Goal: Use online tool/utility: Utilize a website feature to perform a specific function

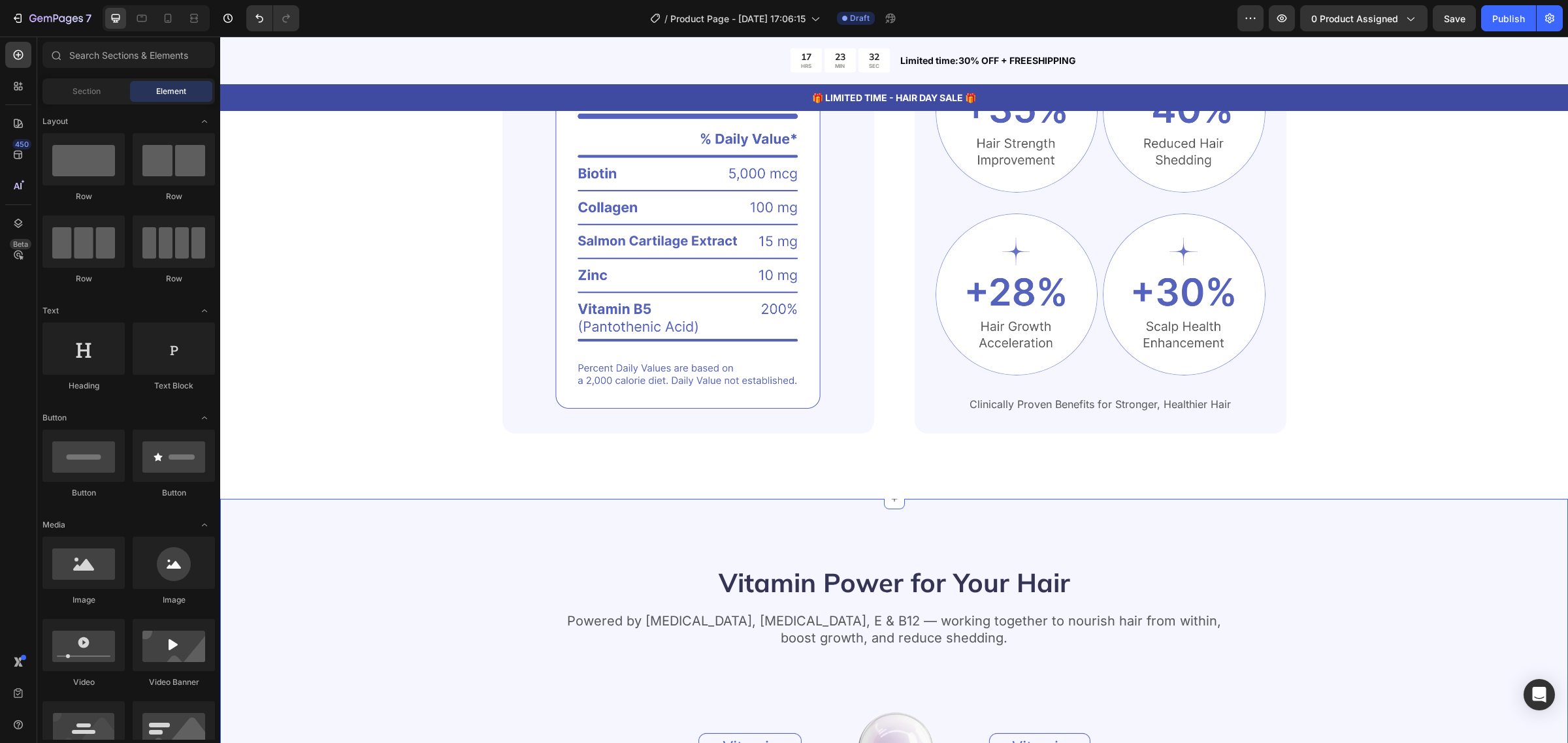
scroll to position [980, 0]
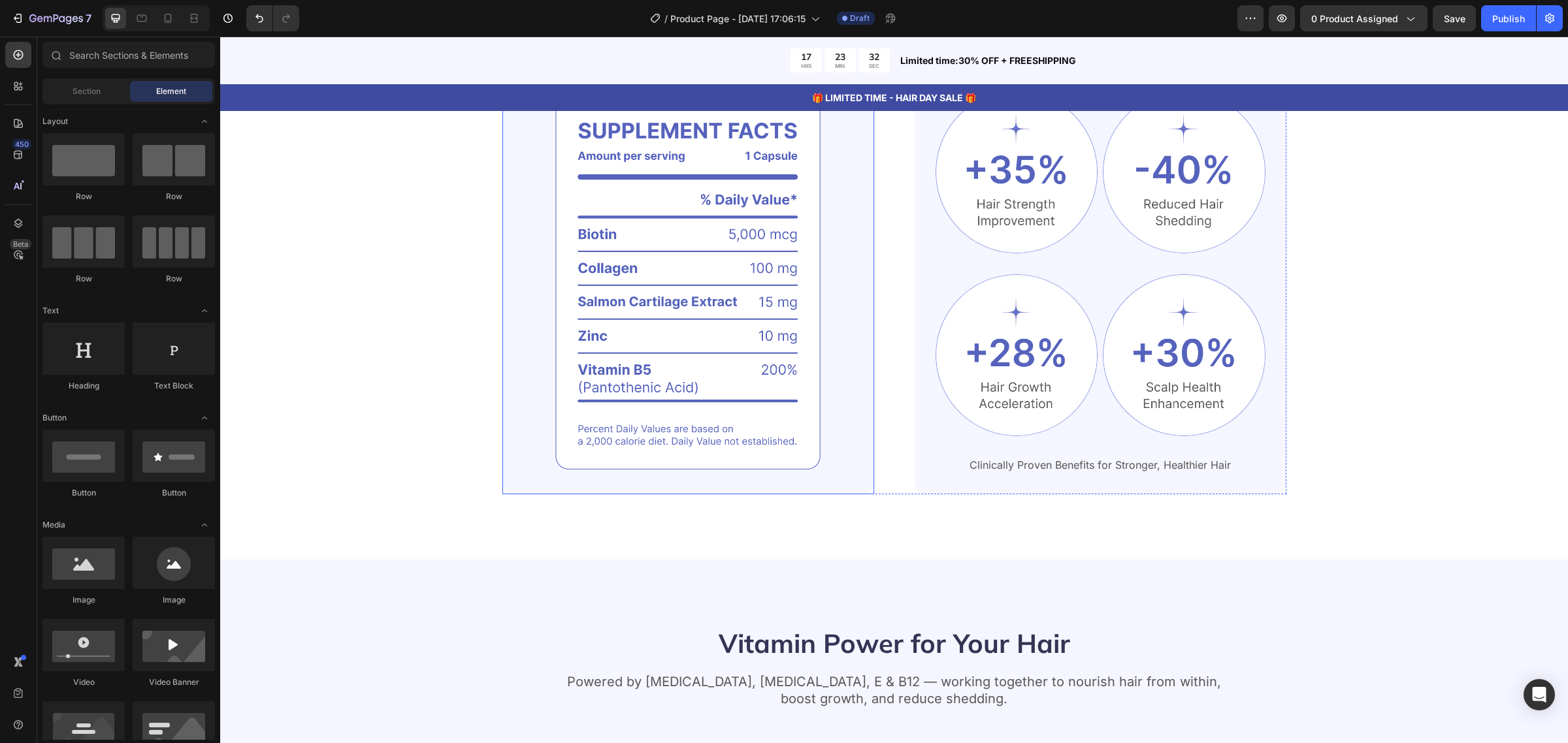
click at [699, 431] on img at bounding box center [688, 282] width 372 height 425
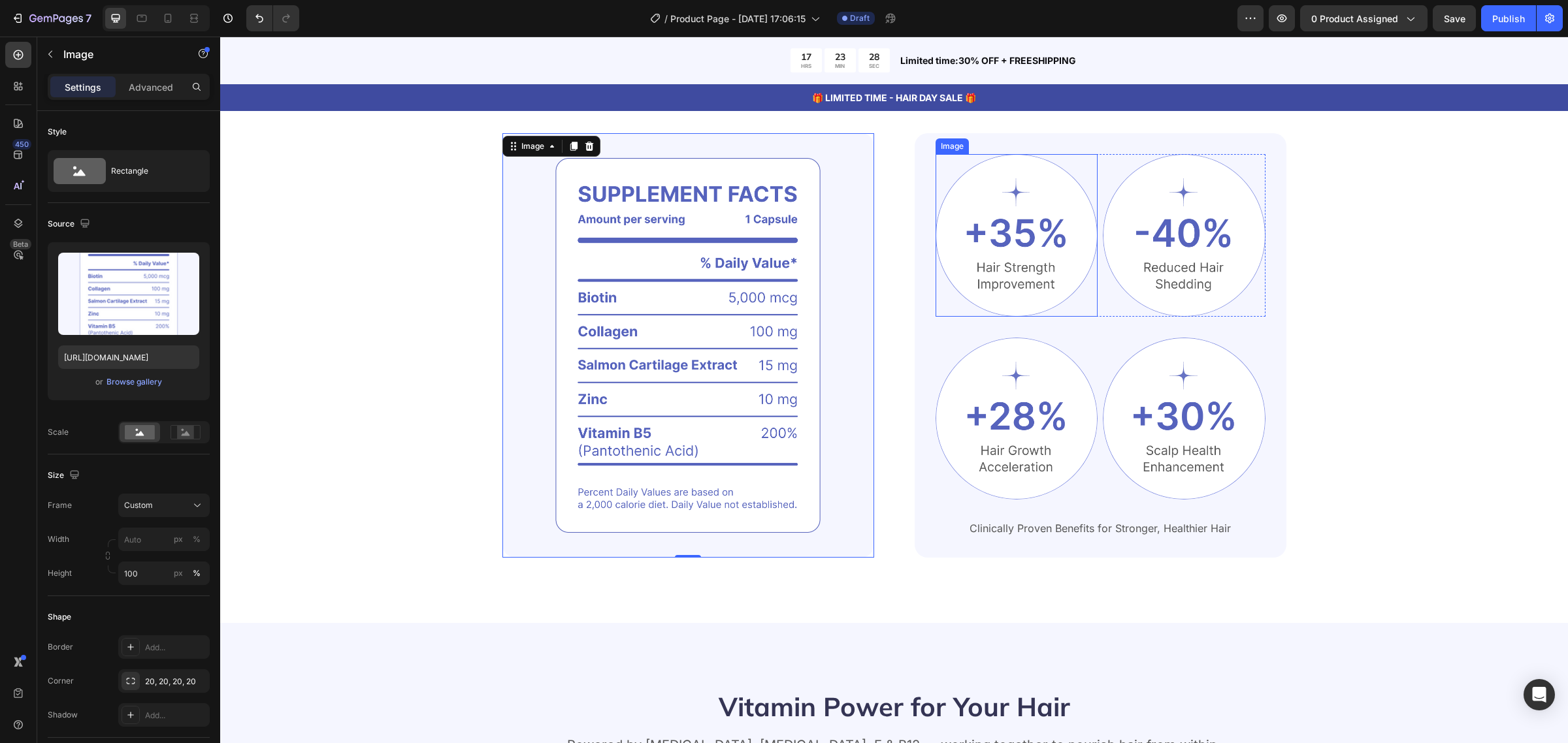
scroll to position [817, 0]
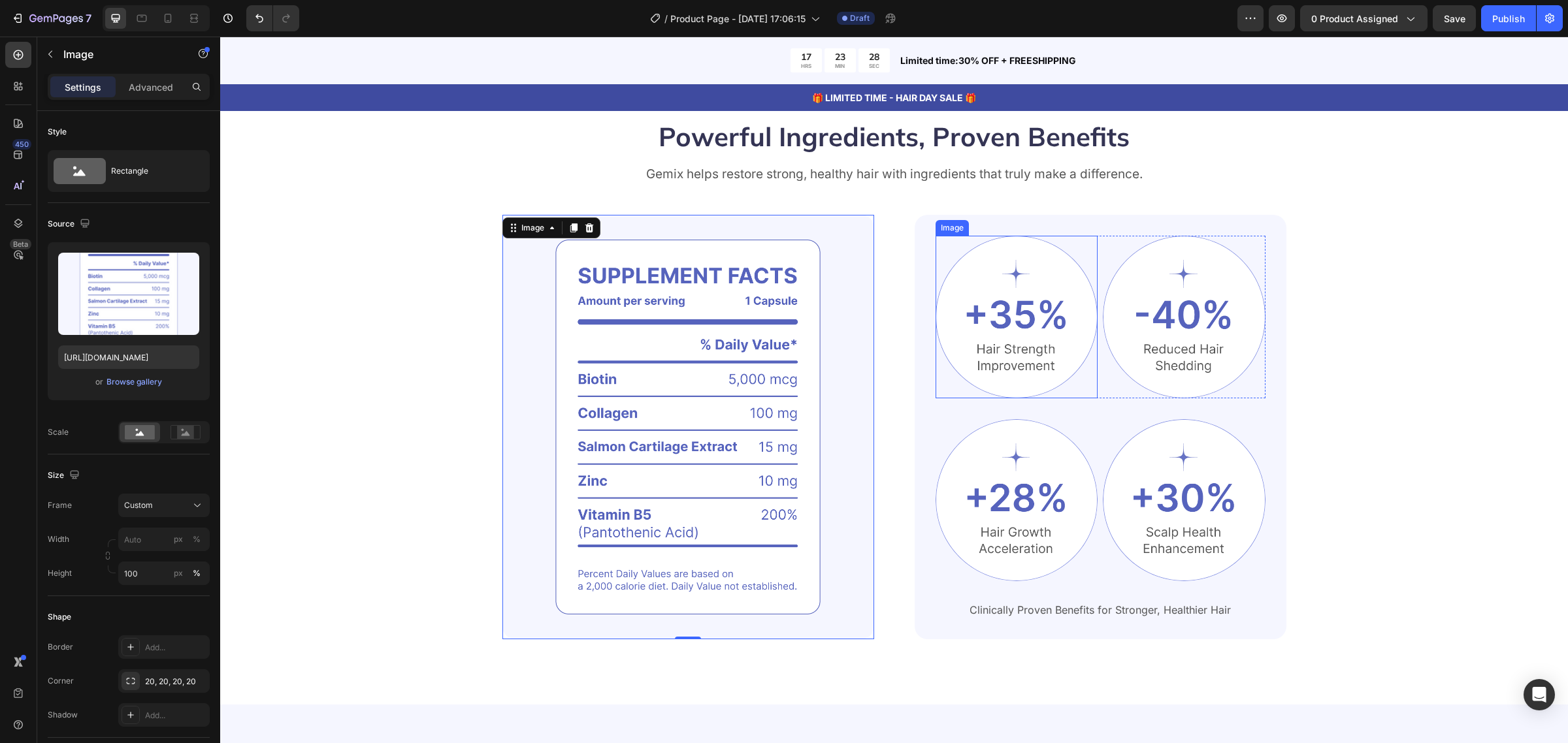
click at [988, 314] on img at bounding box center [1017, 317] width 163 height 163
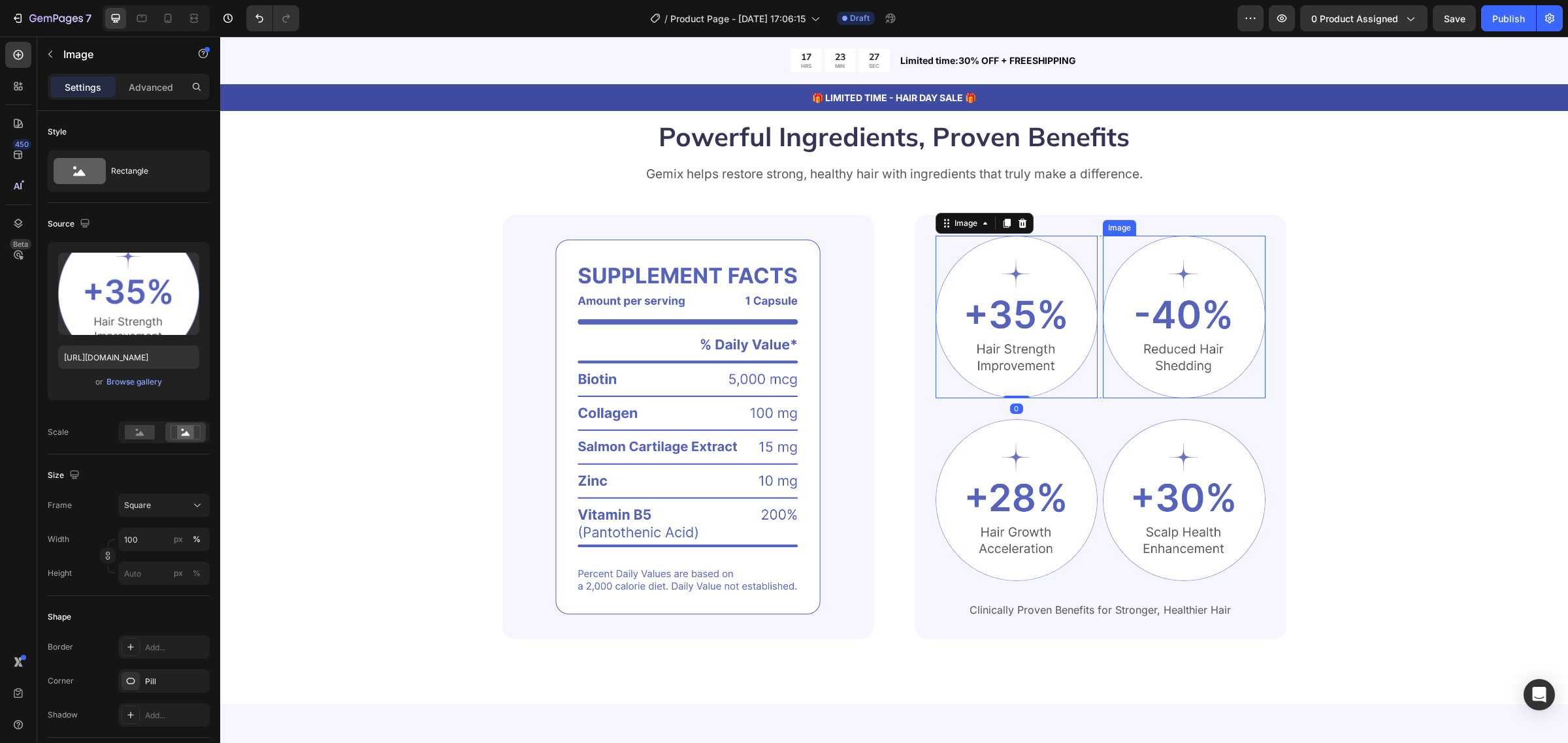
click at [1154, 332] on img at bounding box center [1184, 317] width 163 height 163
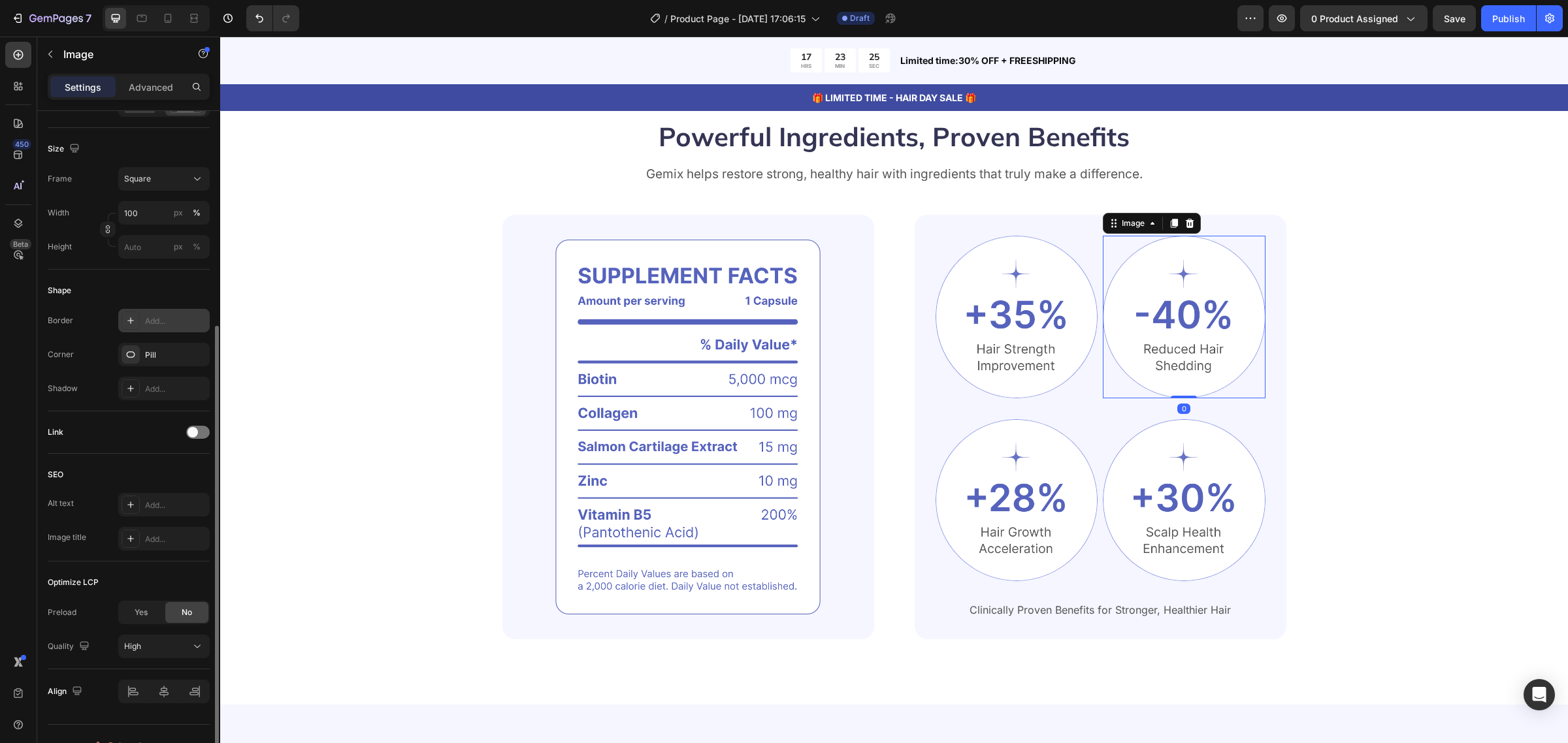
scroll to position [350, 0]
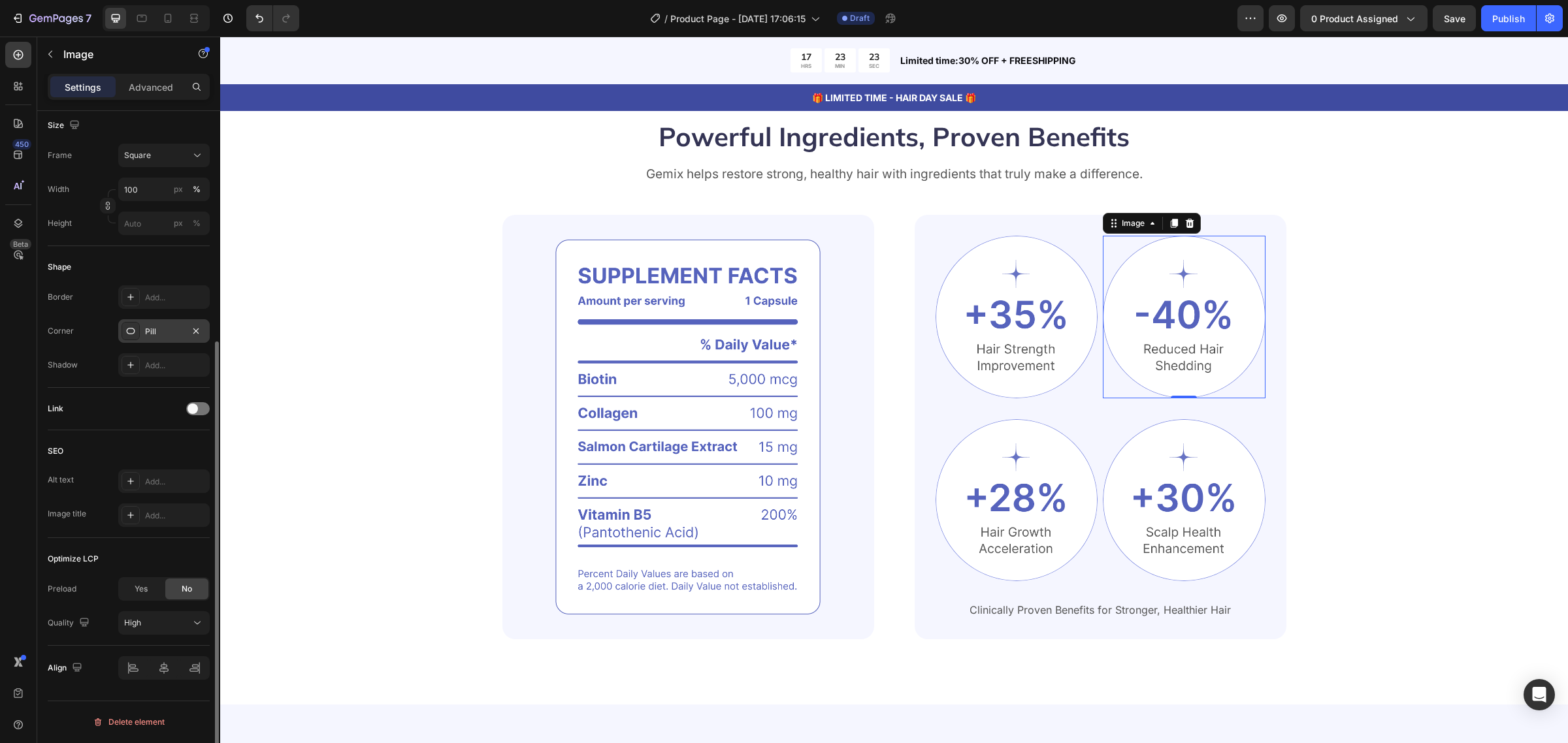
click at [134, 330] on icon at bounding box center [131, 331] width 11 height 11
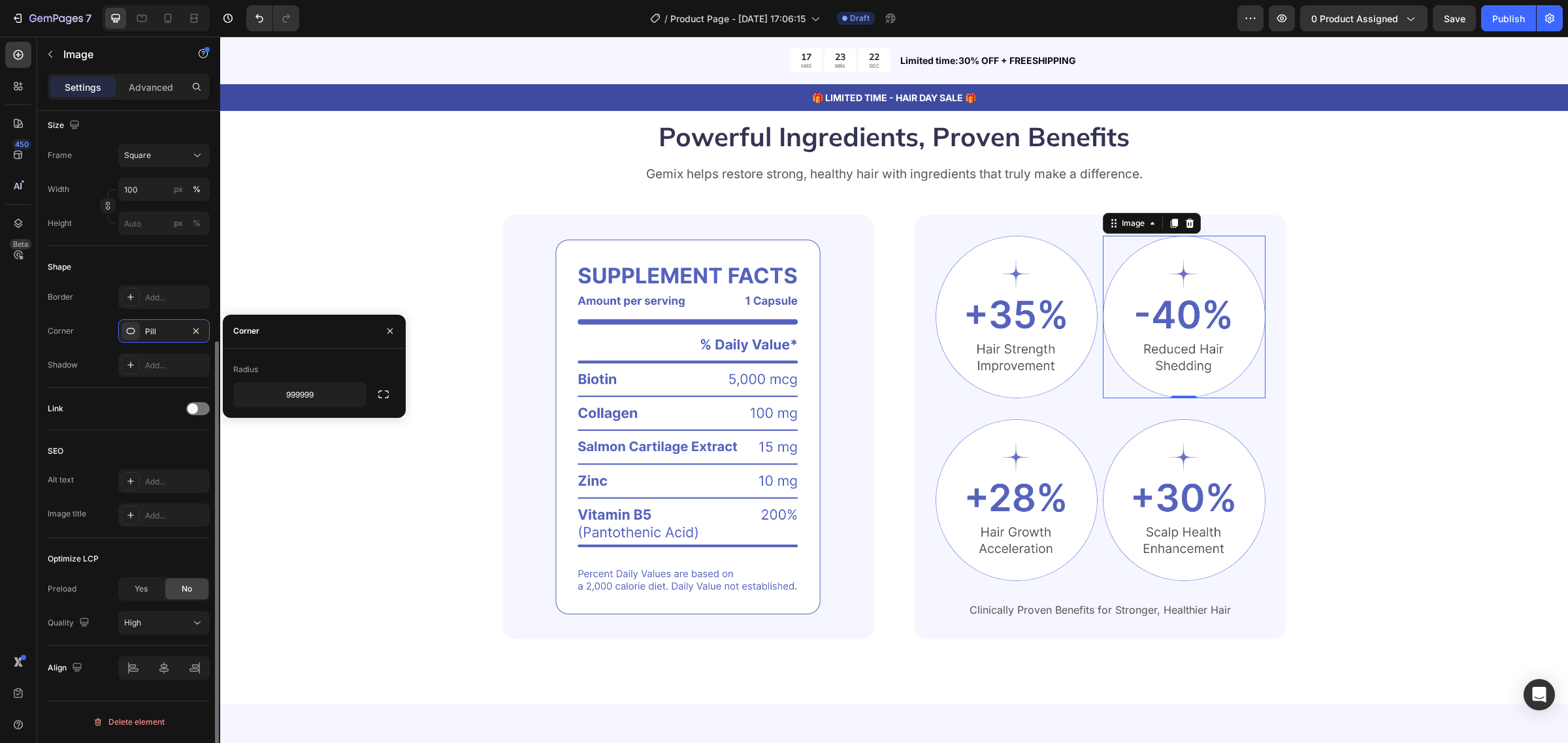
click at [69, 380] on div "Shape Border Add... Corner Pill Shadow Add..." at bounding box center [128, 317] width 162 height 142
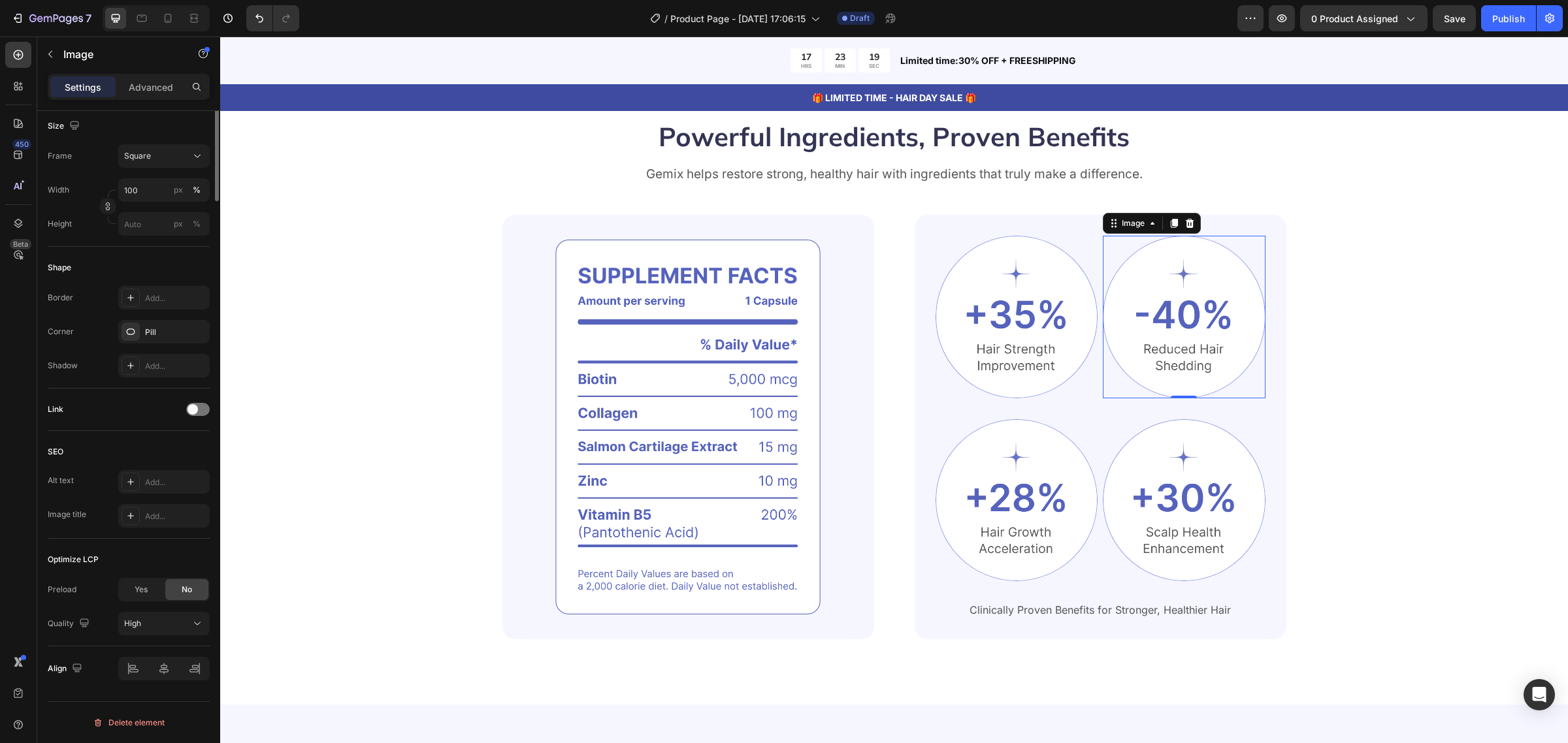
scroll to position [0, 0]
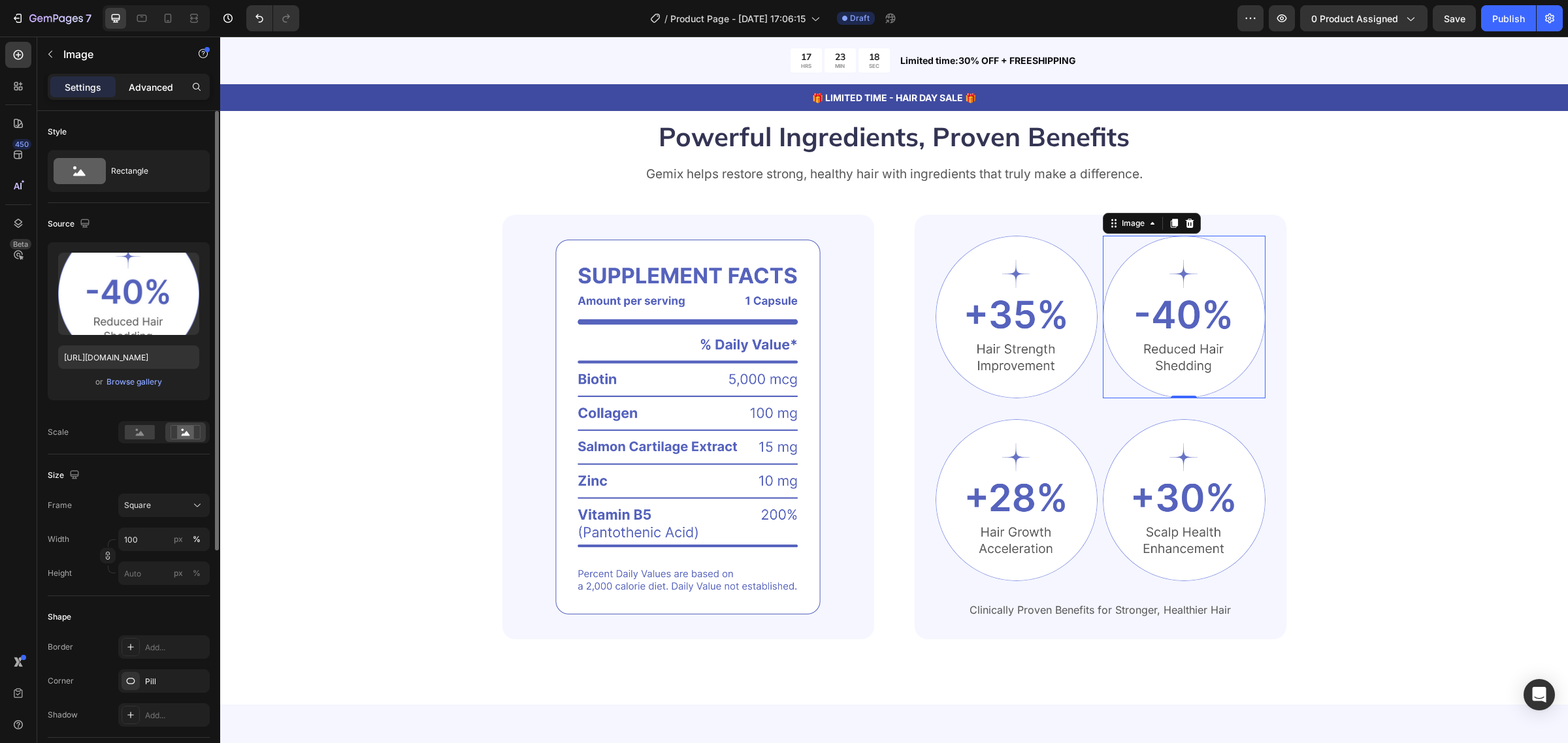
click at [152, 92] on p "Advanced" at bounding box center [151, 87] width 44 height 14
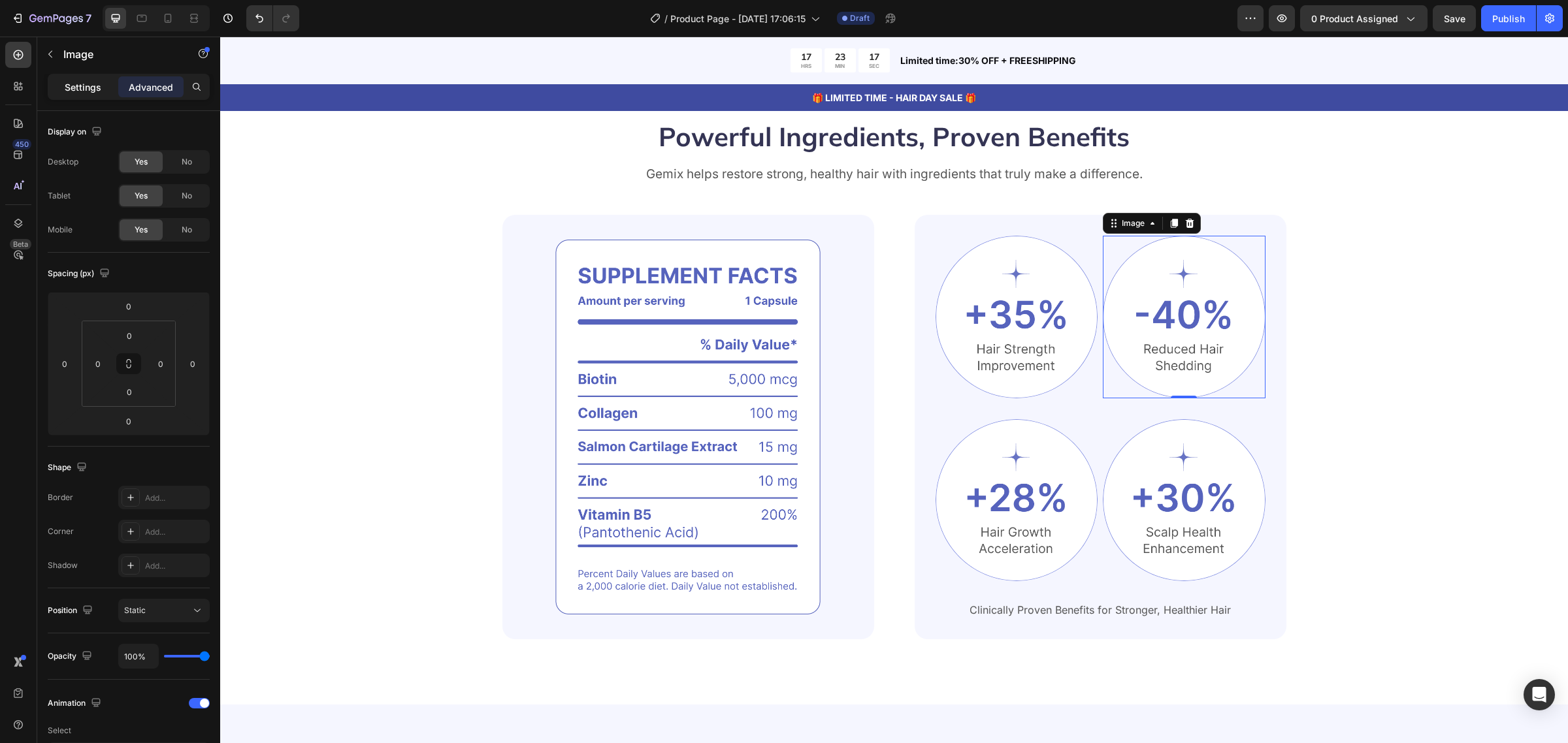
click at [87, 86] on p "Settings" at bounding box center [83, 87] width 37 height 14
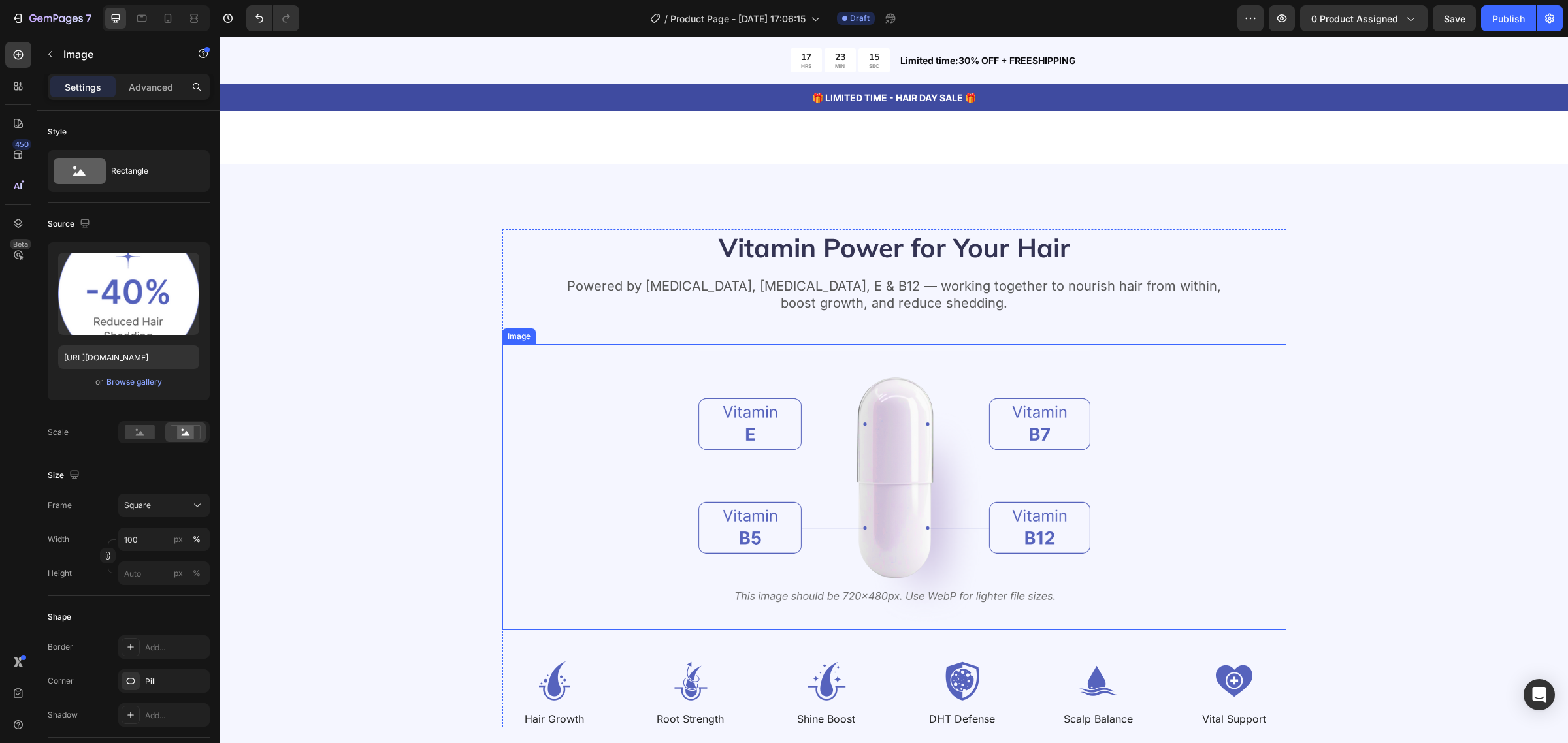
scroll to position [1470, 0]
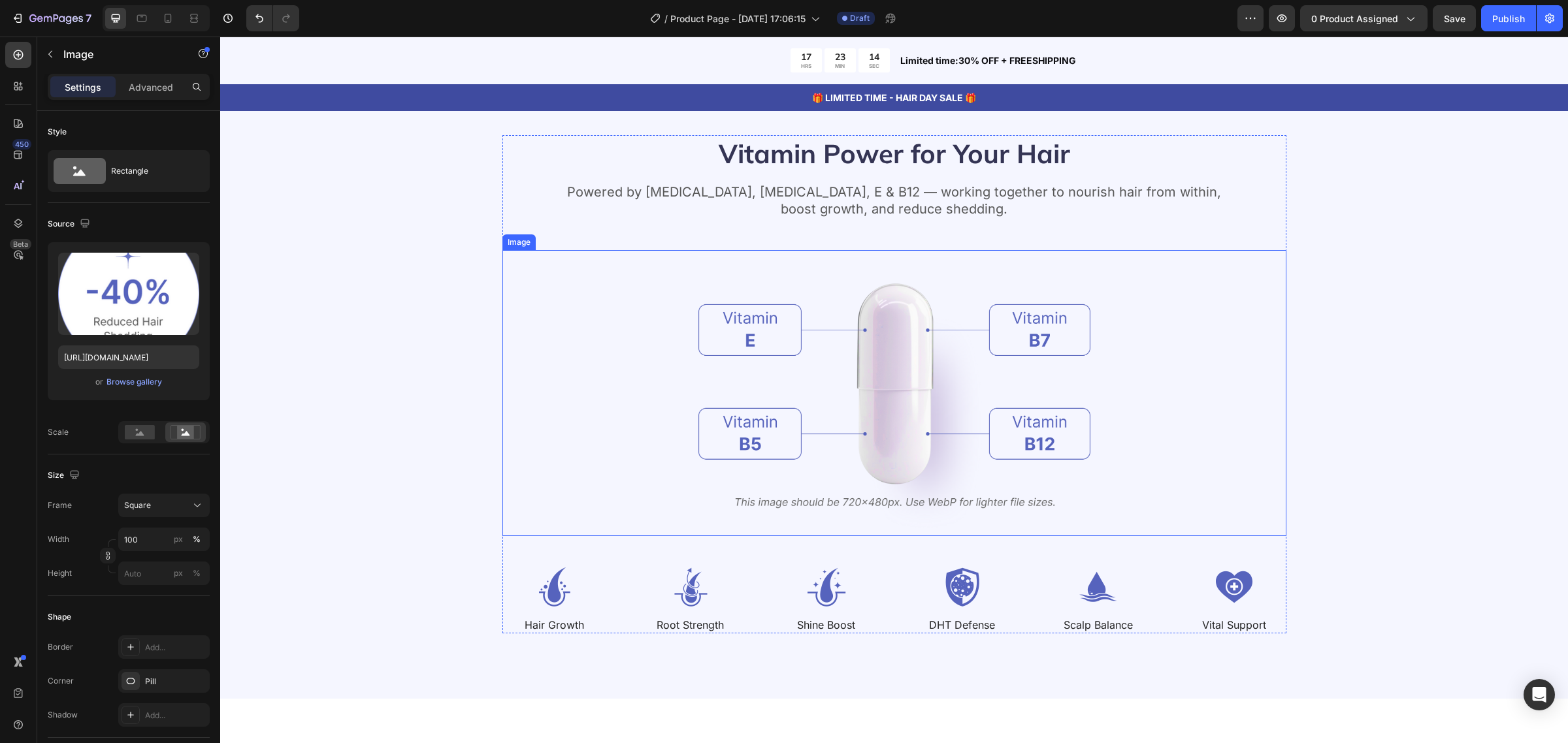
click at [939, 334] on img at bounding box center [894, 393] width 392 height 286
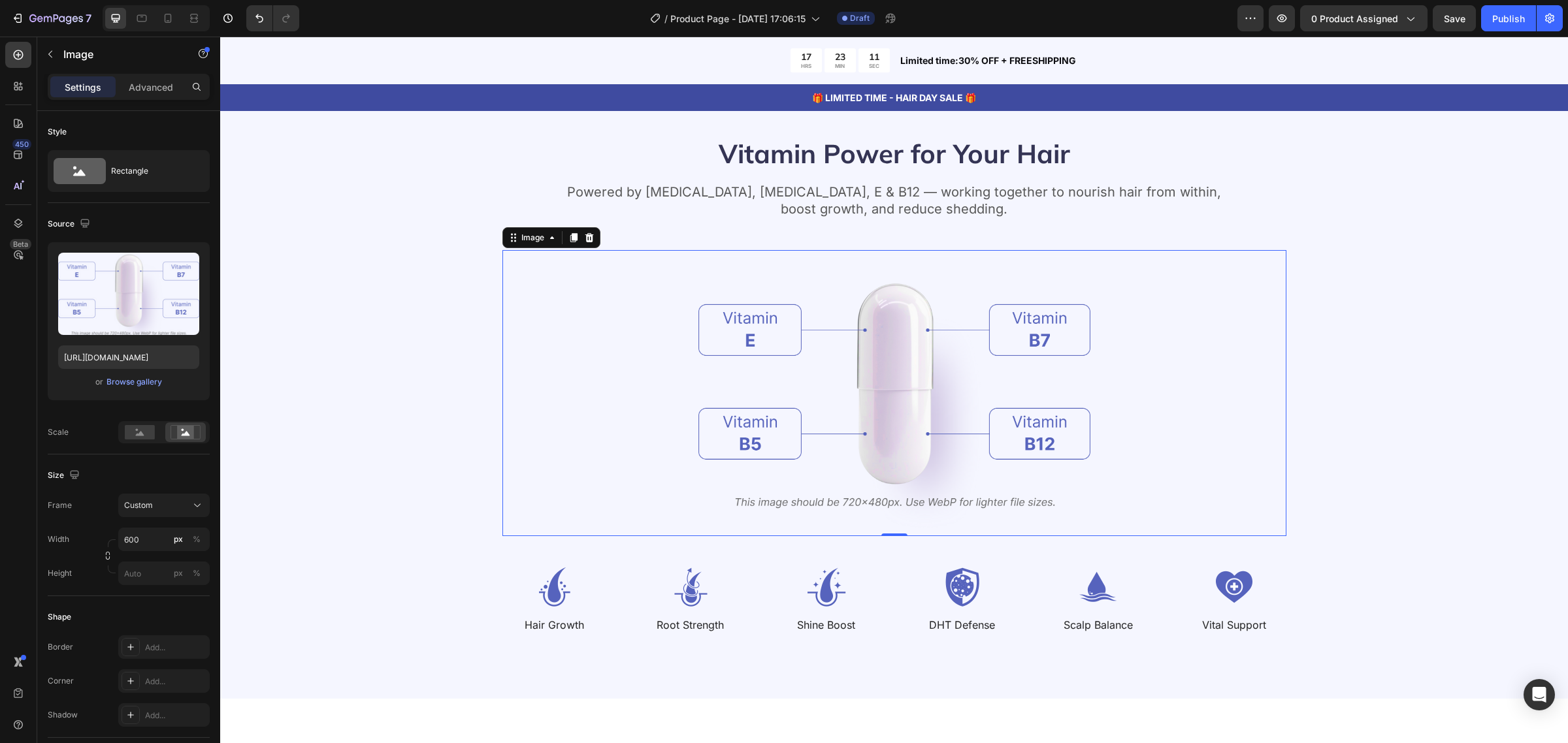
click at [858, 503] on img at bounding box center [894, 393] width 392 height 286
click at [835, 599] on img at bounding box center [827, 587] width 104 height 39
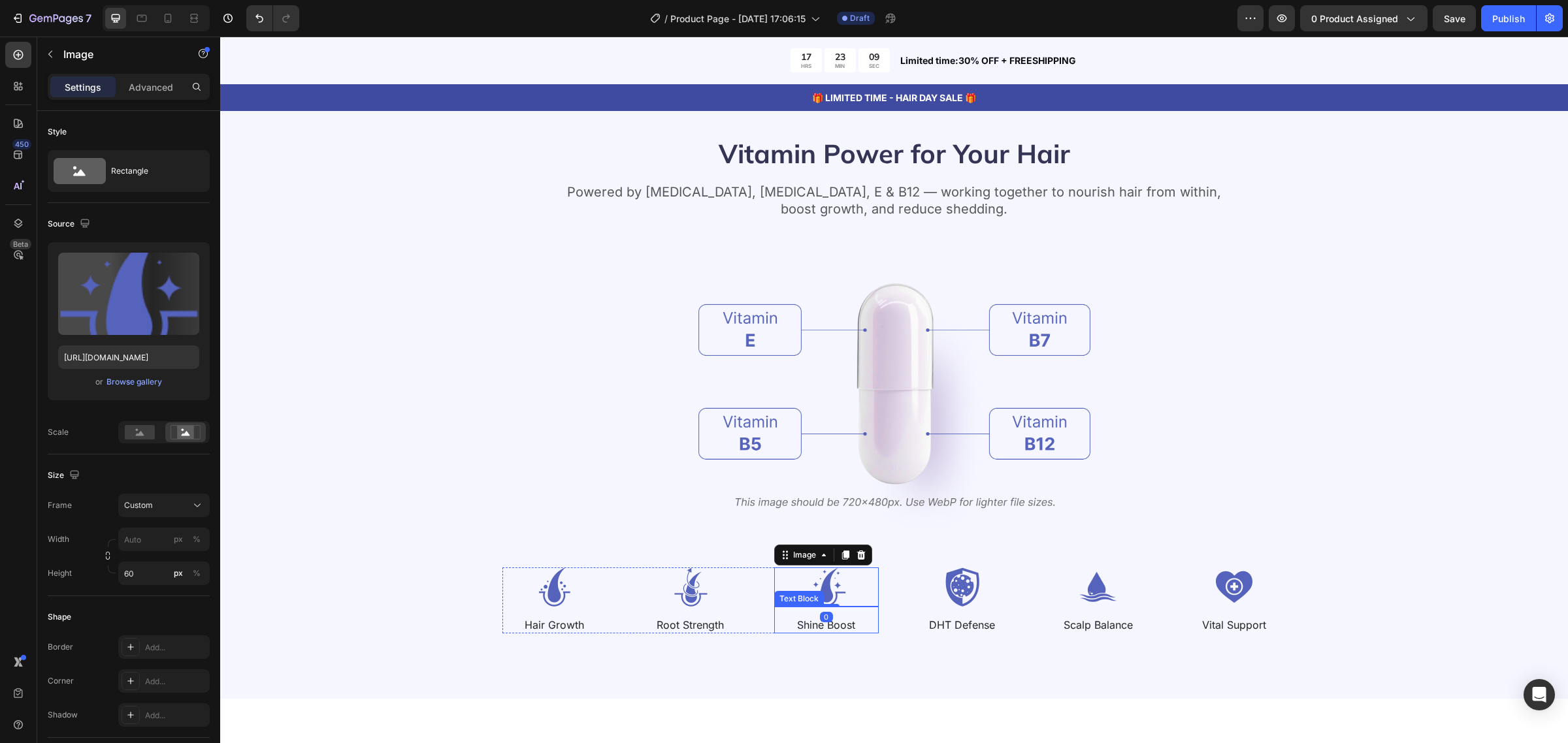
click at [840, 626] on p "Shine Boost" at bounding box center [826, 626] width 102 height 14
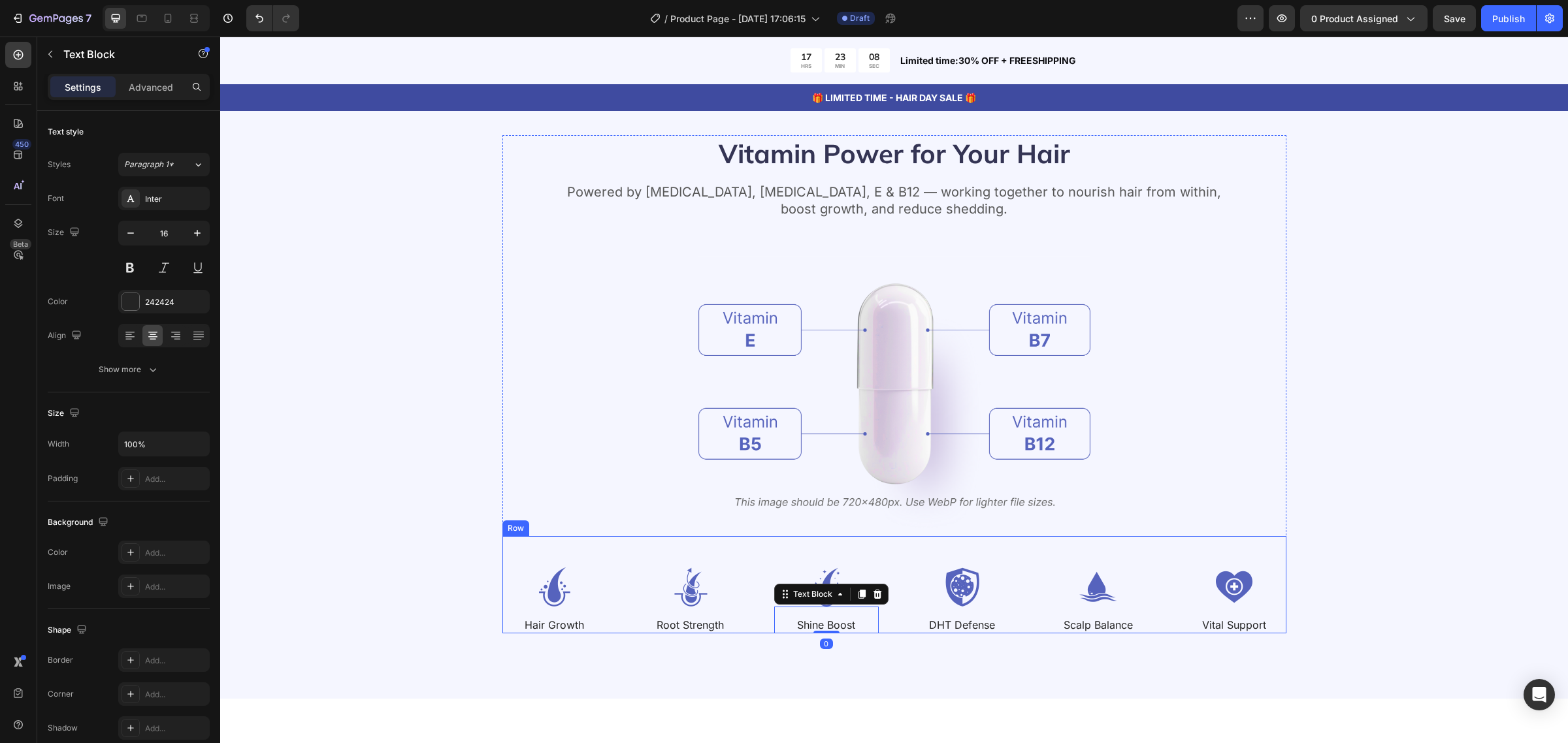
click at [879, 607] on div "Image Hair Growth Text Block Image Root Strength Text Block Image Shine Boost T…" at bounding box center [894, 584] width 784 height 97
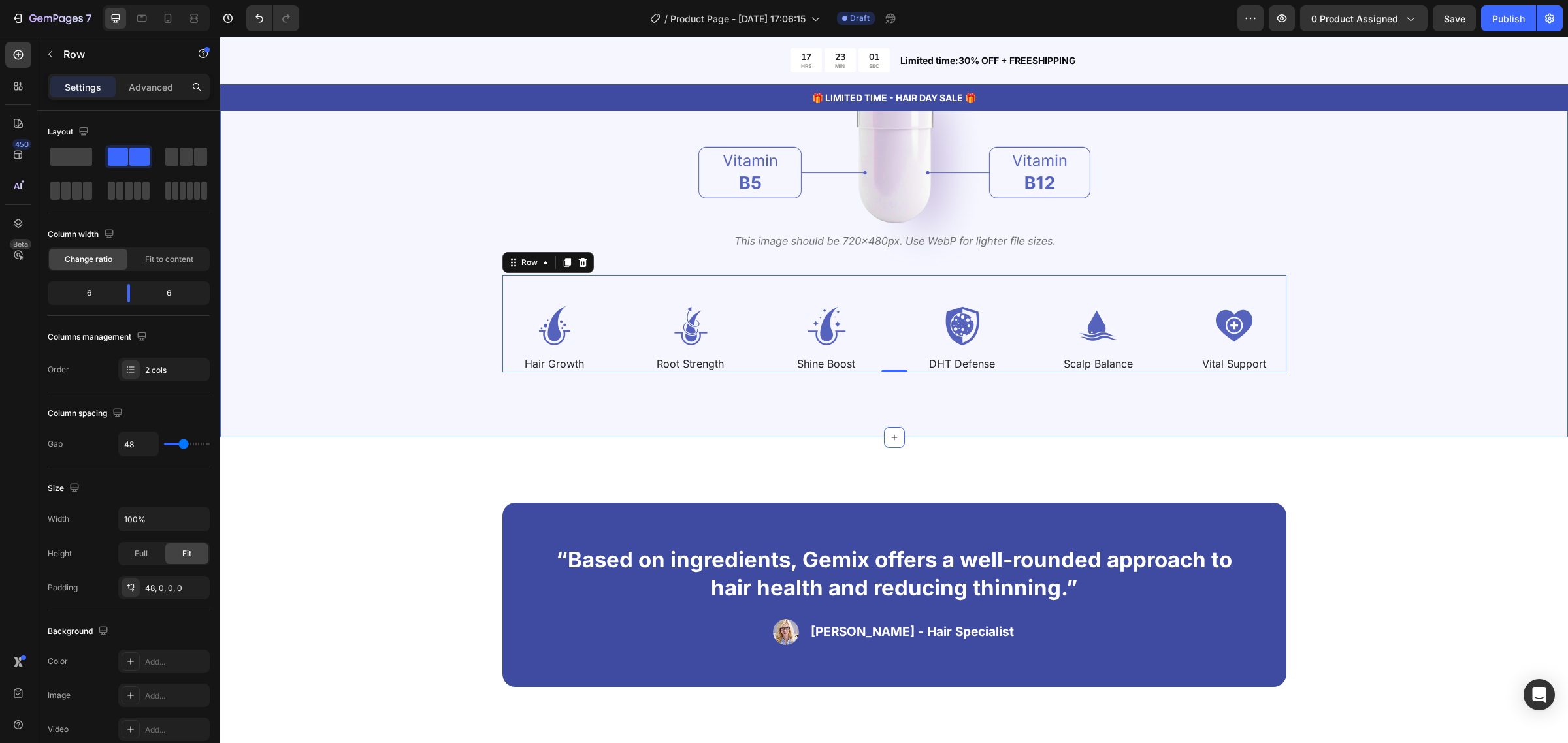
scroll to position [1960, 0]
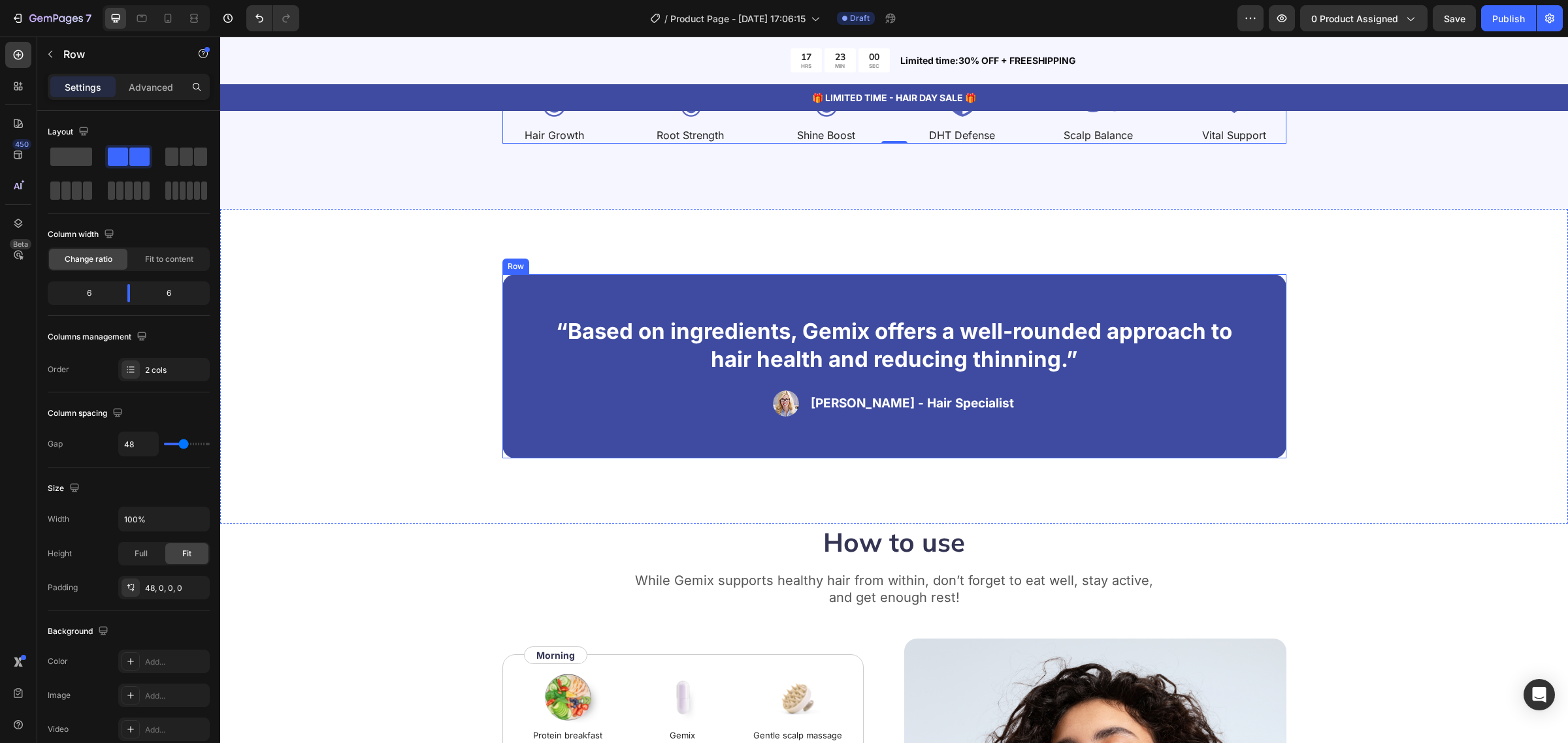
click at [997, 433] on div "“Based on ingredients, Gemix offers a well-rounded approach to hair health and …" at bounding box center [894, 367] width 784 height 184
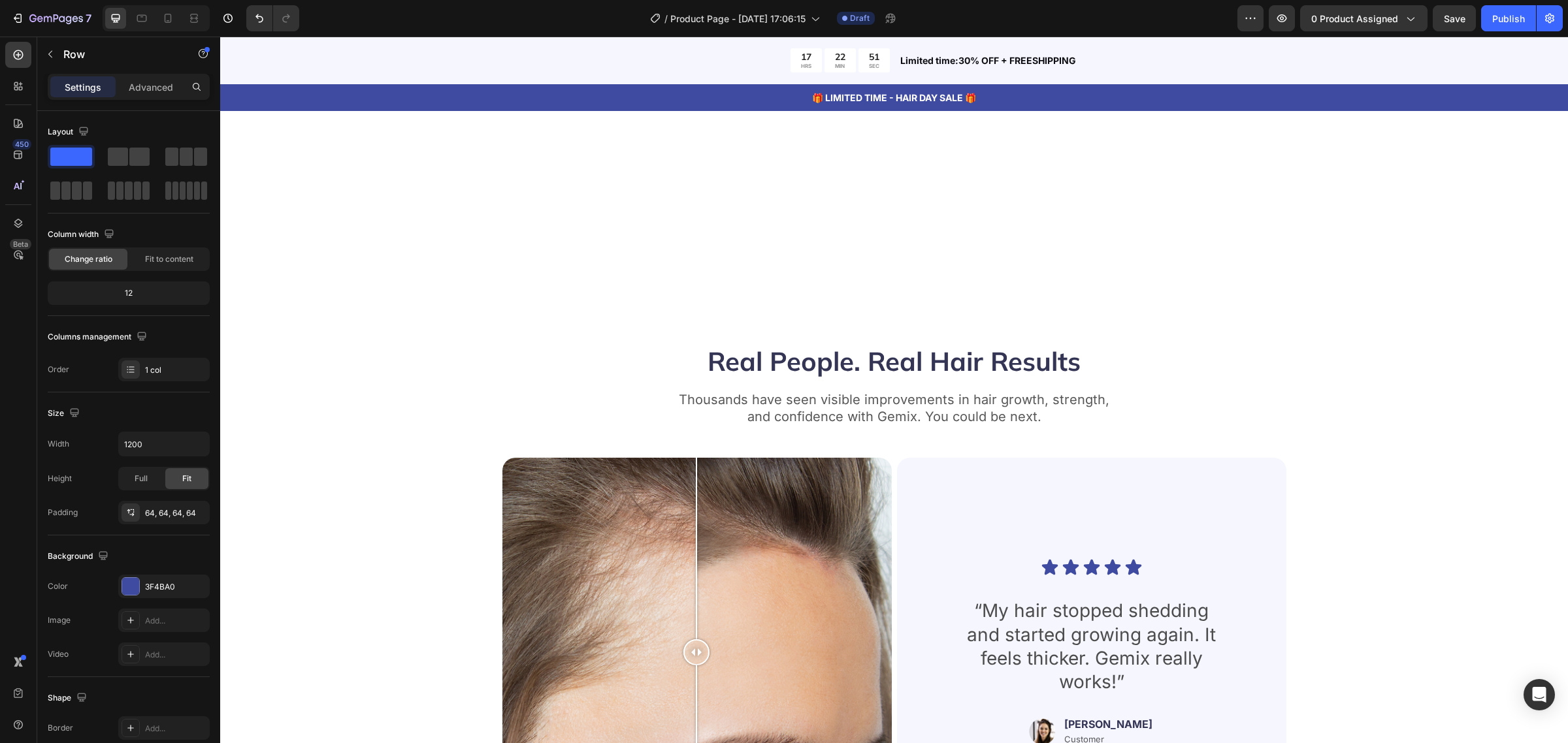
scroll to position [3021, 0]
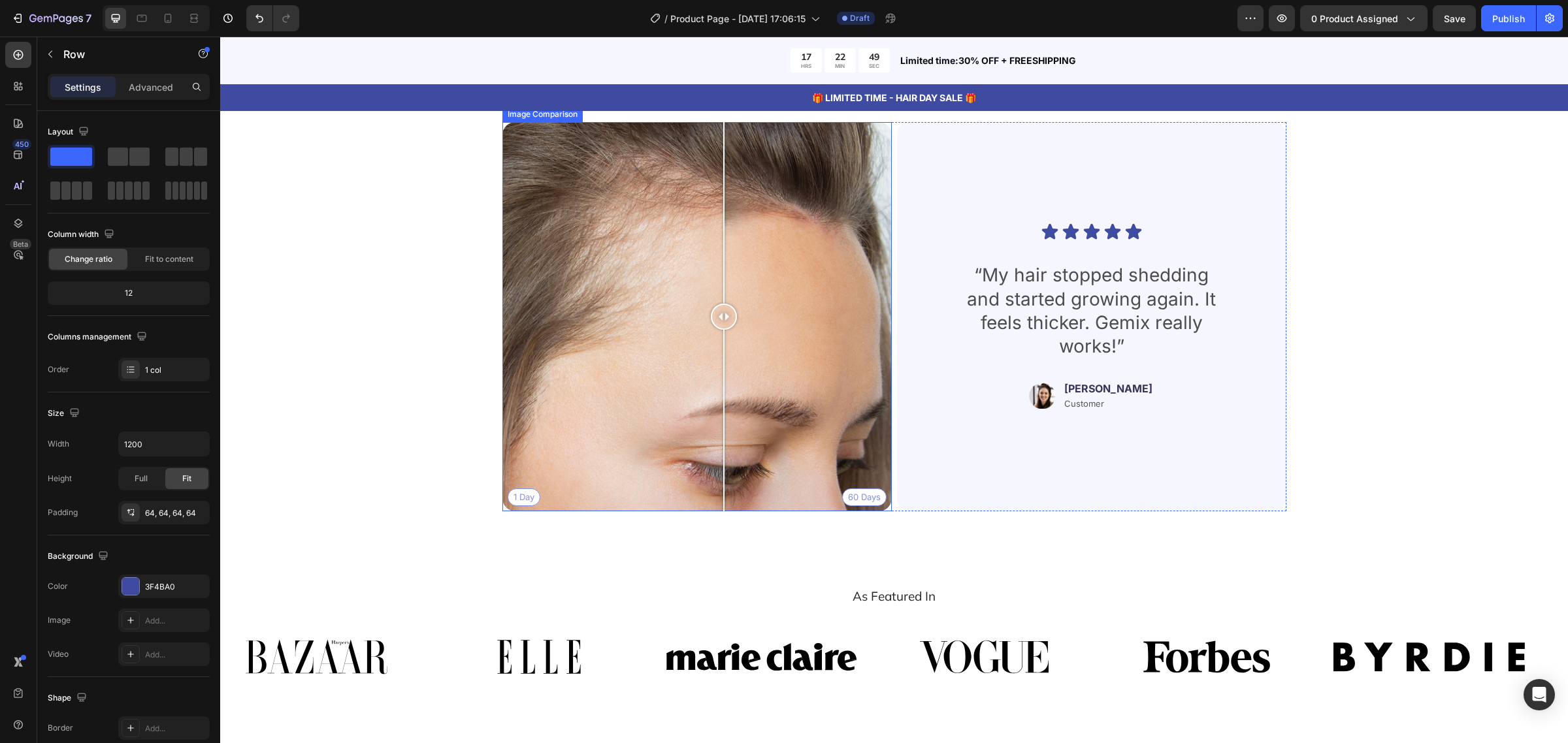
drag, startPoint x: 687, startPoint y: 315, endPoint x: 717, endPoint y: 333, distance: 35.0
click at [717, 333] on div at bounding box center [724, 317] width 26 height 390
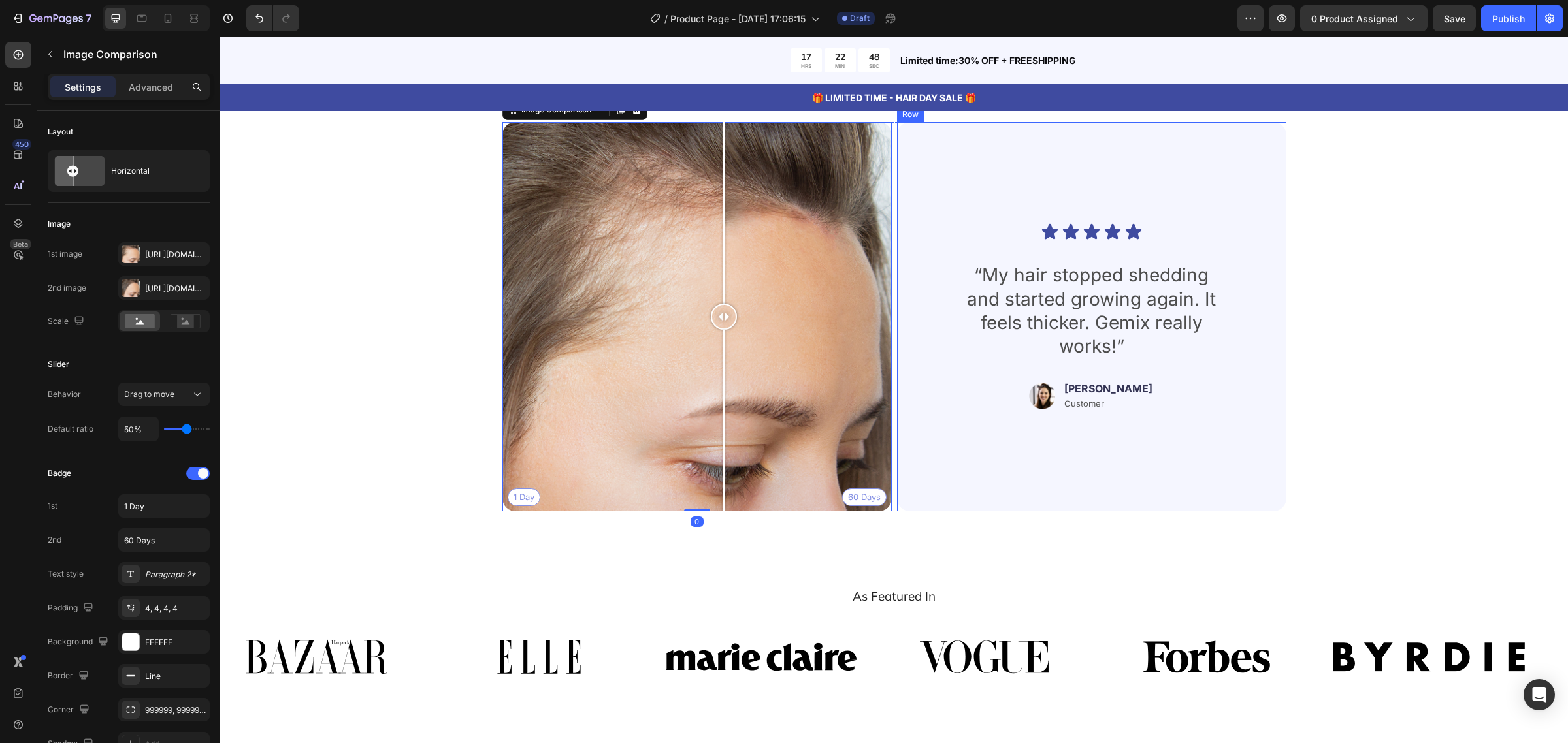
click at [985, 491] on div "Icon Icon Icon Icon Icon Icon List “My hair stopped shedding and started growin…" at bounding box center [1092, 317] width 390 height 390
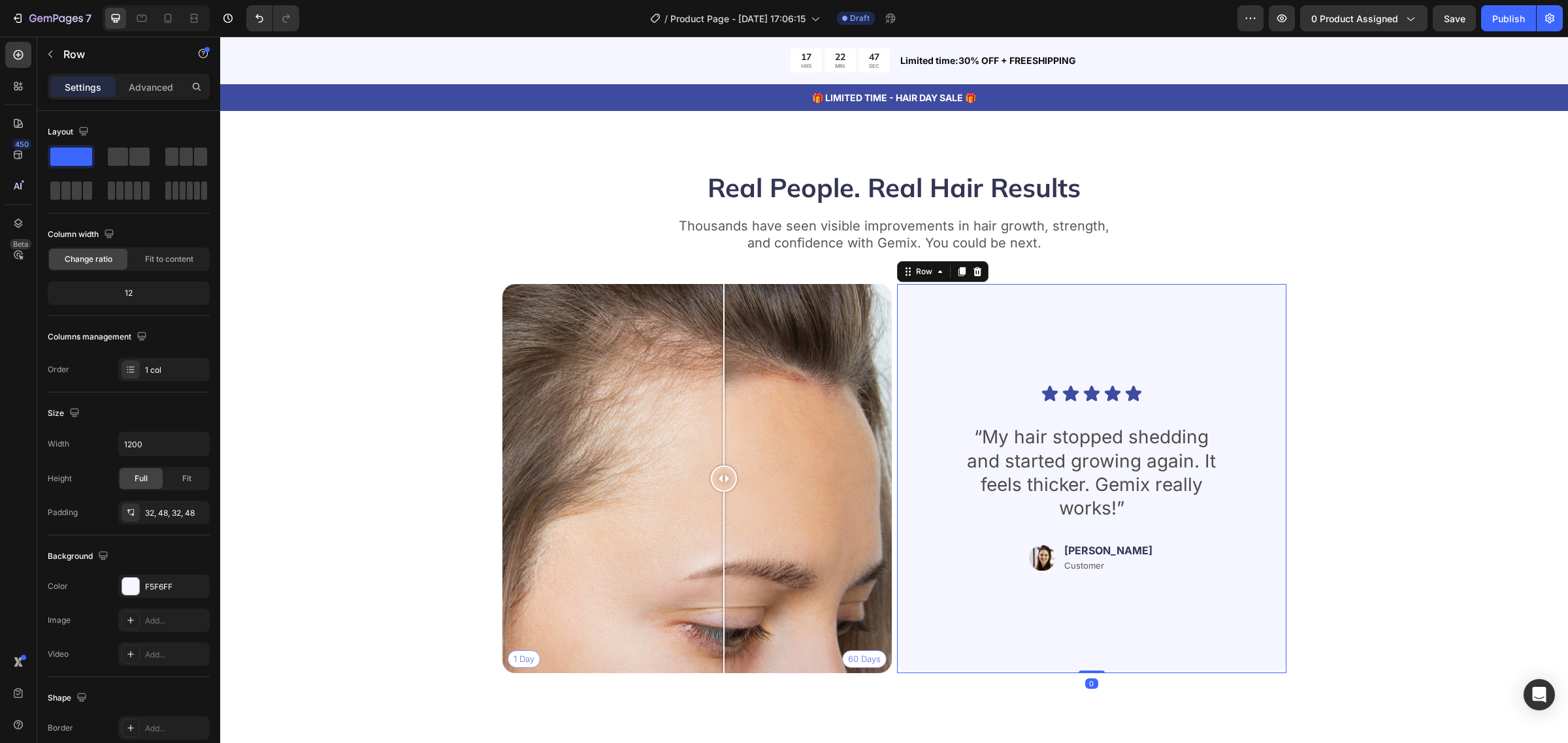
scroll to position [2858, 0]
click at [474, 396] on div "Real People. Real Hair Results Heading Thousands have seen visible improvements…" at bounding box center [893, 427] width 1243 height 515
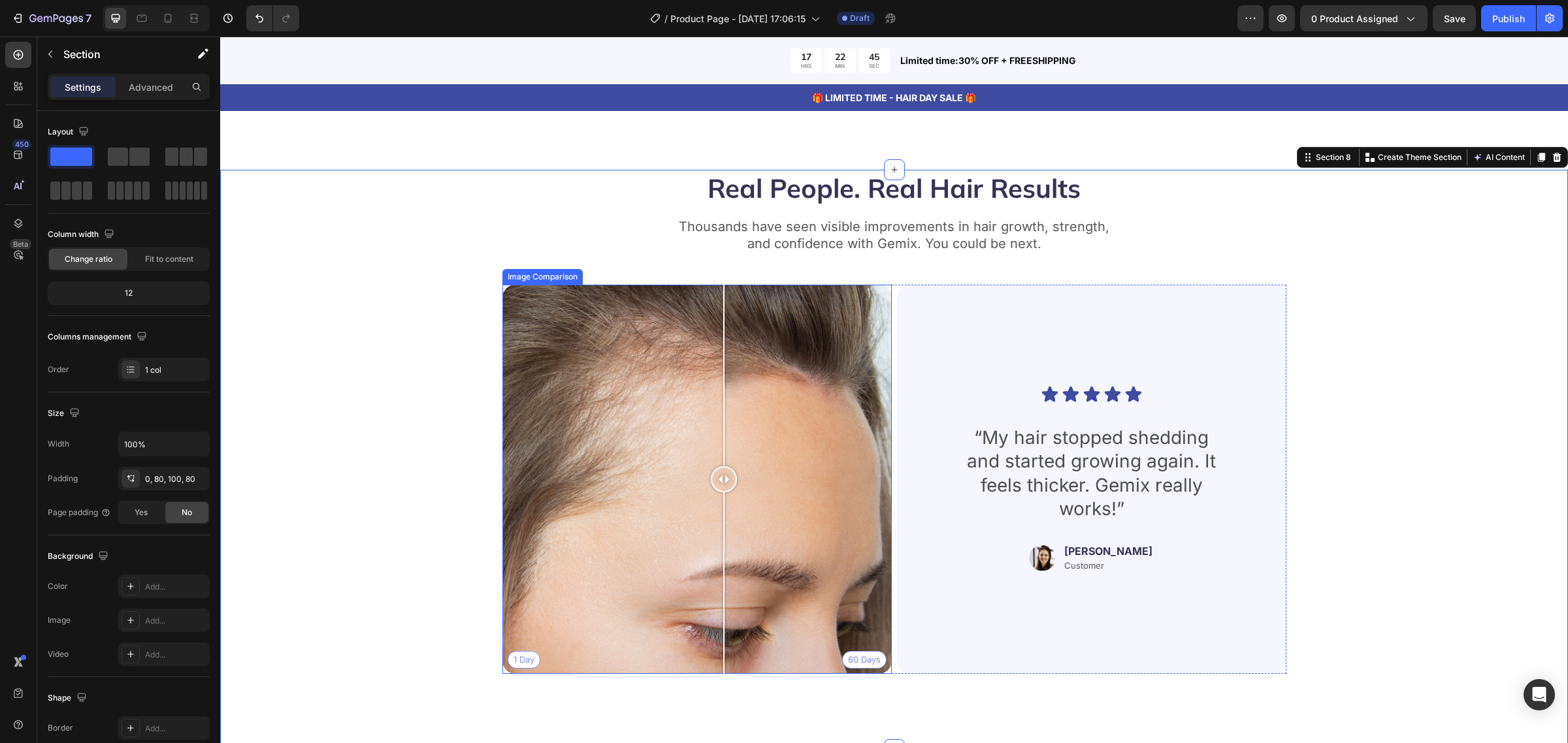
click at [505, 393] on div "1 Day 60 Days" at bounding box center [697, 479] width 390 height 390
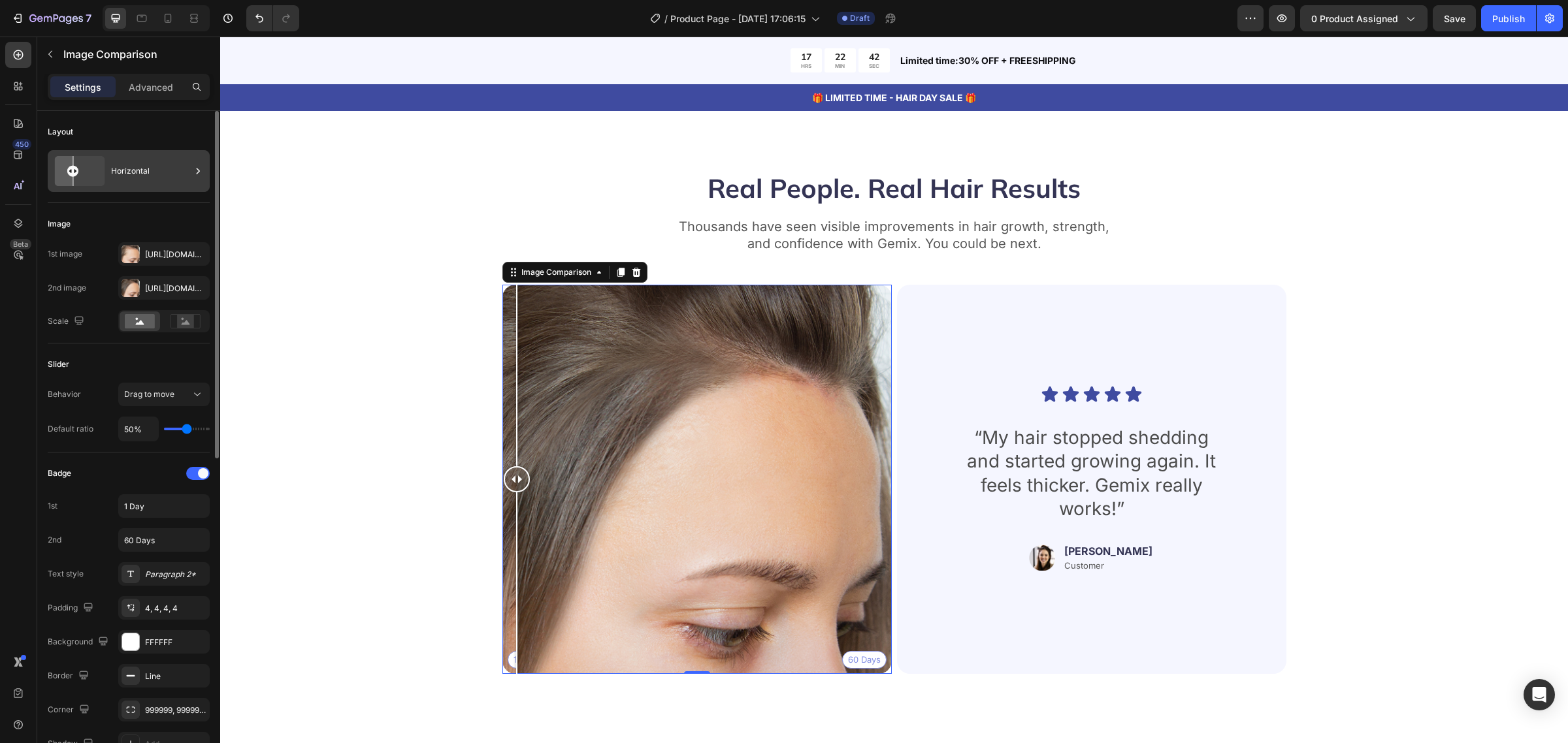
click at [84, 176] on icon at bounding box center [80, 171] width 60 height 35
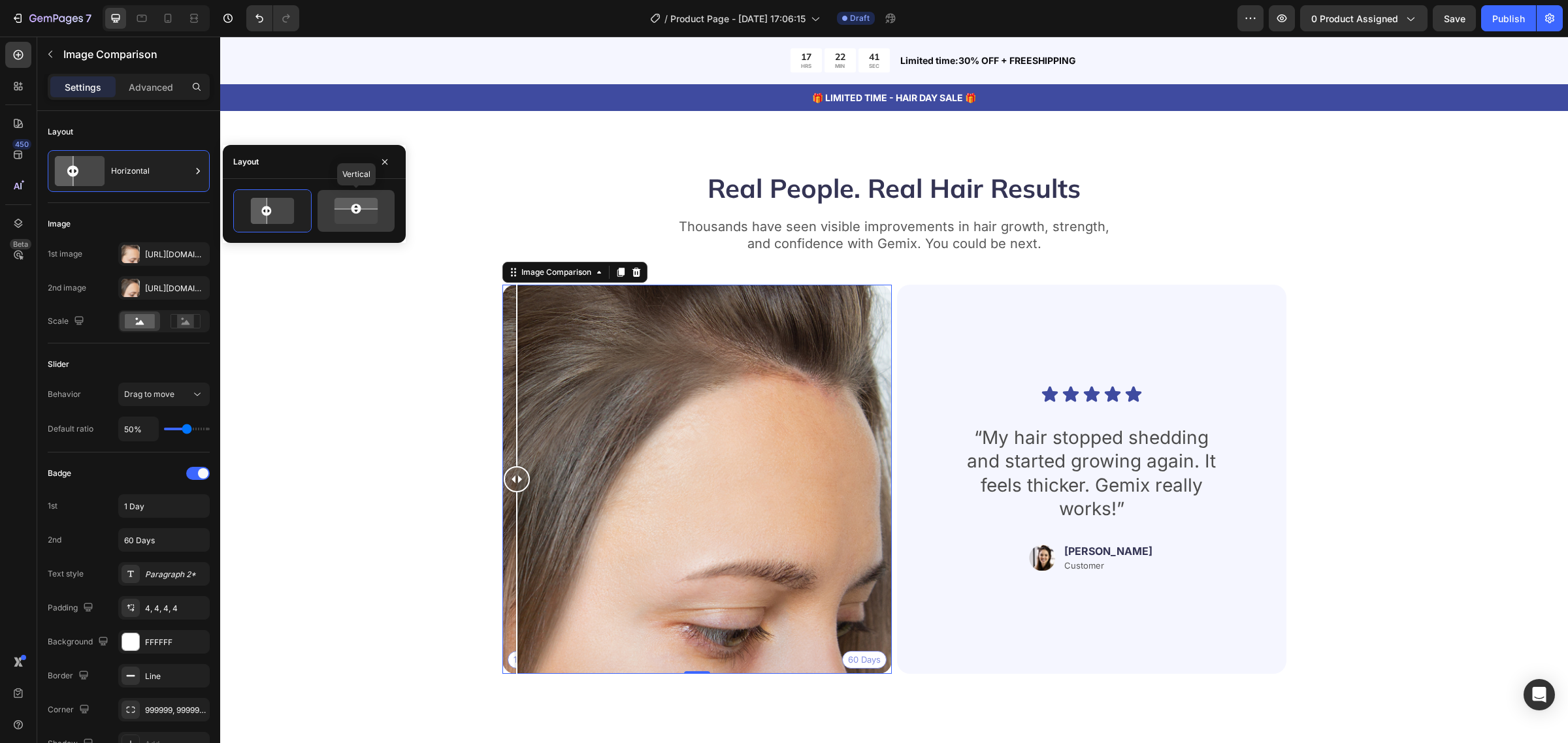
click at [356, 216] on icon at bounding box center [356, 212] width 52 height 31
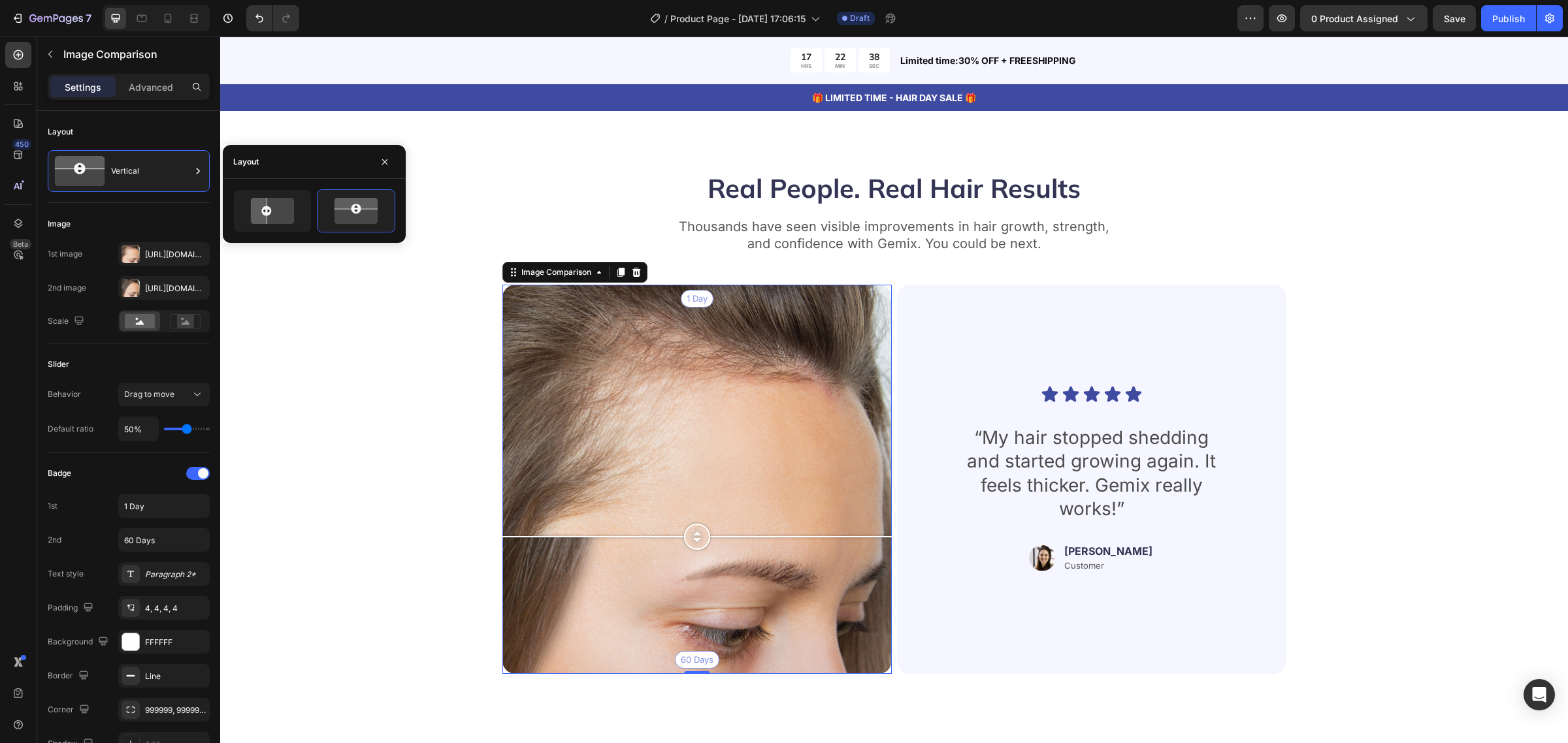
drag, startPoint x: 687, startPoint y: 475, endPoint x: 713, endPoint y: 538, distance: 68.2
click at [713, 538] on div at bounding box center [697, 537] width 390 height 26
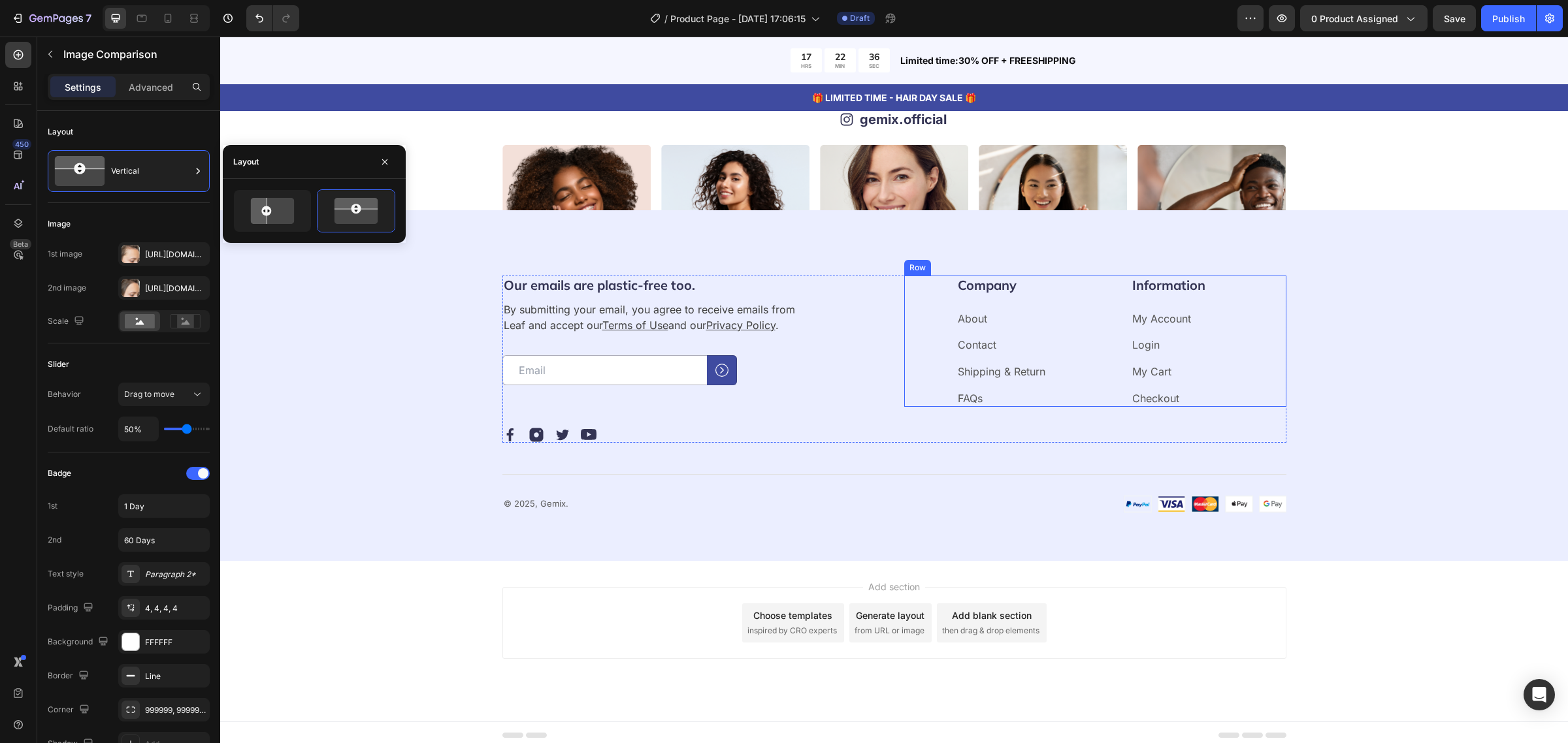
scroll to position [4164, 0]
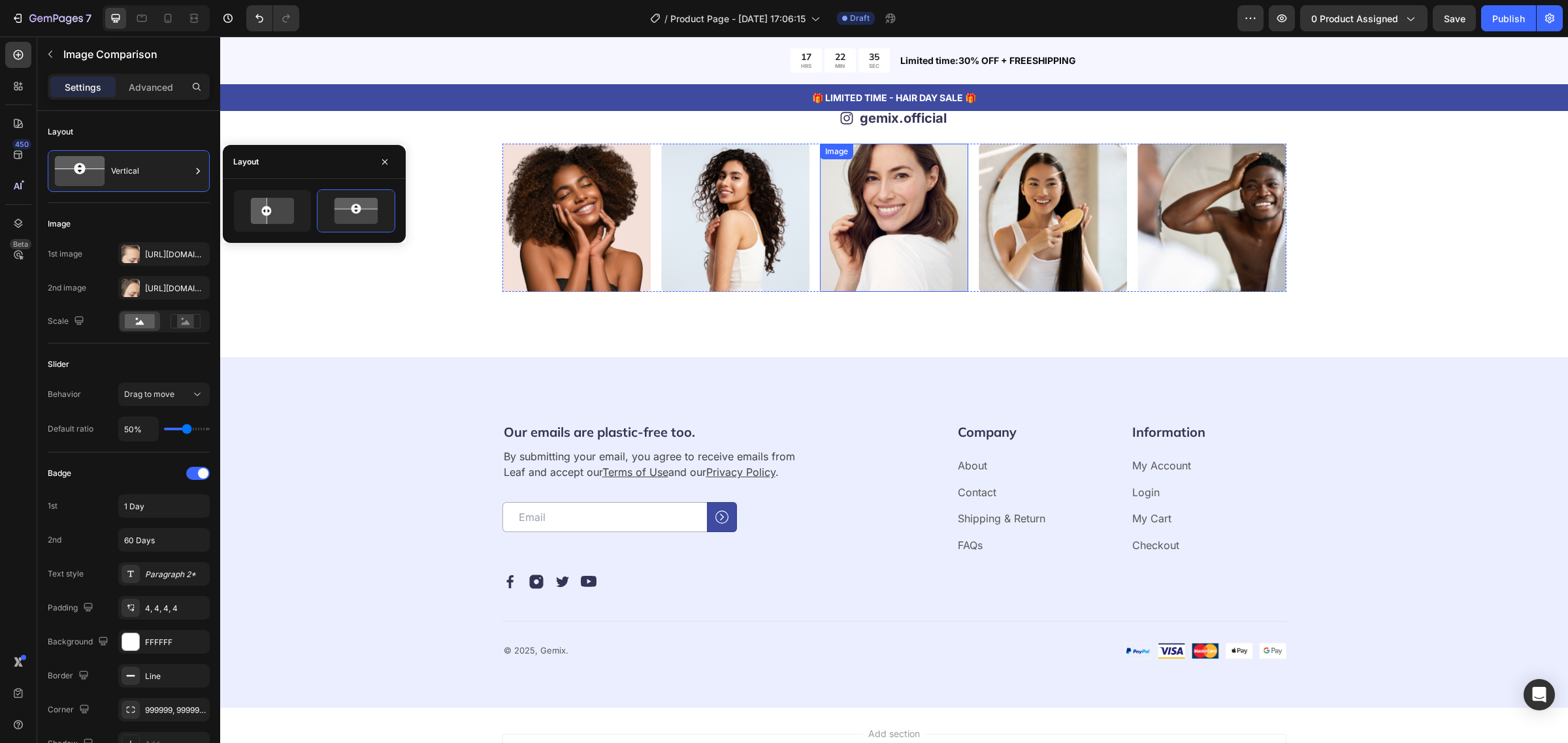
click at [934, 194] on img at bounding box center [893, 217] width 148 height 148
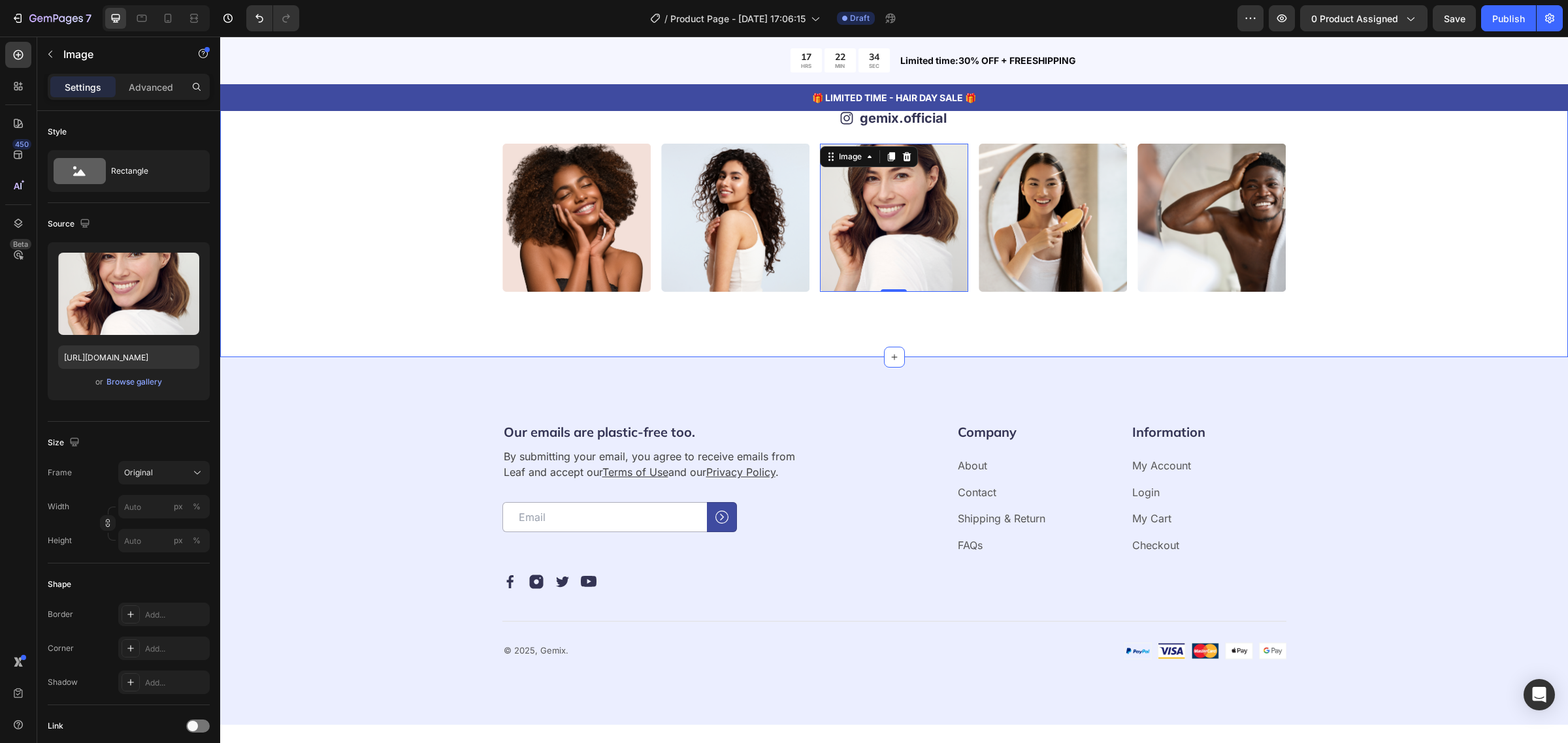
click at [432, 233] on div "Image Image Image 0 Image Image Image Image Image Image Image Carousel" at bounding box center [893, 217] width 1243 height 148
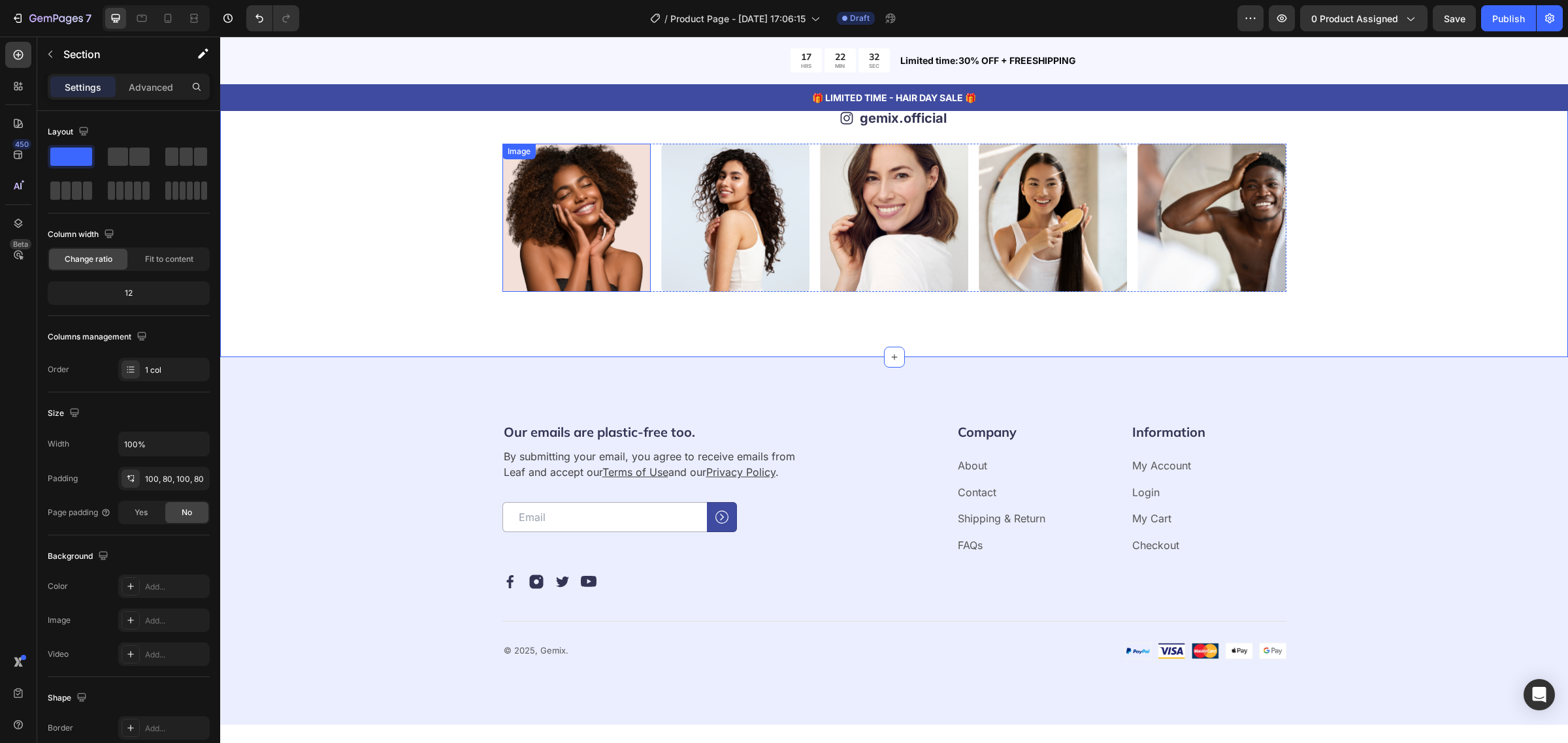
click at [528, 196] on img at bounding box center [576, 217] width 148 height 148
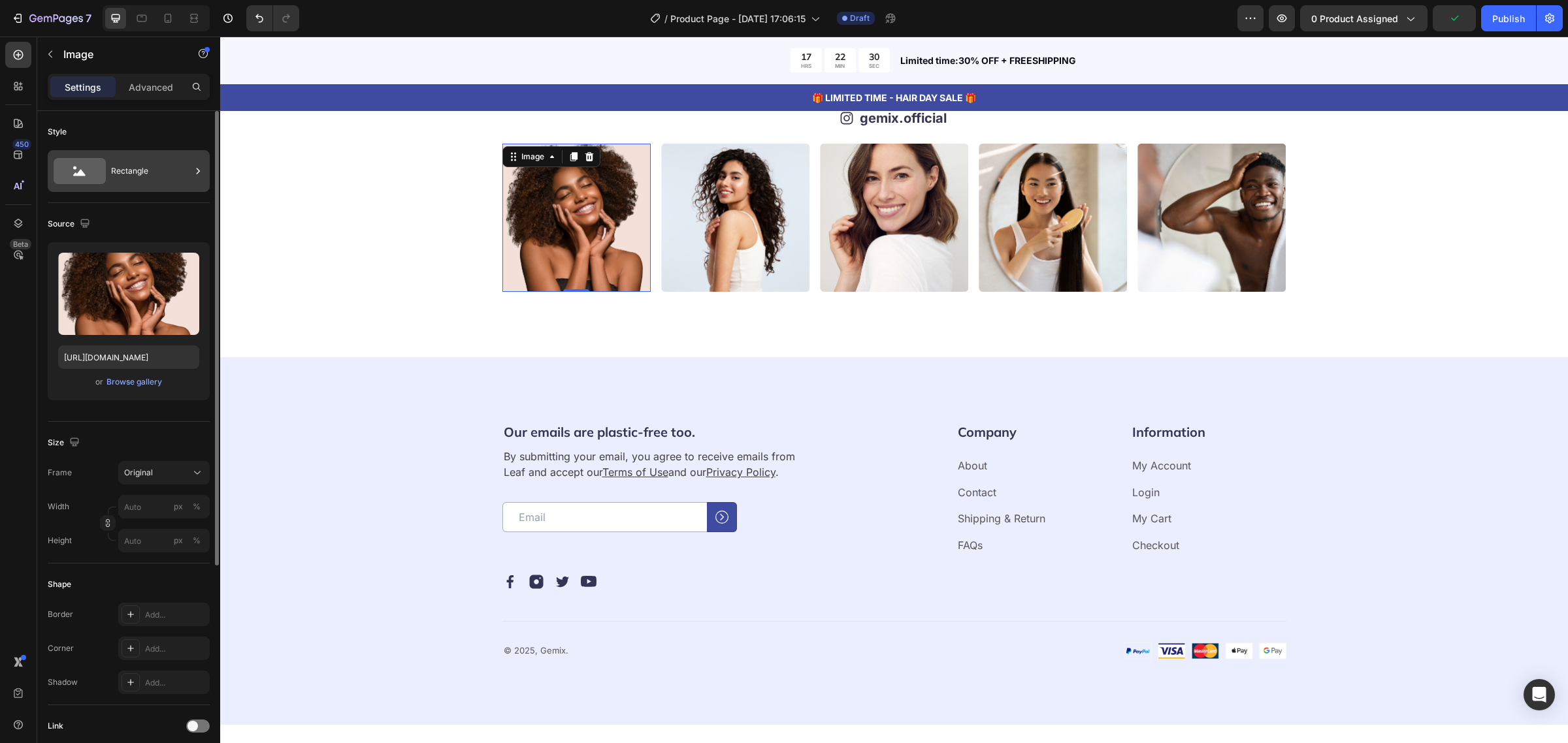
click at [157, 174] on div "Rectangle" at bounding box center [151, 171] width 80 height 30
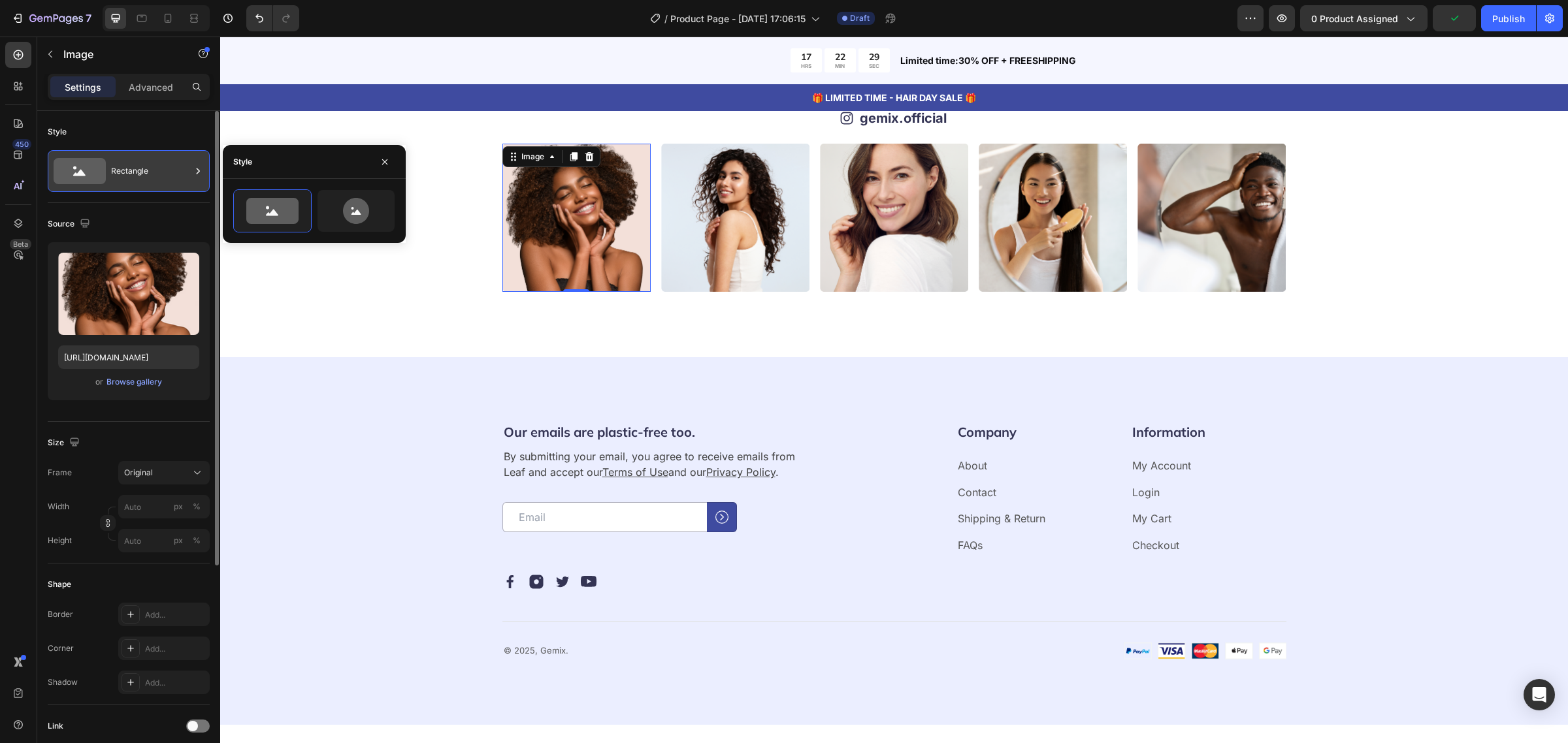
click at [157, 174] on div "Rectangle" at bounding box center [151, 171] width 80 height 30
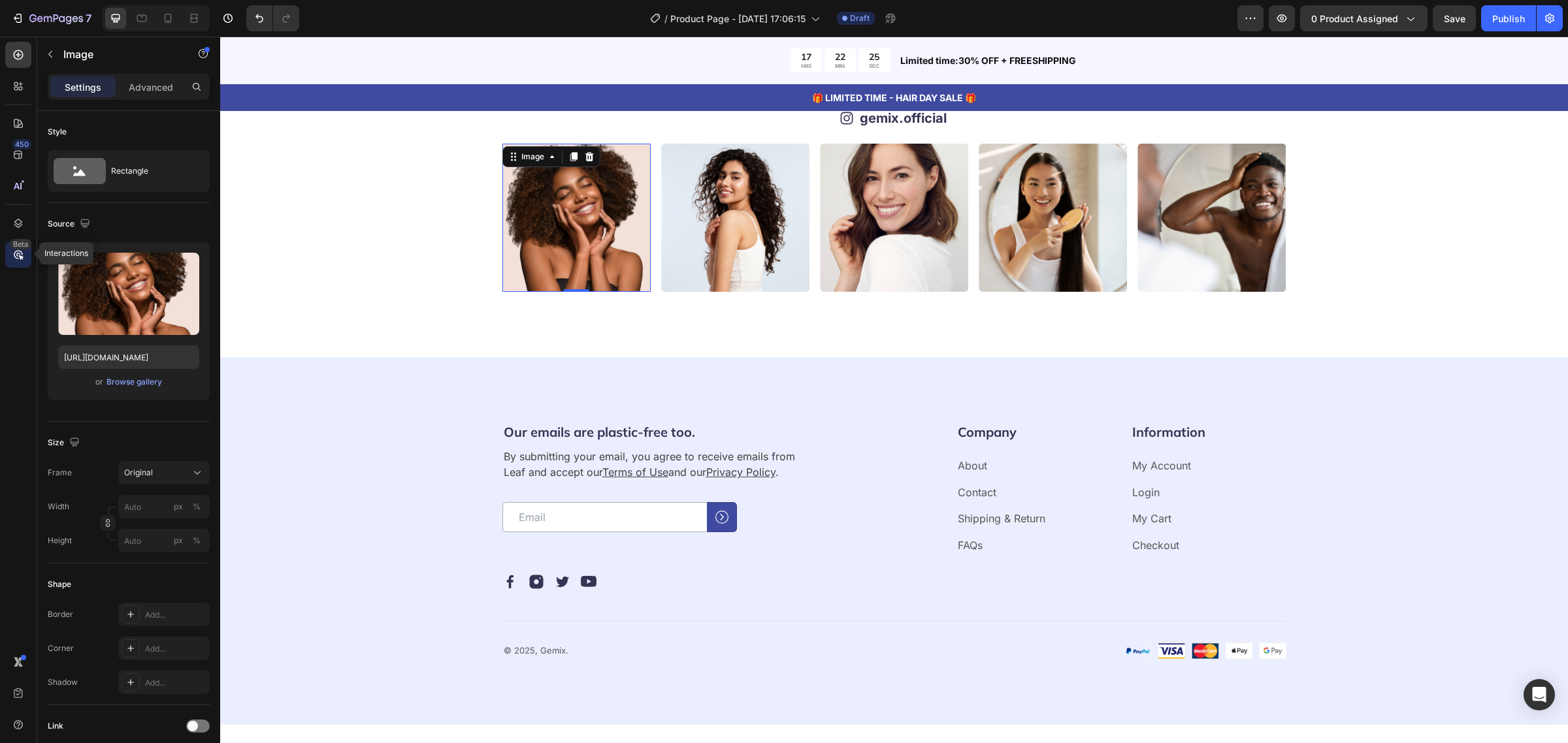
click at [17, 258] on icon at bounding box center [18, 255] width 13 height 13
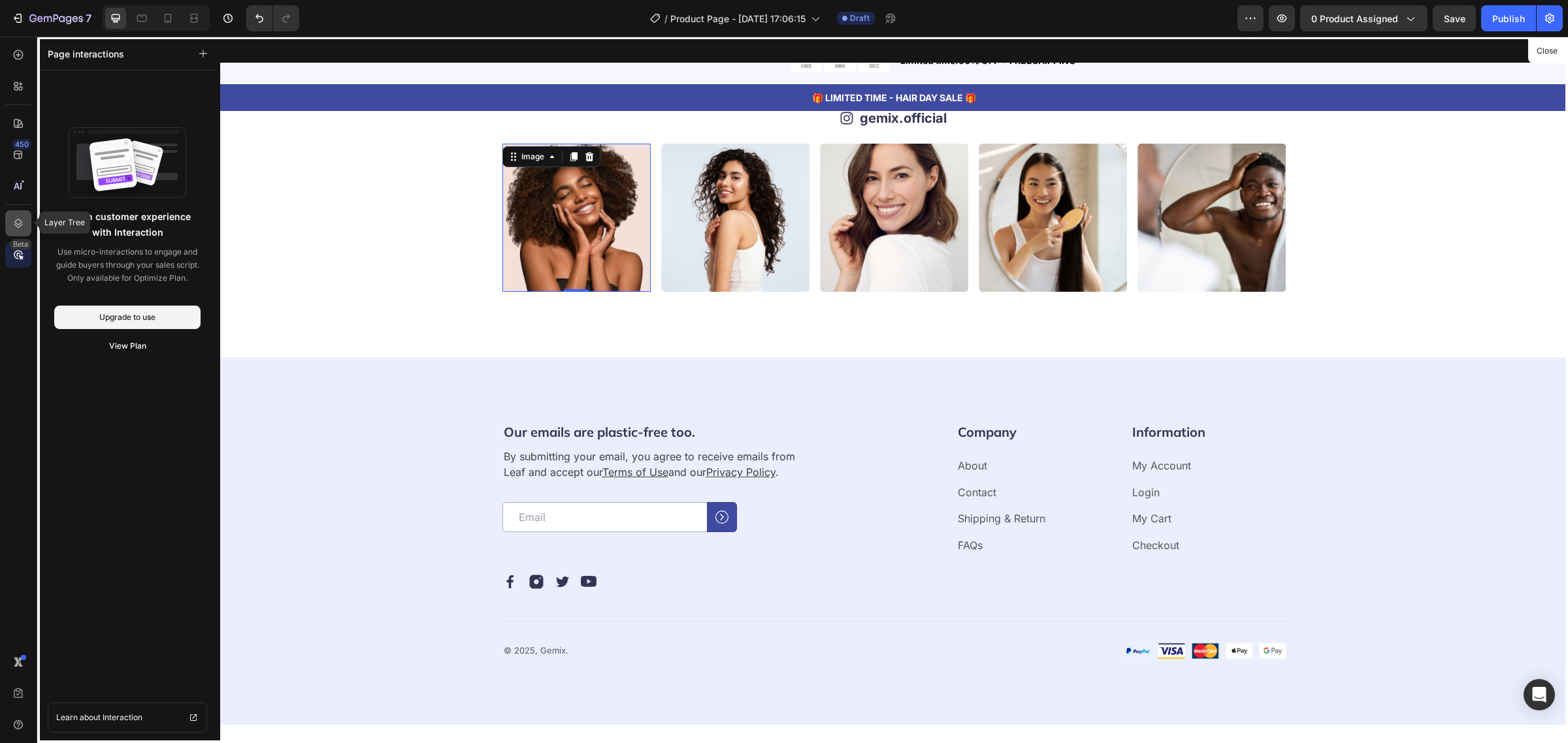
click at [11, 221] on div at bounding box center [18, 223] width 26 height 26
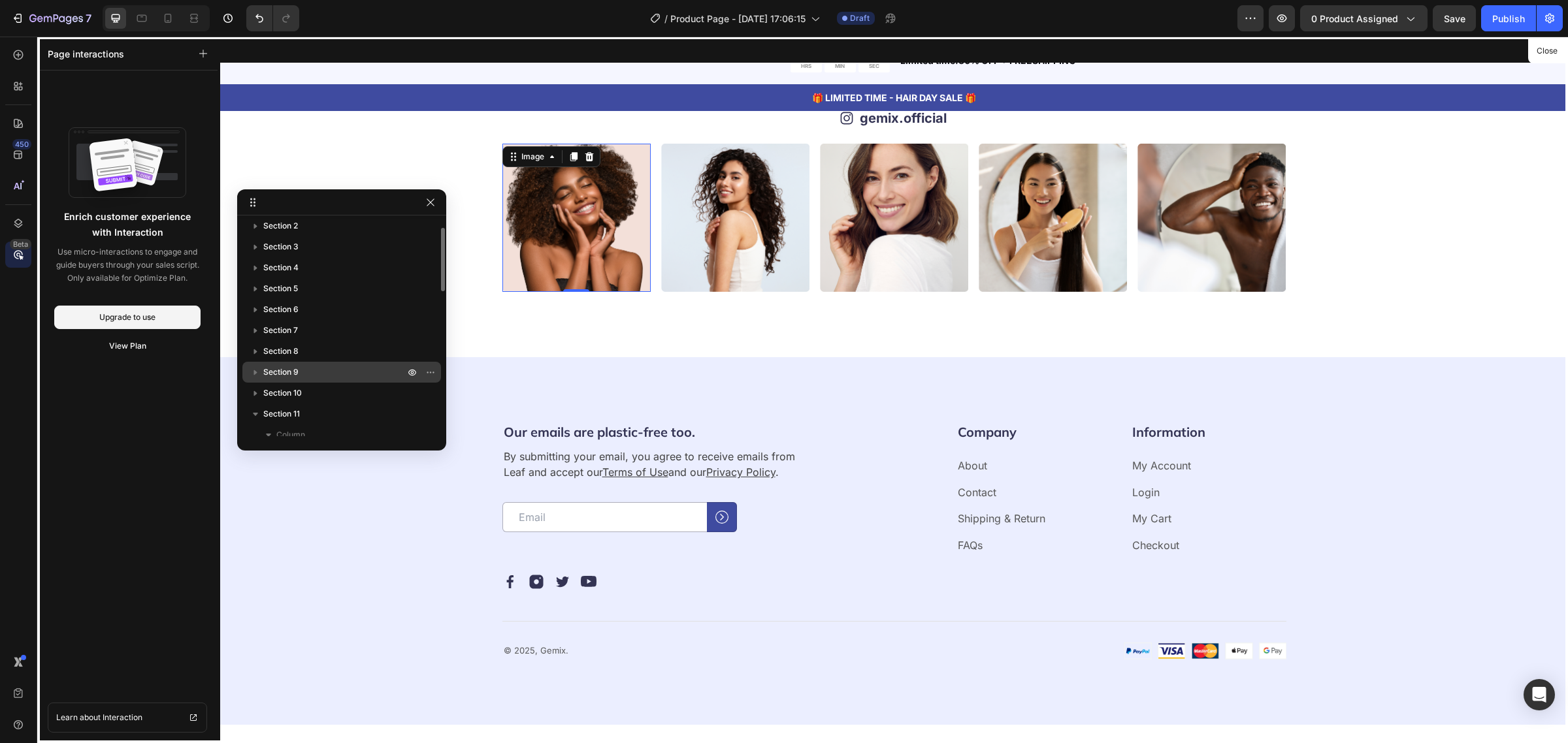
scroll to position [0, 0]
click at [412, 314] on icon "button" at bounding box center [413, 315] width 3 height 3
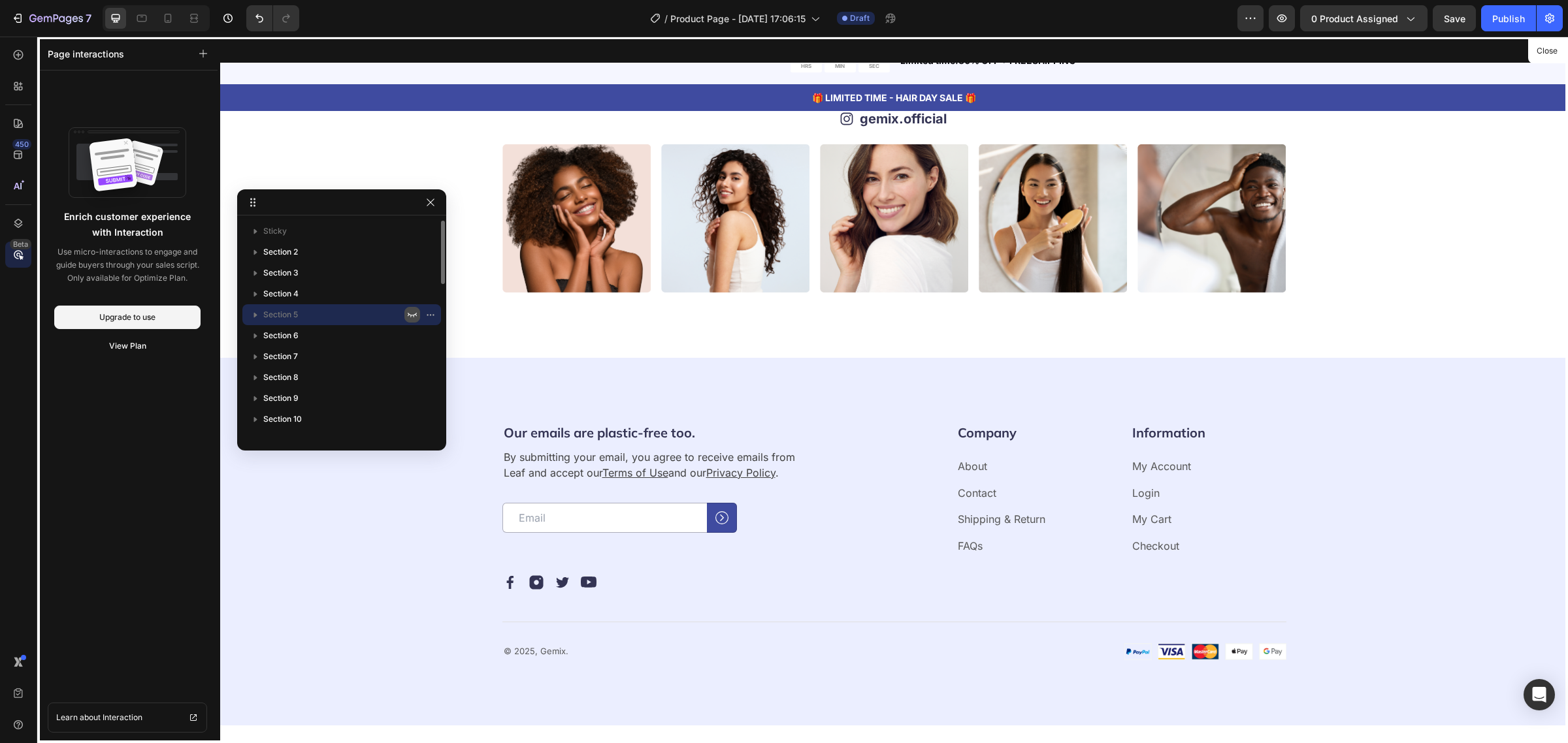
click at [412, 314] on icon "button" at bounding box center [413, 315] width 11 height 11
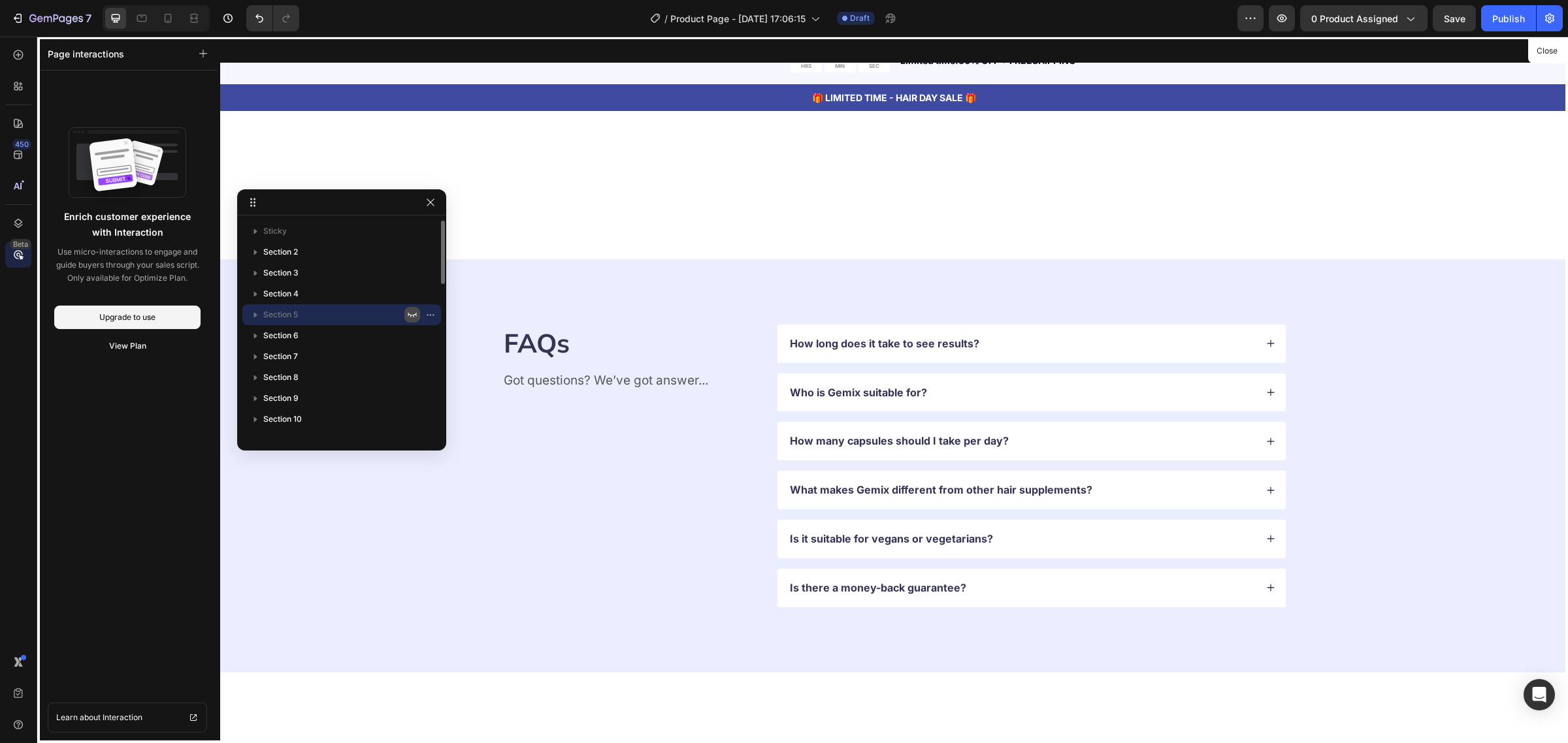
scroll to position [4164, 0]
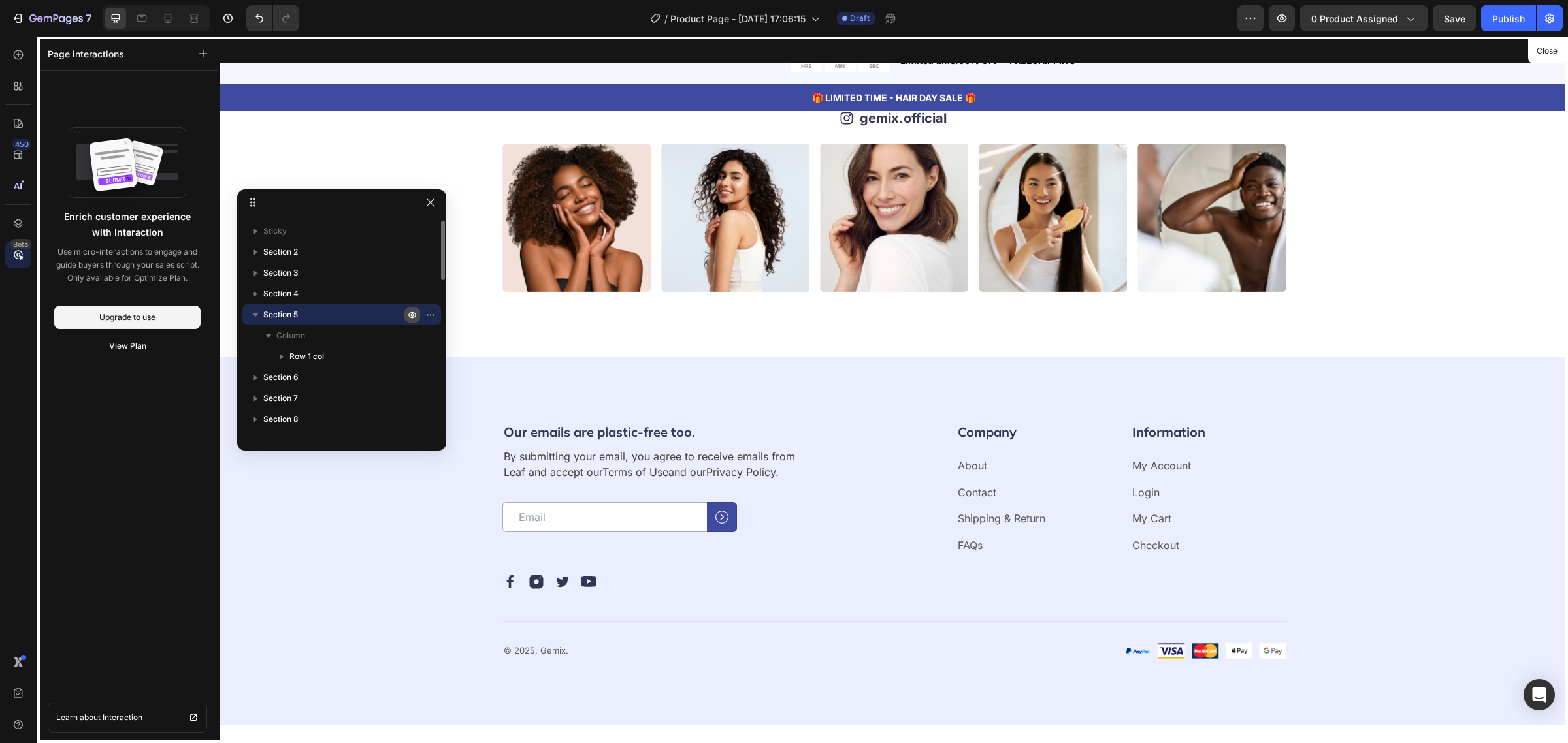
click at [259, 311] on icon "button" at bounding box center [255, 314] width 13 height 13
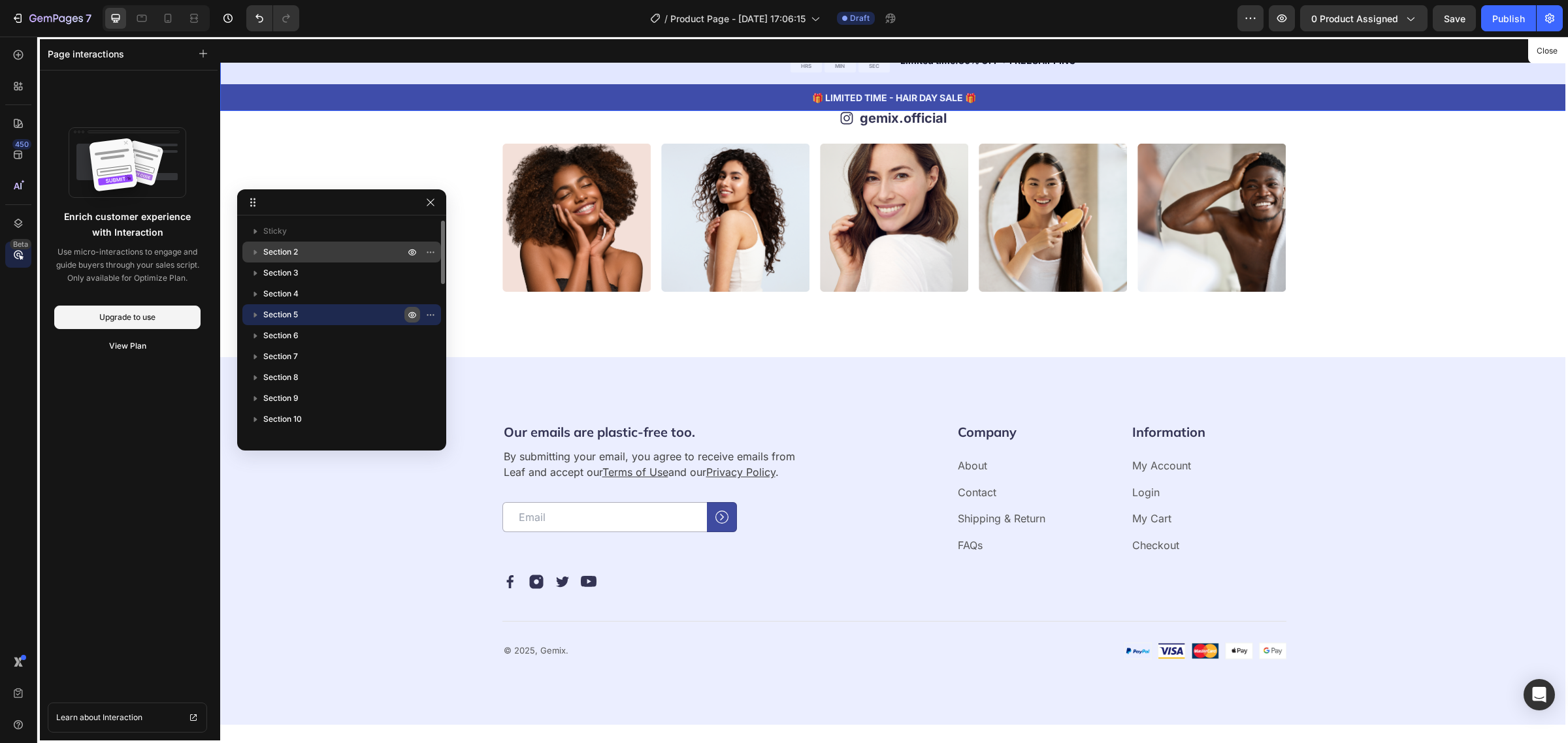
click at [244, 248] on div "Section 2" at bounding box center [341, 252] width 199 height 21
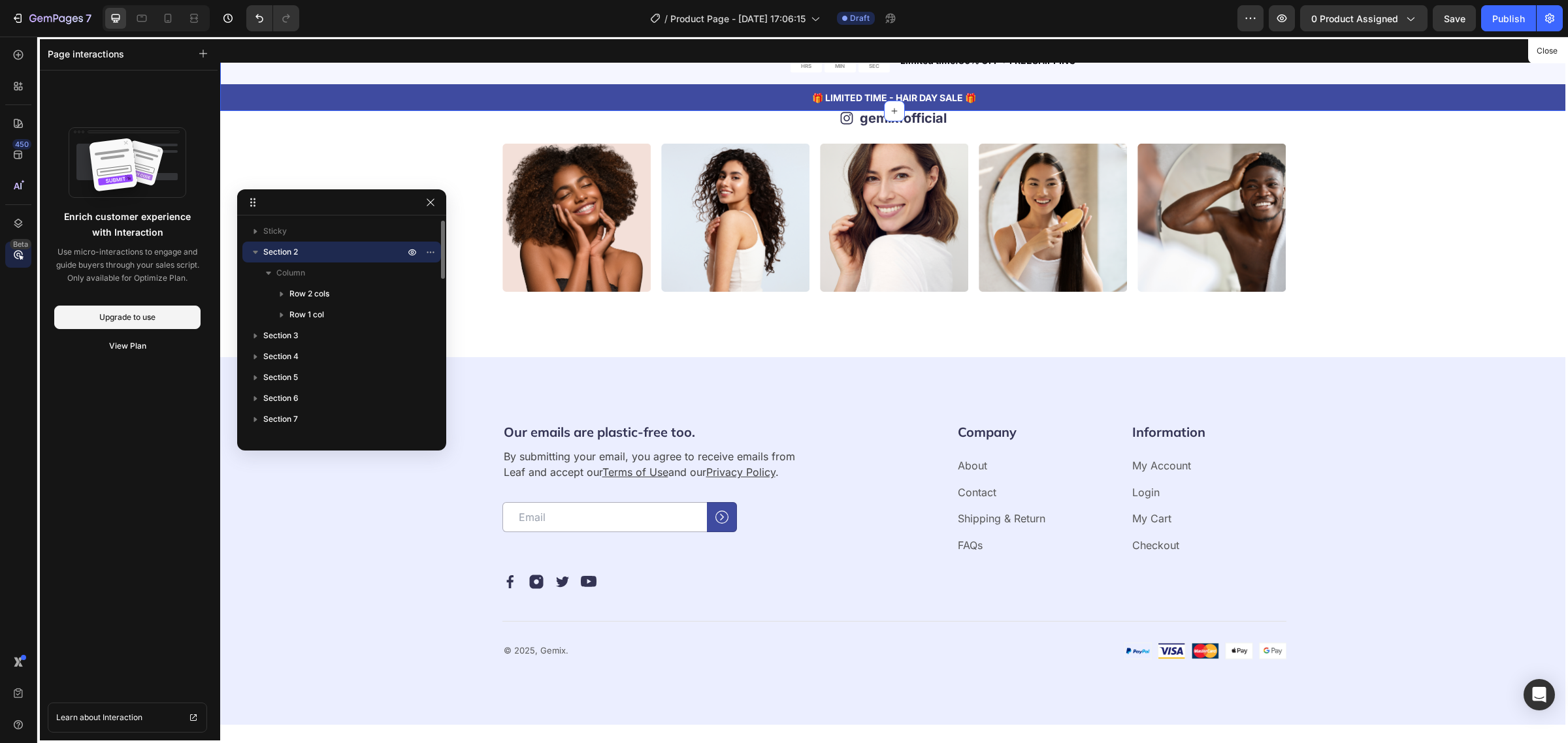
click at [256, 250] on icon "button" at bounding box center [255, 252] width 13 height 13
click at [250, 252] on icon "button" at bounding box center [255, 252] width 13 height 13
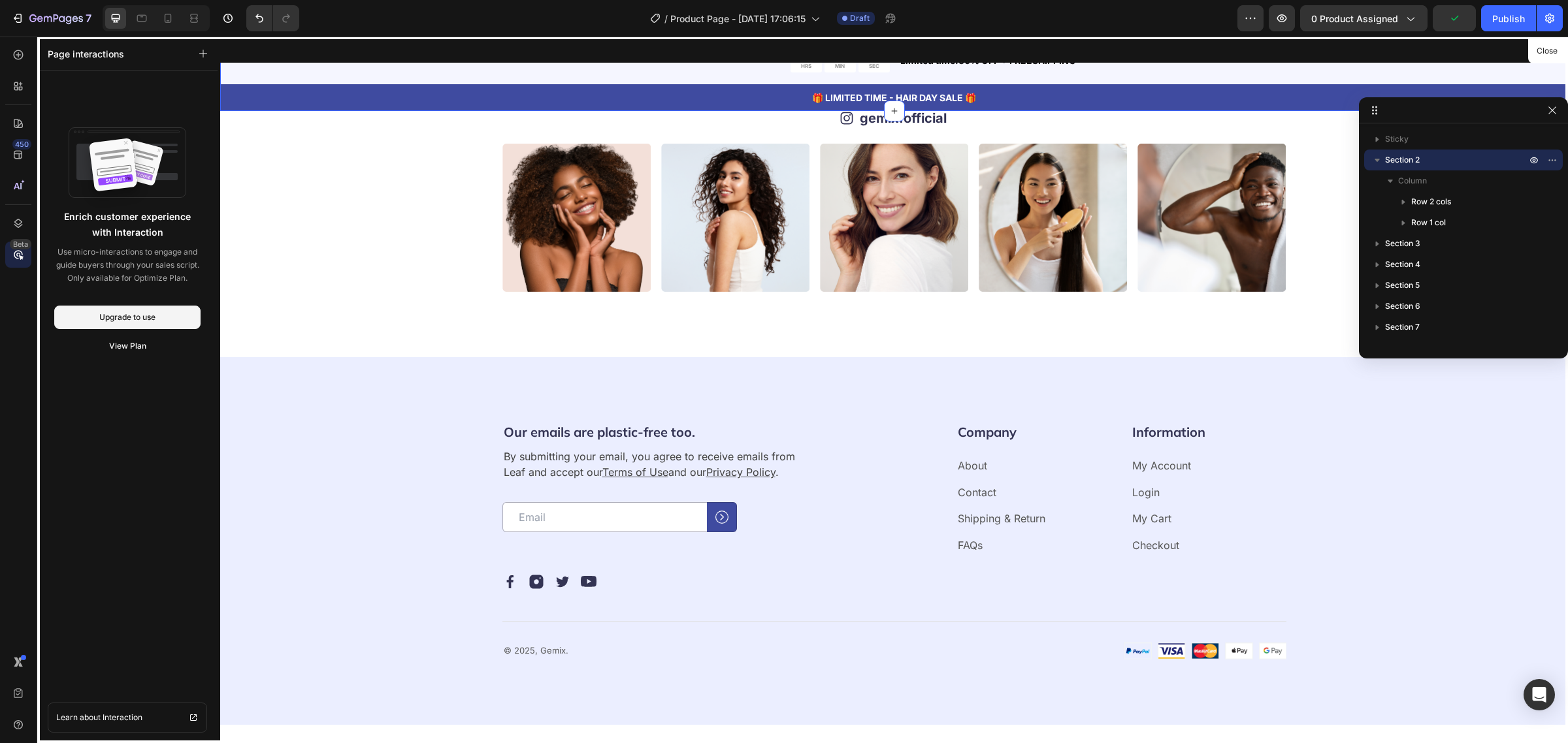
drag, startPoint x: 284, startPoint y: 193, endPoint x: 1415, endPoint y: 102, distance: 1134.7
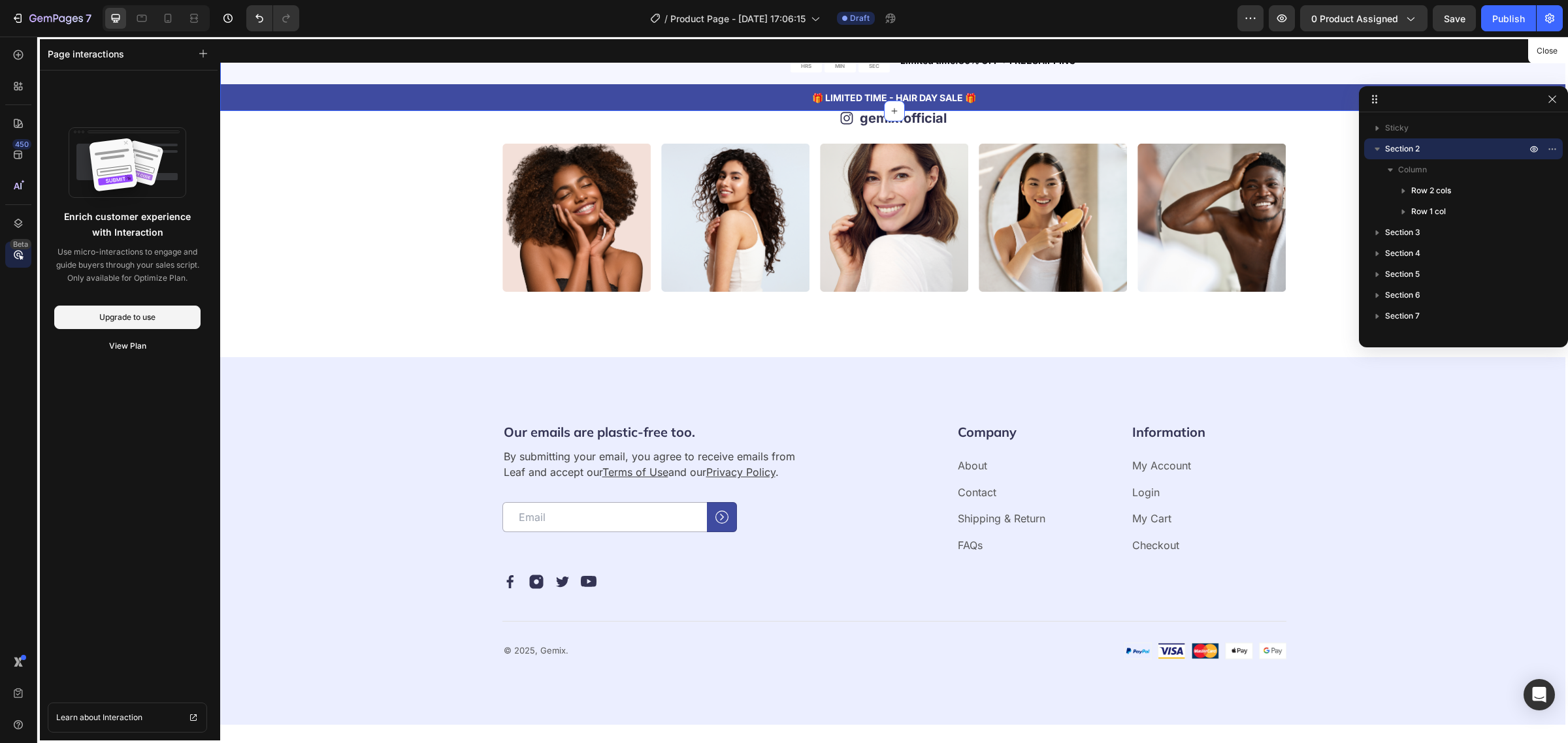
drag, startPoint x: 1460, startPoint y: 114, endPoint x: 1461, endPoint y: 102, distance: 12.0
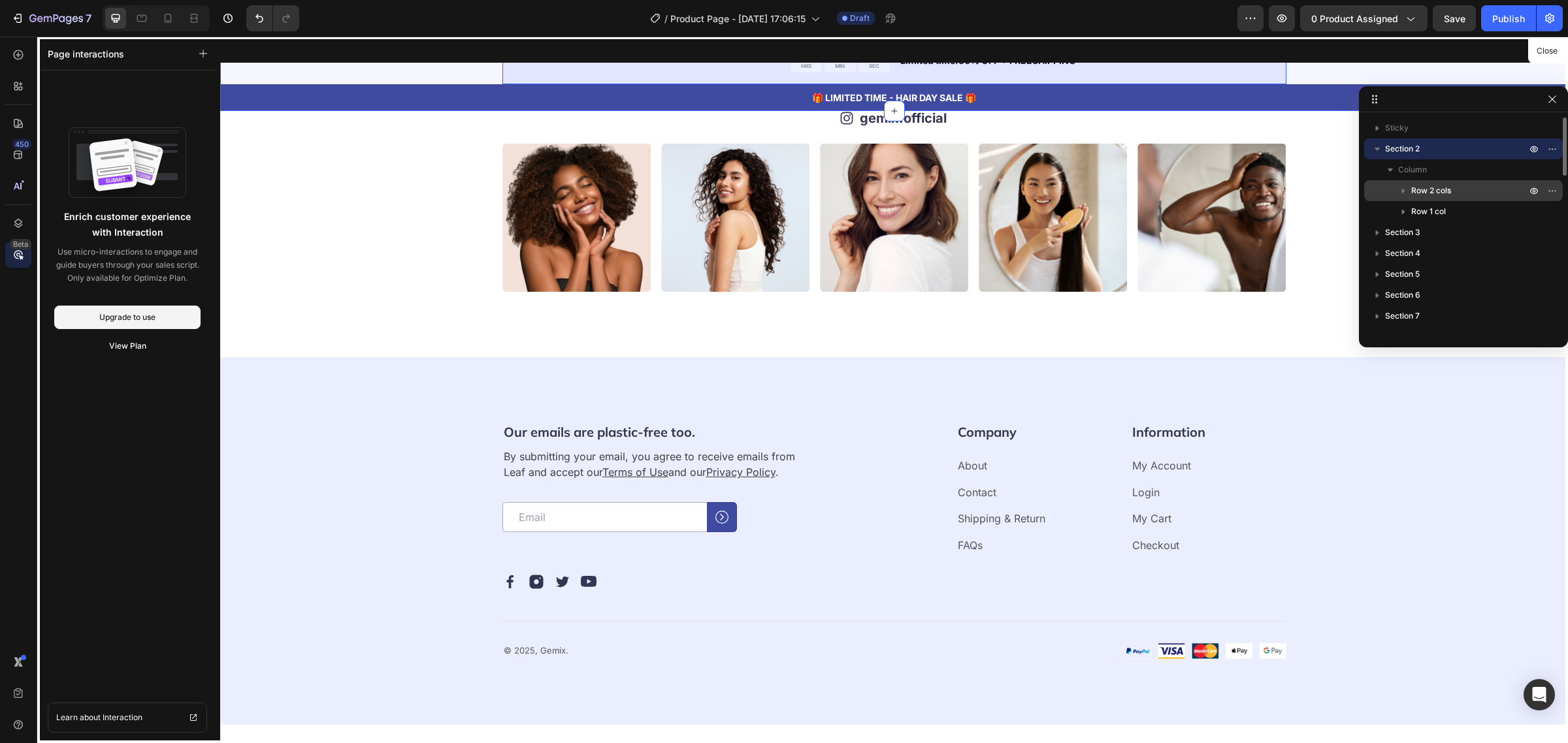
click at [1406, 192] on icon "button" at bounding box center [1402, 190] width 13 height 13
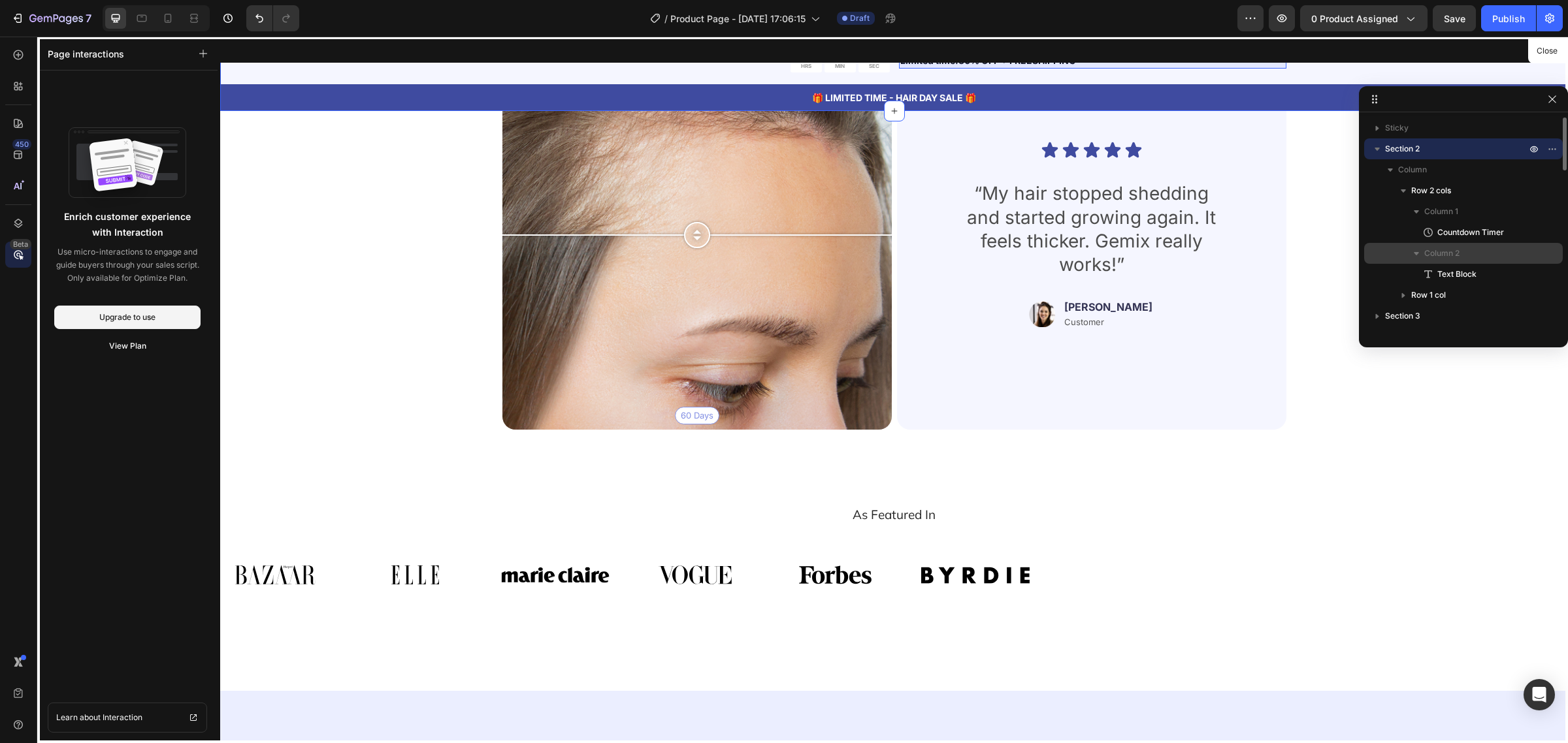
scroll to position [2531, 0]
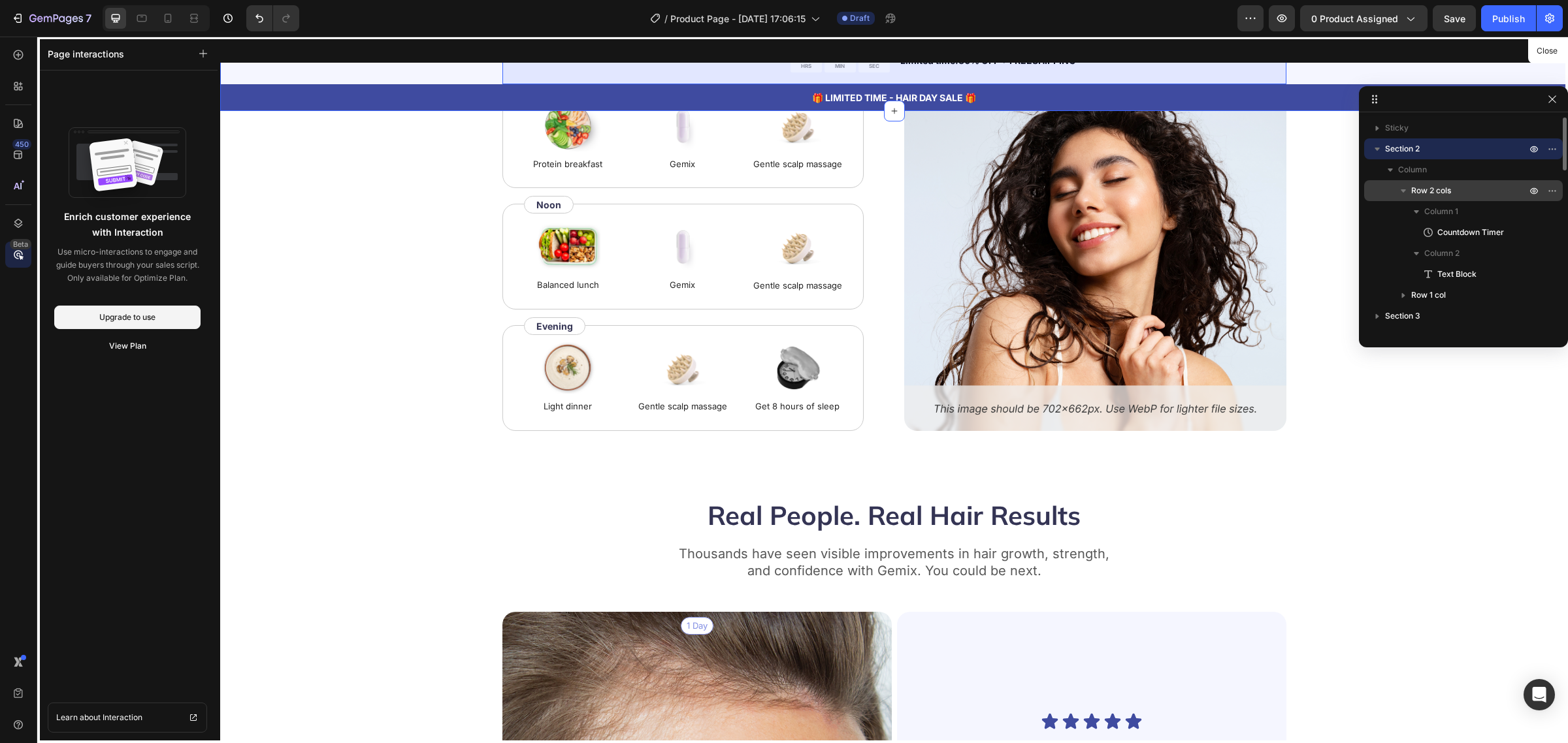
click at [1445, 186] on span "Row 2 cols" at bounding box center [1431, 190] width 40 height 13
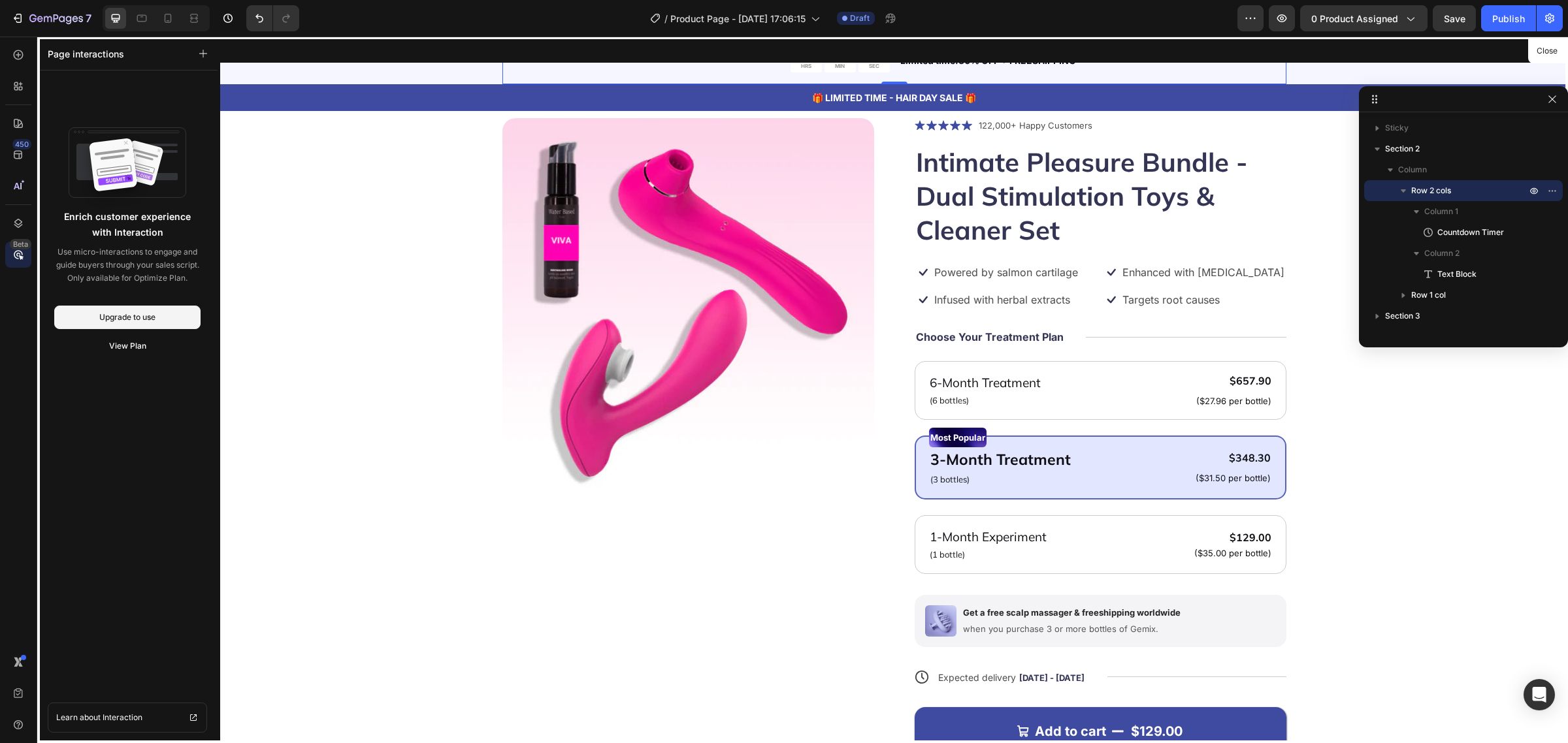
scroll to position [0, 0]
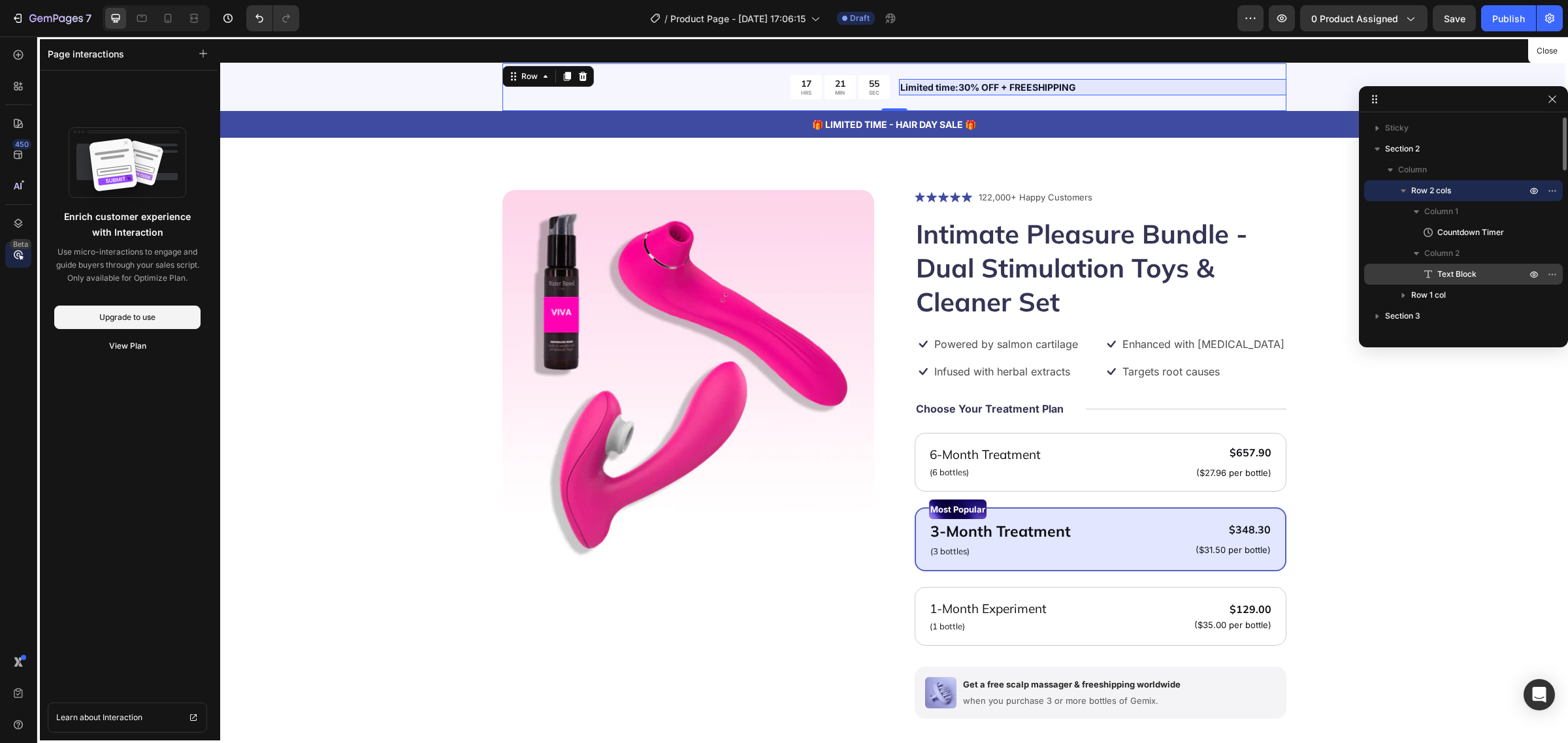
click at [1458, 269] on span "Text Block" at bounding box center [1456, 274] width 39 height 13
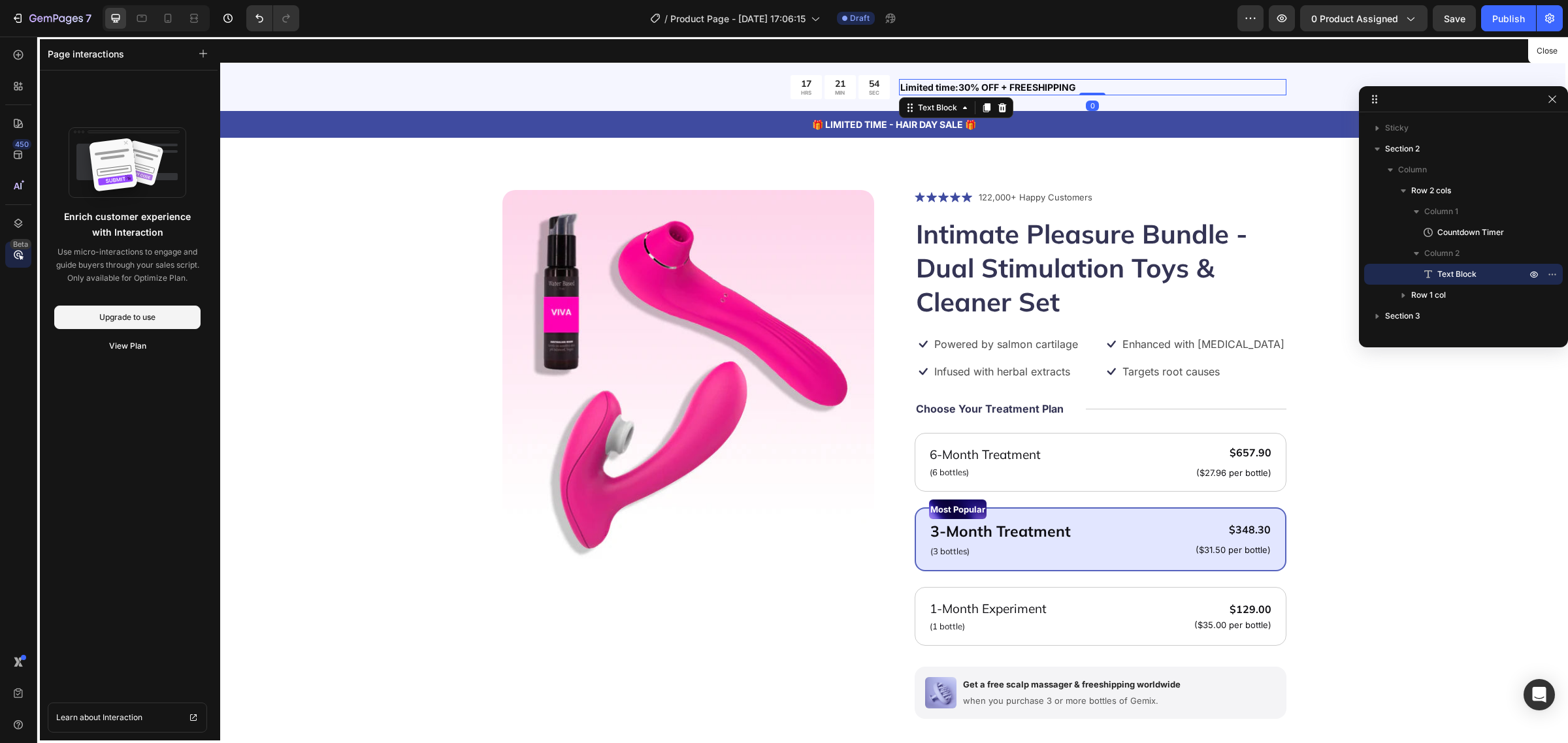
scroll to position [490, 0]
click at [1457, 263] on span "Image" at bounding box center [1448, 265] width 23 height 13
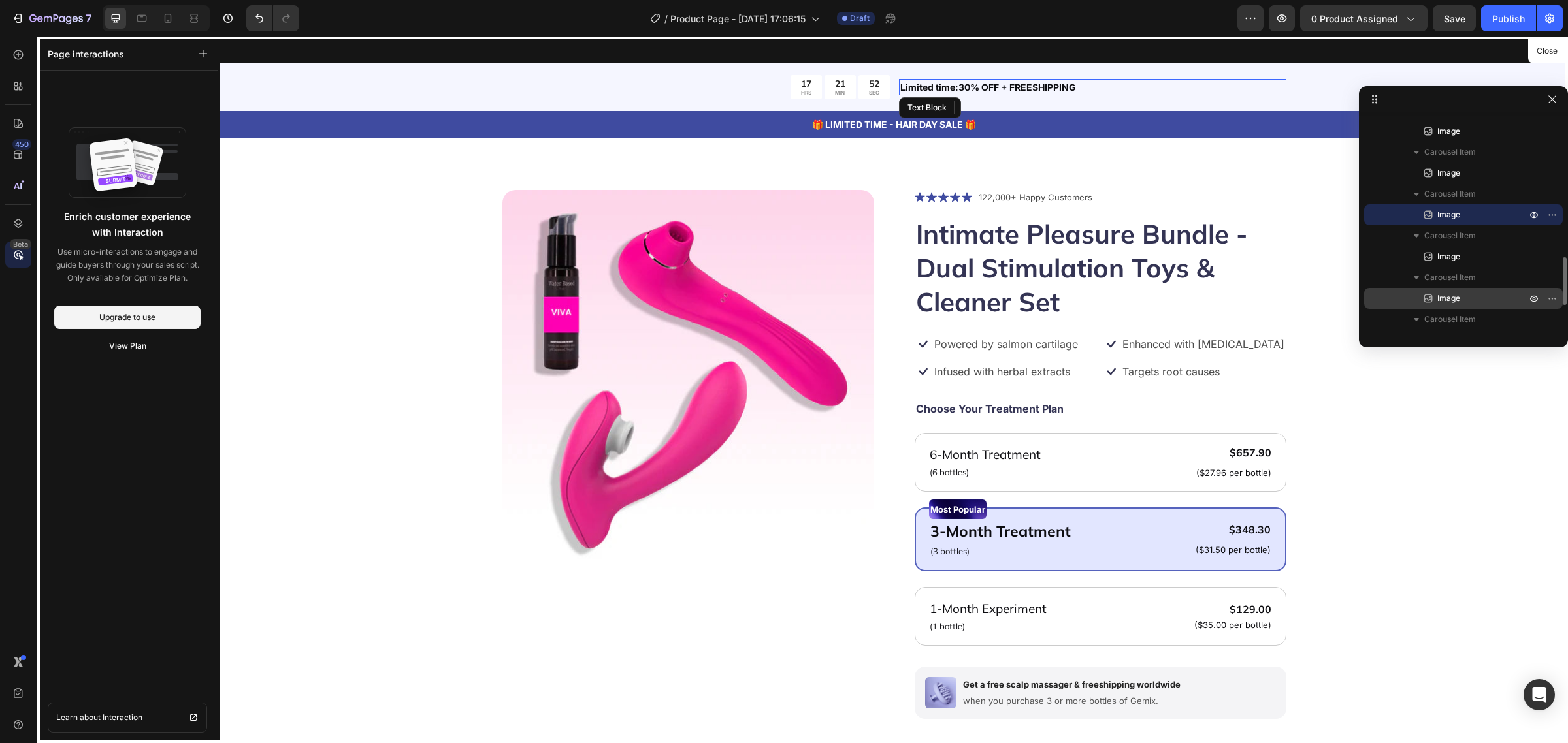
click at [1458, 293] on span "Image" at bounding box center [1448, 298] width 23 height 13
click at [1452, 317] on span "Carousel Item" at bounding box center [1449, 319] width 51 height 13
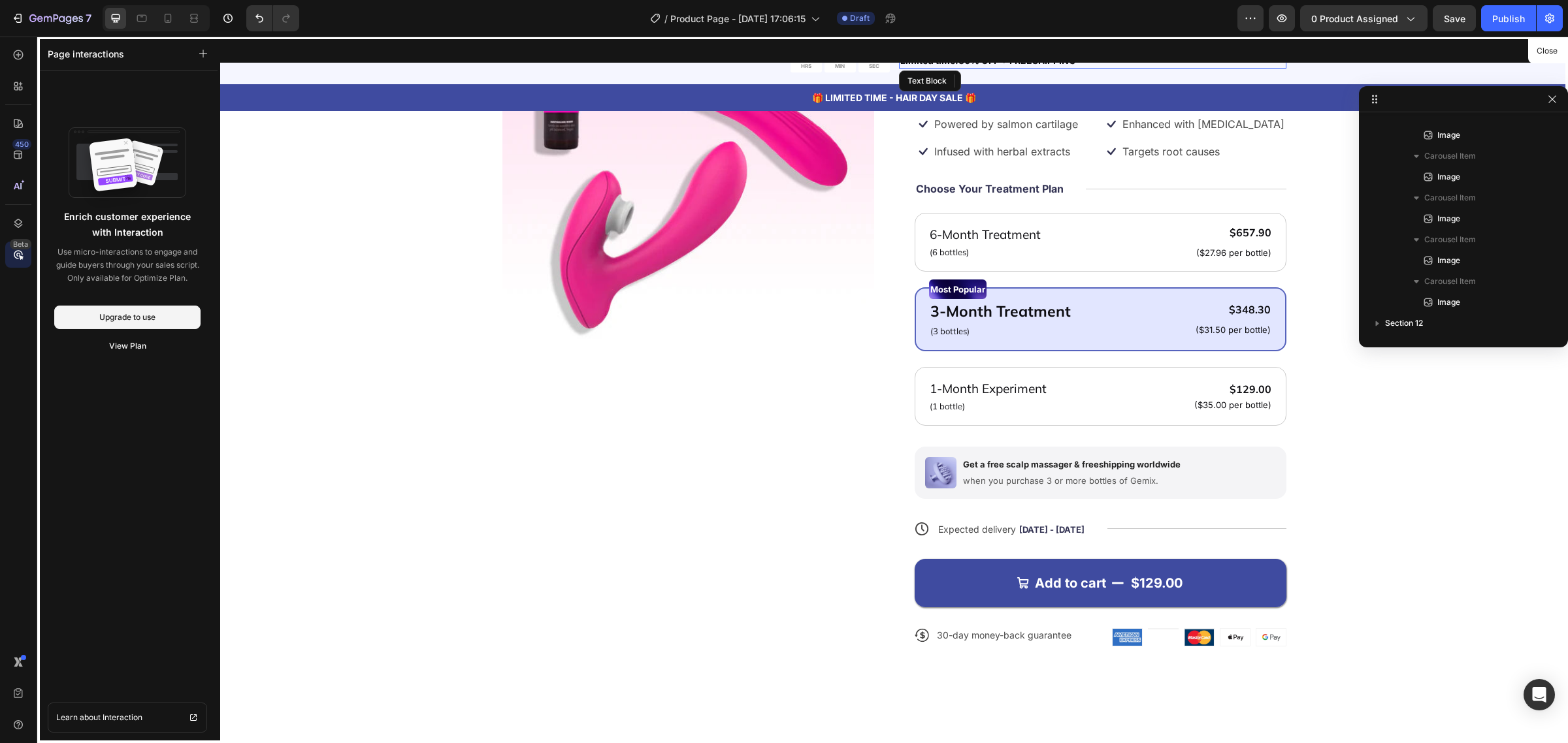
scroll to position [245, 0]
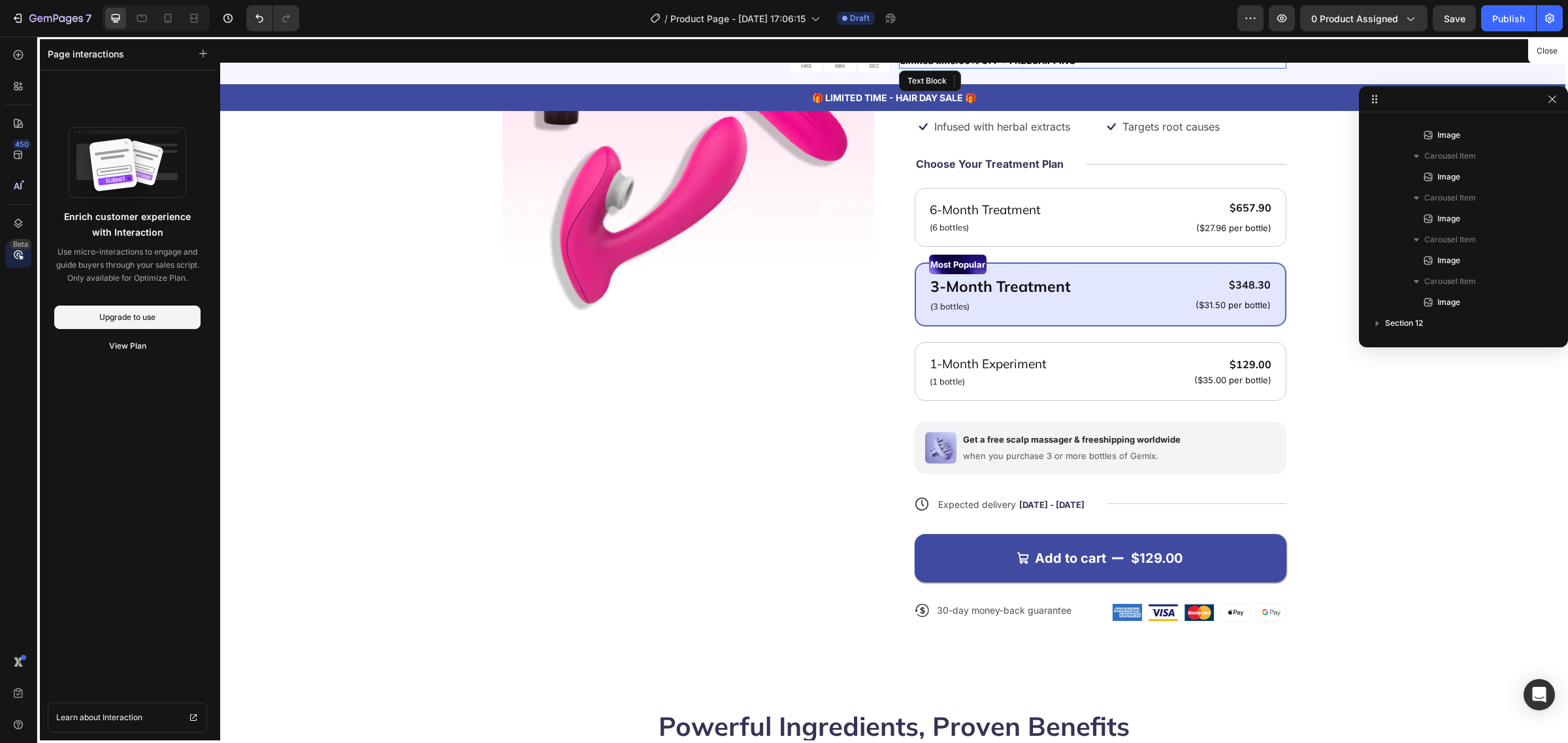
click at [1180, 353] on div at bounding box center [894, 390] width 1348 height 707
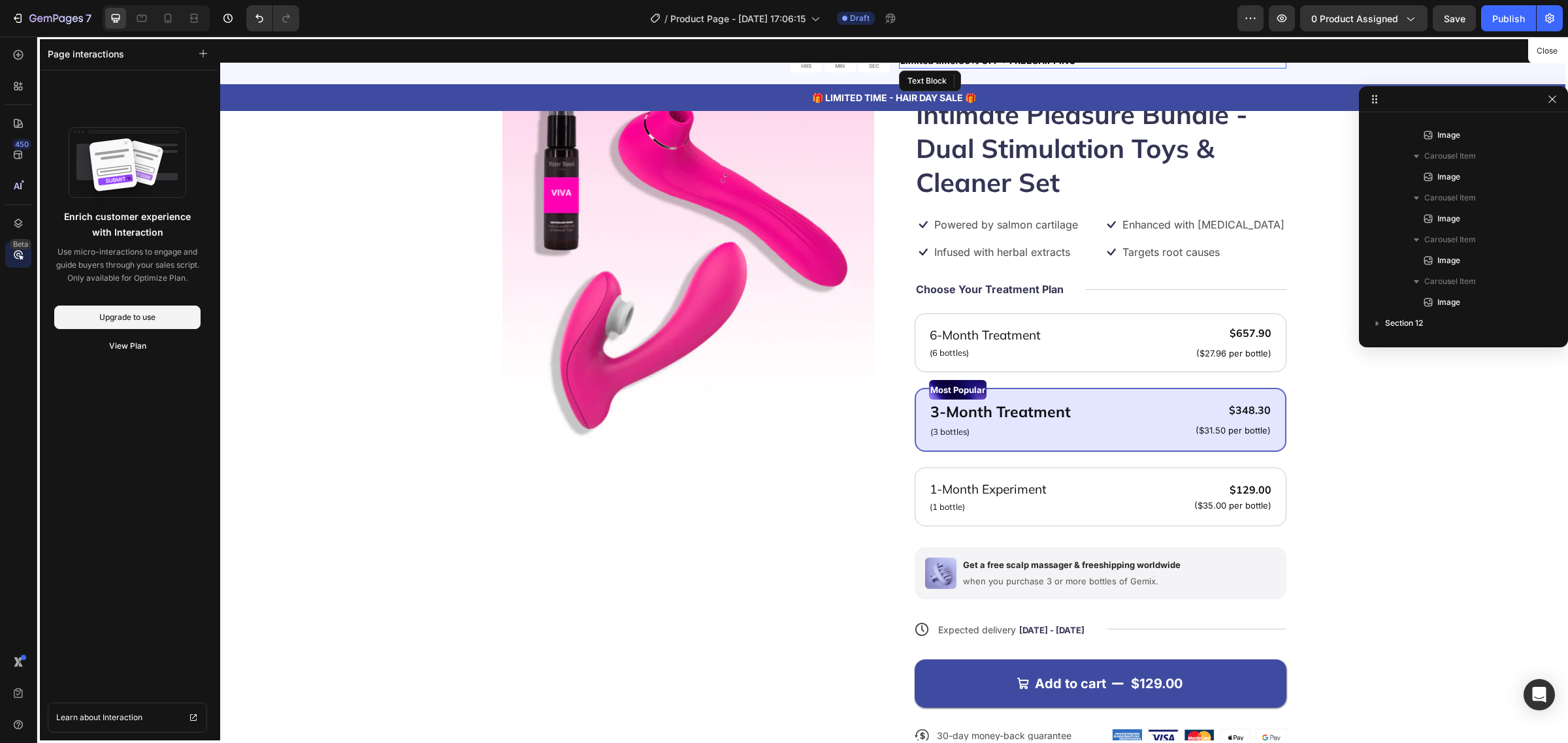
scroll to position [0, 0]
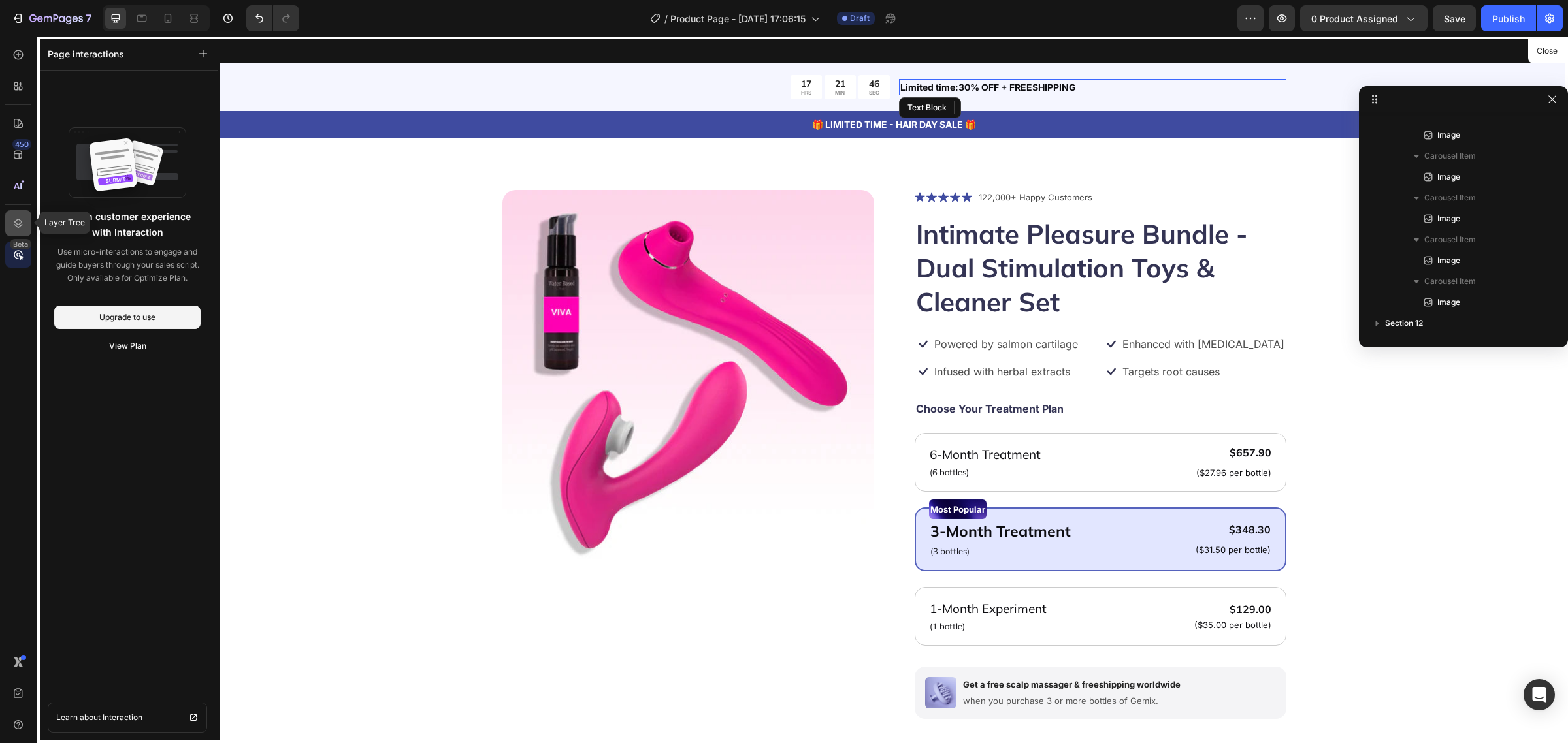
click at [25, 232] on div at bounding box center [18, 223] width 26 height 26
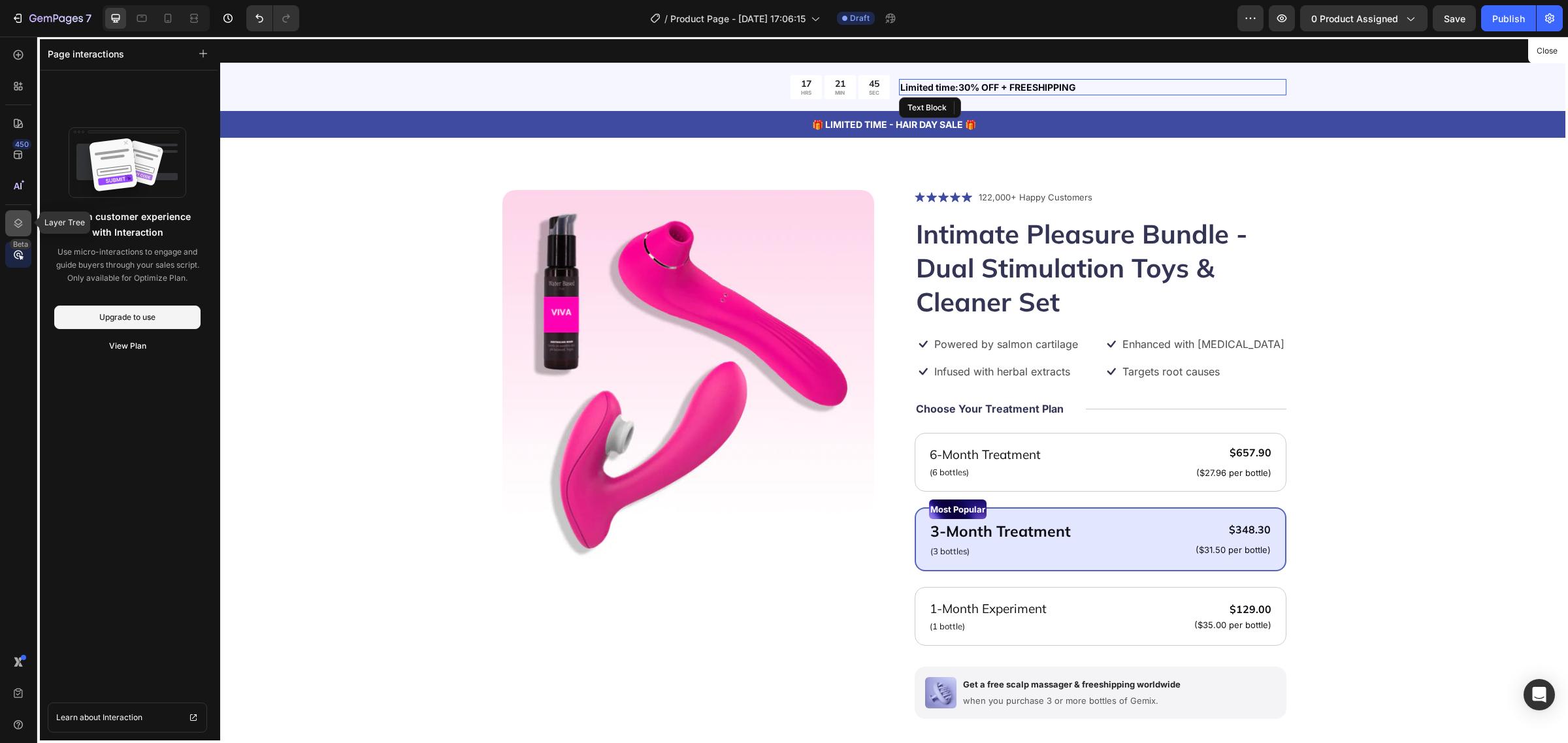
click at [25, 232] on div at bounding box center [18, 223] width 26 height 26
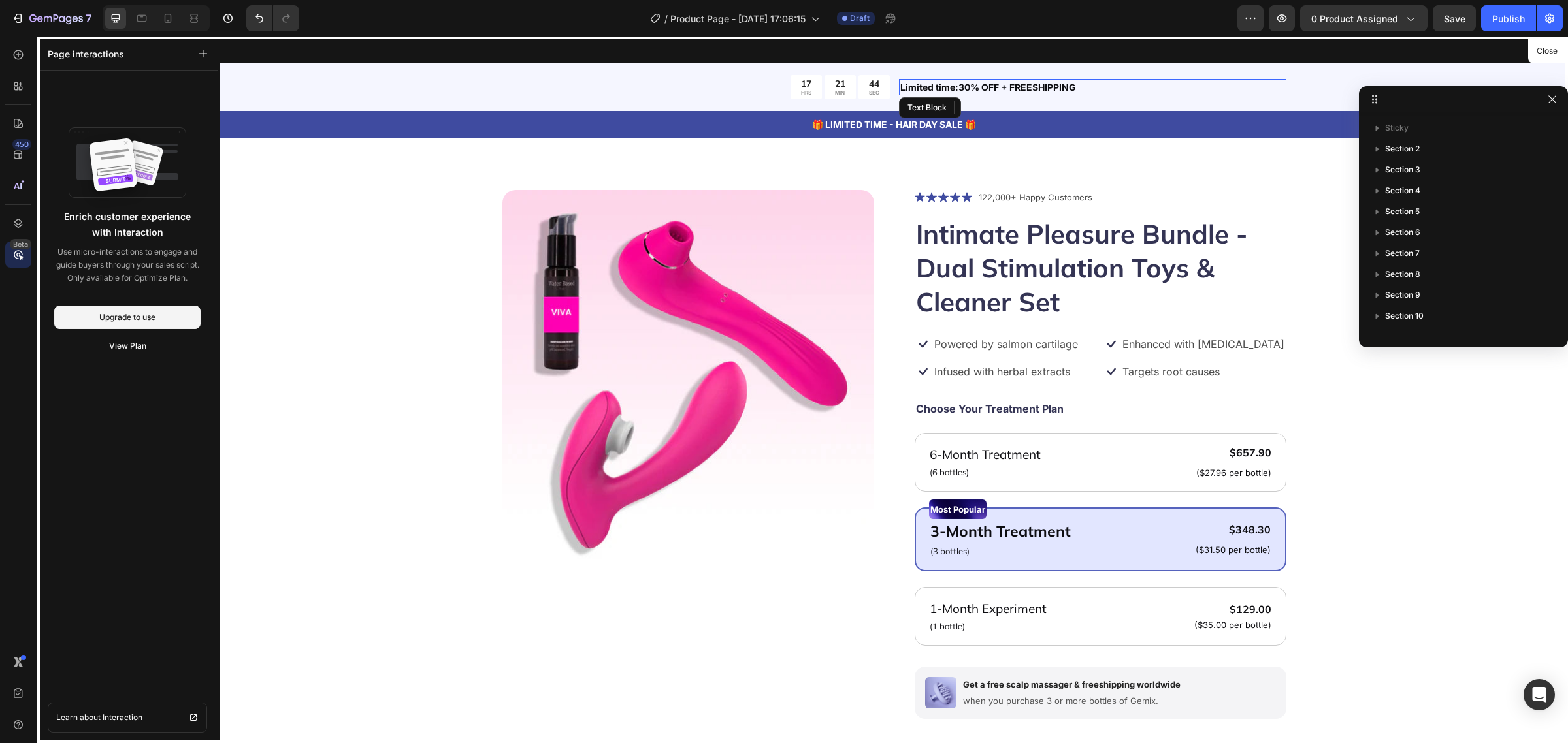
click at [20, 262] on div "Beta" at bounding box center [18, 255] width 26 height 26
click at [12, 77] on div at bounding box center [18, 86] width 26 height 26
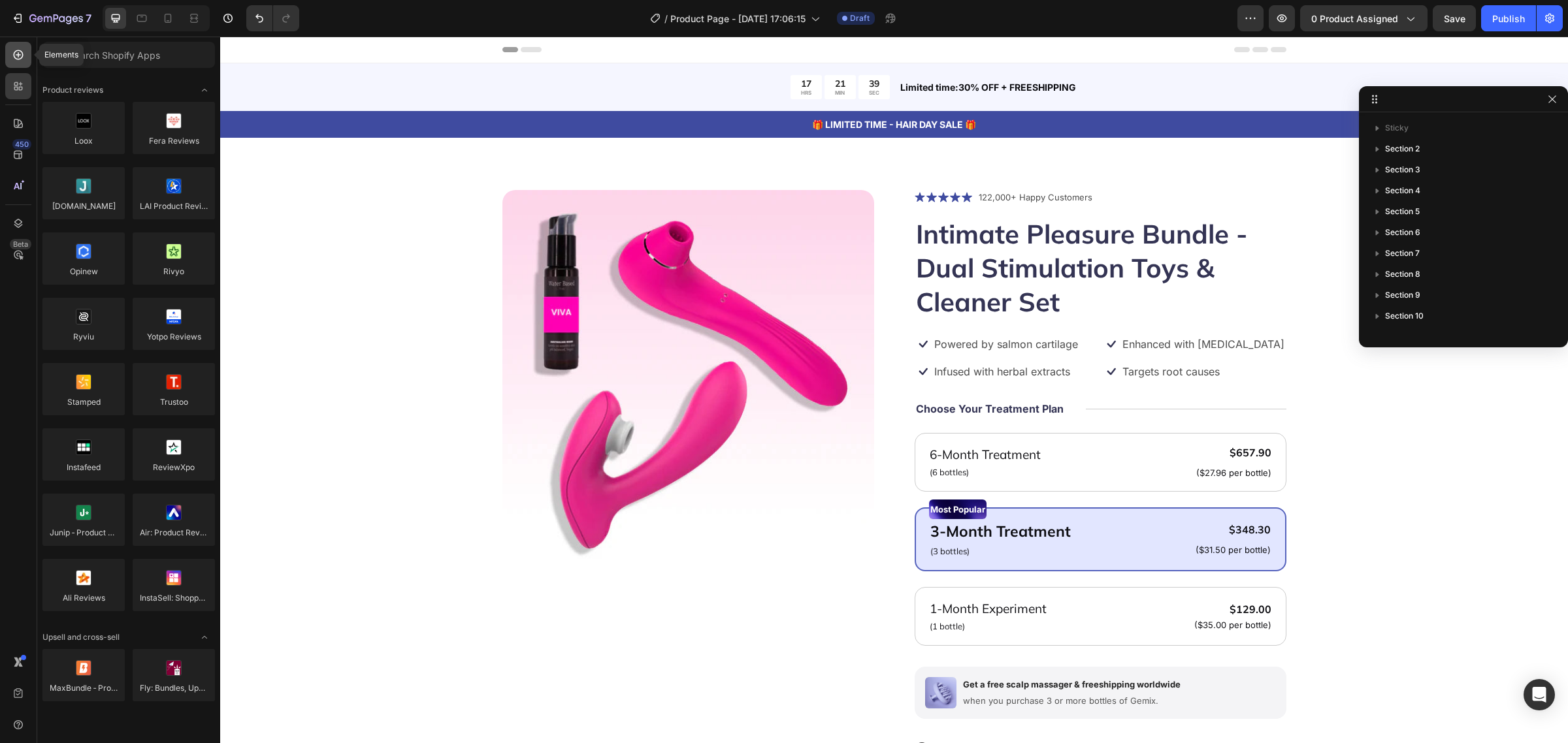
click at [20, 54] on icon at bounding box center [18, 54] width 13 height 13
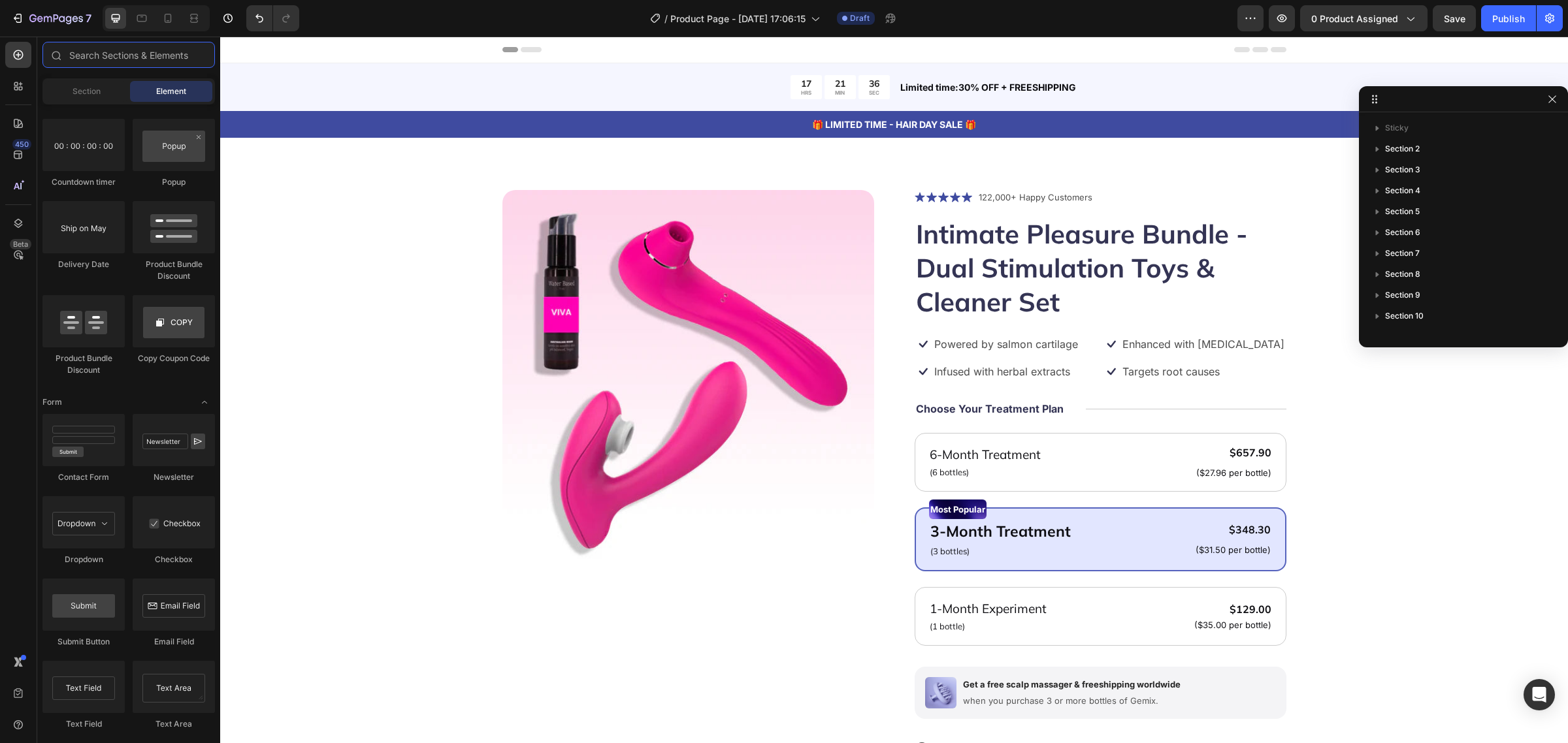
scroll to position [3322, 0]
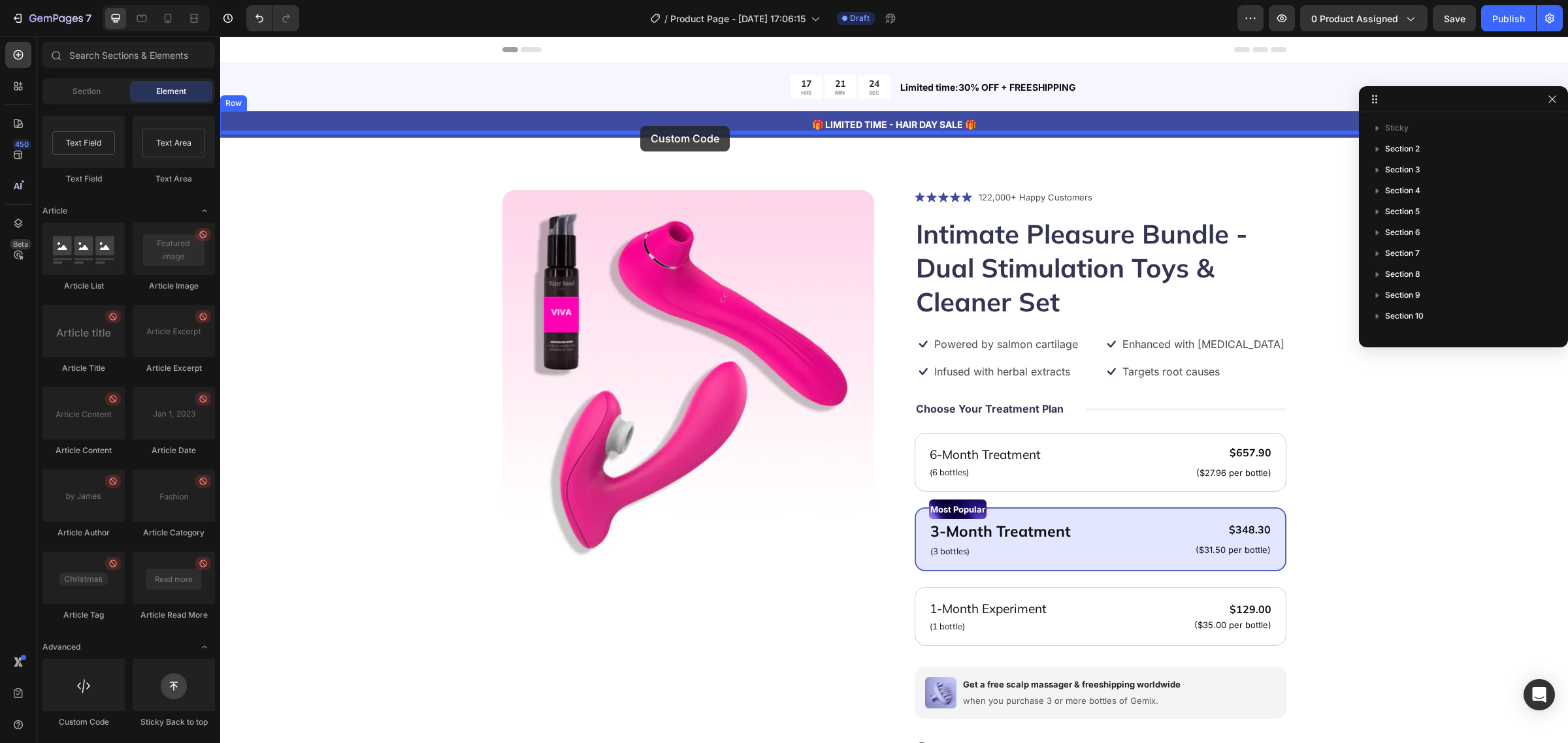
drag, startPoint x: 289, startPoint y: 730, endPoint x: 640, endPoint y: 126, distance: 698.6
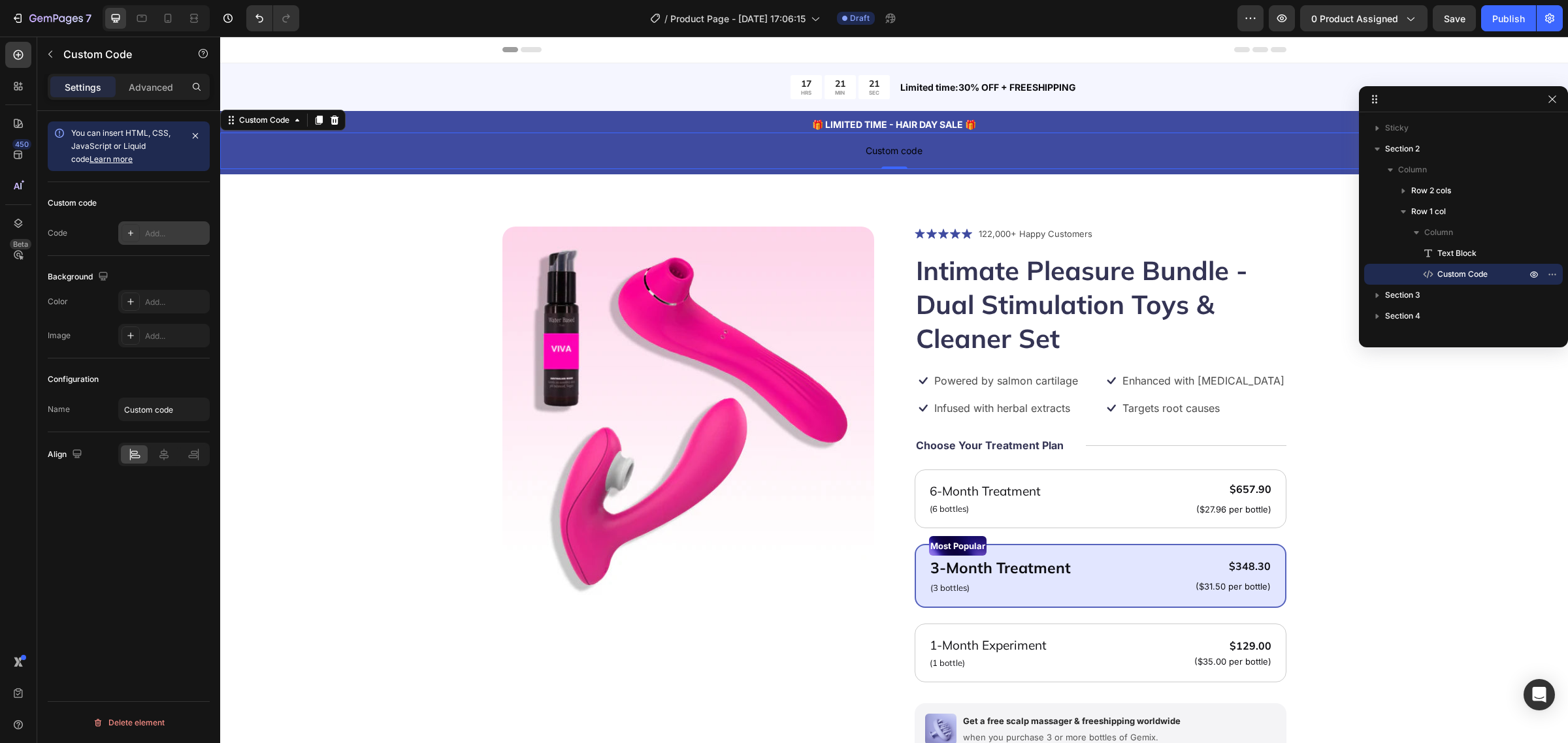
click at [174, 235] on div "Add..." at bounding box center [176, 233] width 61 height 12
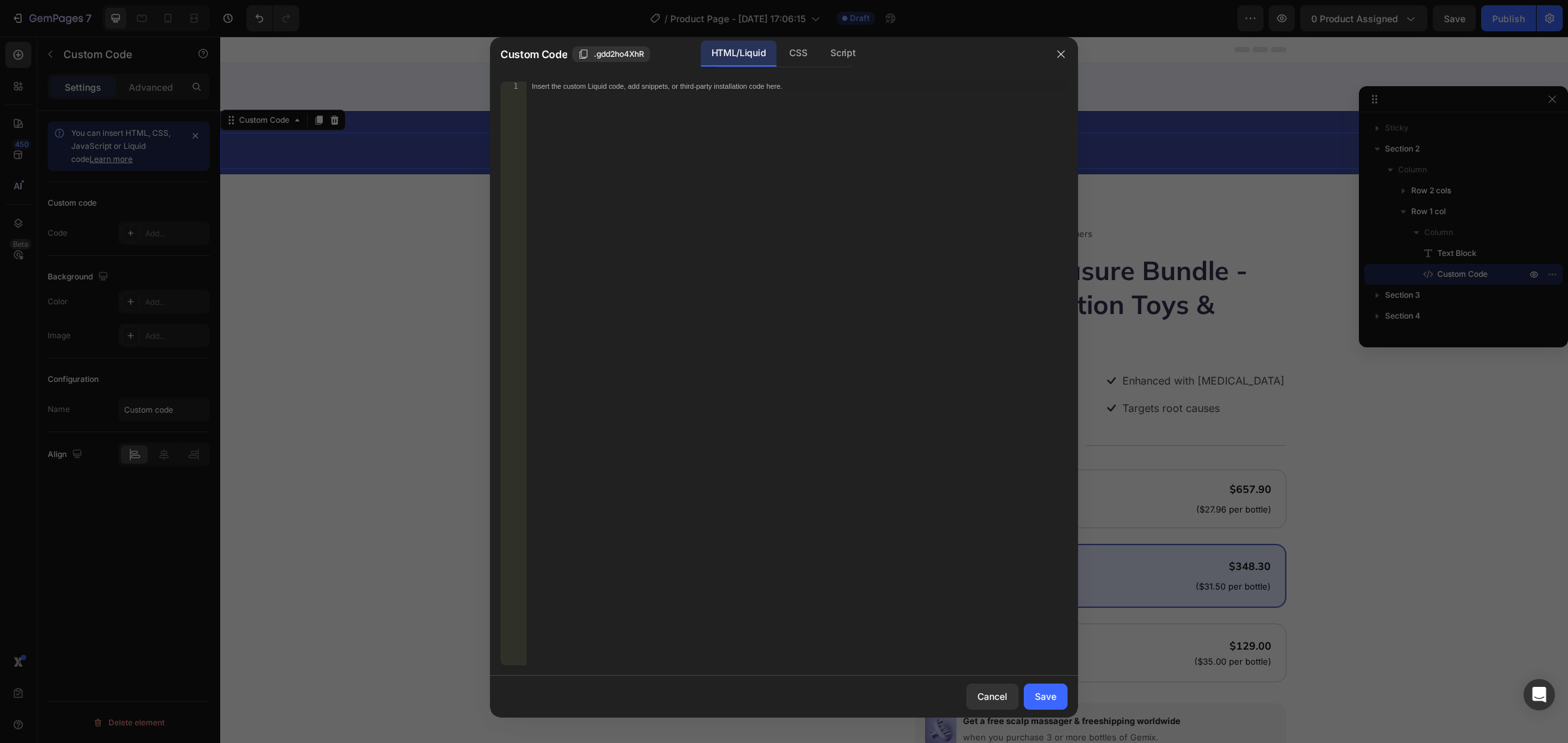
click at [795, 142] on div "Insert the custom Liquid code, add snippets, or third-party installation code h…" at bounding box center [797, 383] width 541 height 603
click at [809, 62] on div "CSS" at bounding box center [797, 54] width 38 height 26
click at [853, 56] on div "Script" at bounding box center [843, 54] width 46 height 26
click at [756, 53] on div "HTML/Liquid" at bounding box center [738, 54] width 75 height 26
click at [791, 50] on div "CSS" at bounding box center [797, 54] width 38 height 26
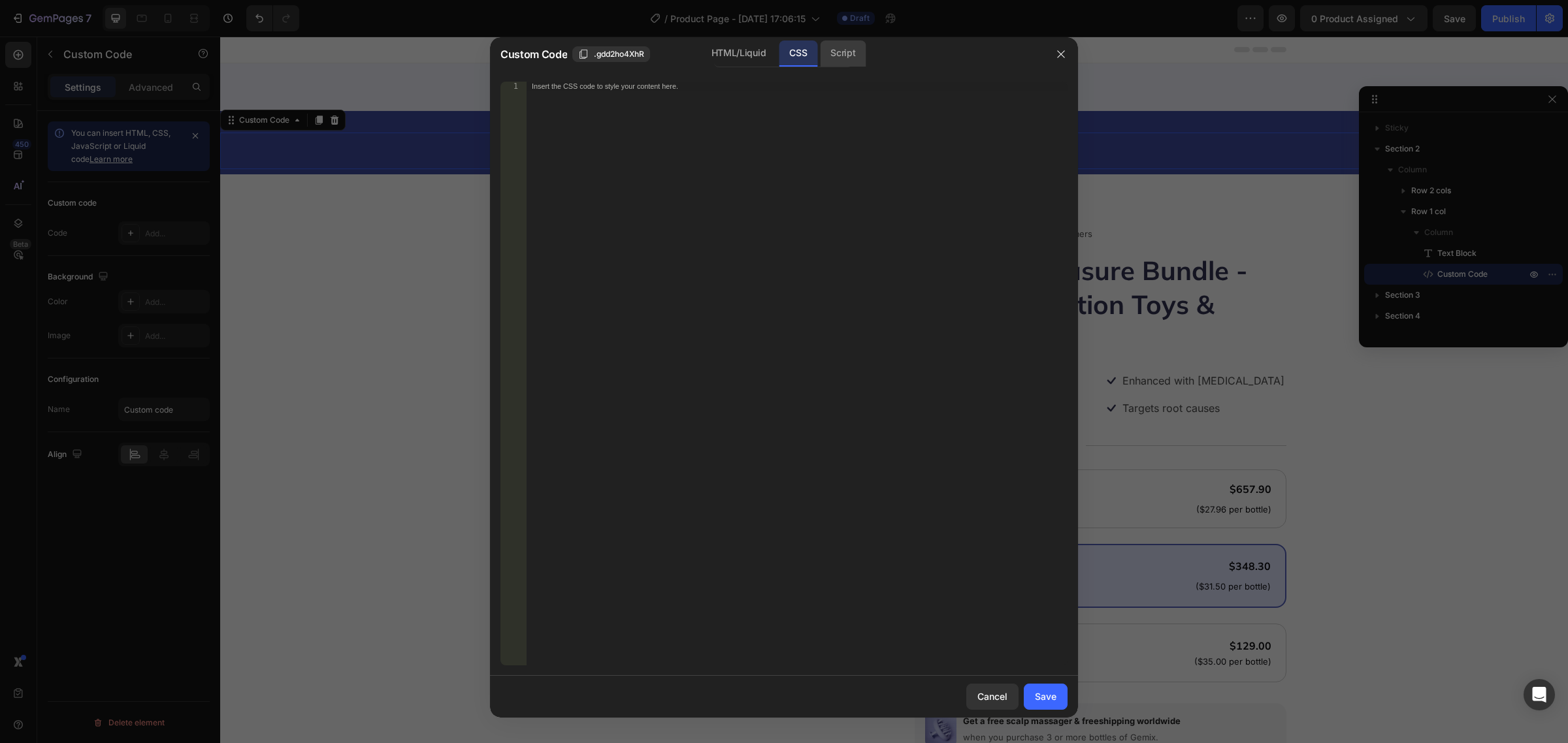
click at [827, 52] on div "Script" at bounding box center [843, 54] width 46 height 26
click at [762, 51] on div "HTML/Liquid" at bounding box center [738, 54] width 75 height 26
click at [804, 62] on div "CSS" at bounding box center [797, 54] width 38 height 26
click at [845, 54] on div "Script" at bounding box center [843, 54] width 46 height 26
click at [763, 46] on div "HTML/Liquid" at bounding box center [738, 54] width 75 height 26
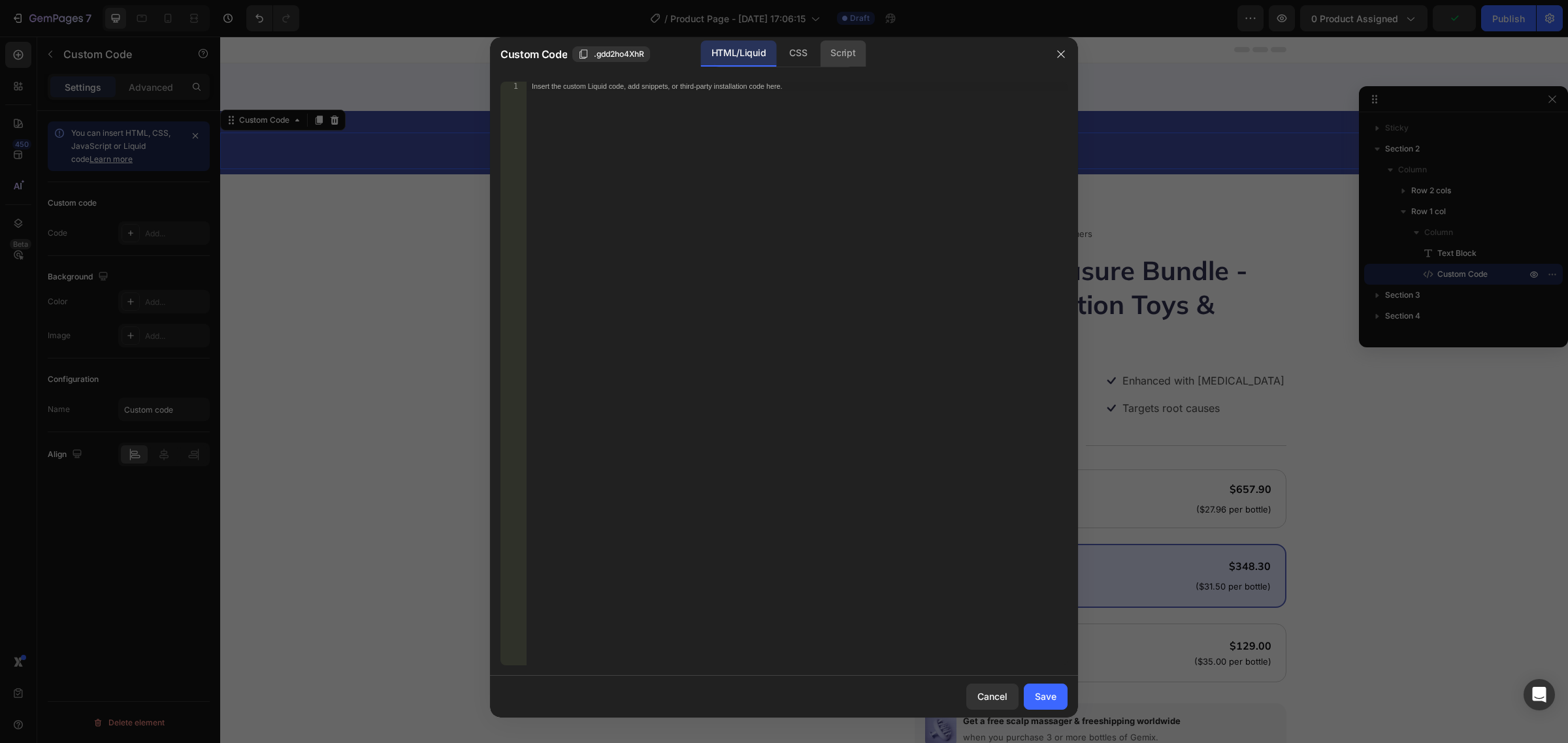
click at [821, 44] on div "Script" at bounding box center [843, 54] width 46 height 26
click at [864, 48] on div "Script" at bounding box center [843, 54] width 46 height 26
click at [796, 55] on div "CSS" at bounding box center [797, 54] width 38 height 26
click at [745, 54] on div "HTML/Liquid" at bounding box center [738, 54] width 75 height 26
click at [802, 139] on div "Insert the custom Liquid code, add snippets, or third-party installation code h…" at bounding box center [797, 383] width 541 height 603
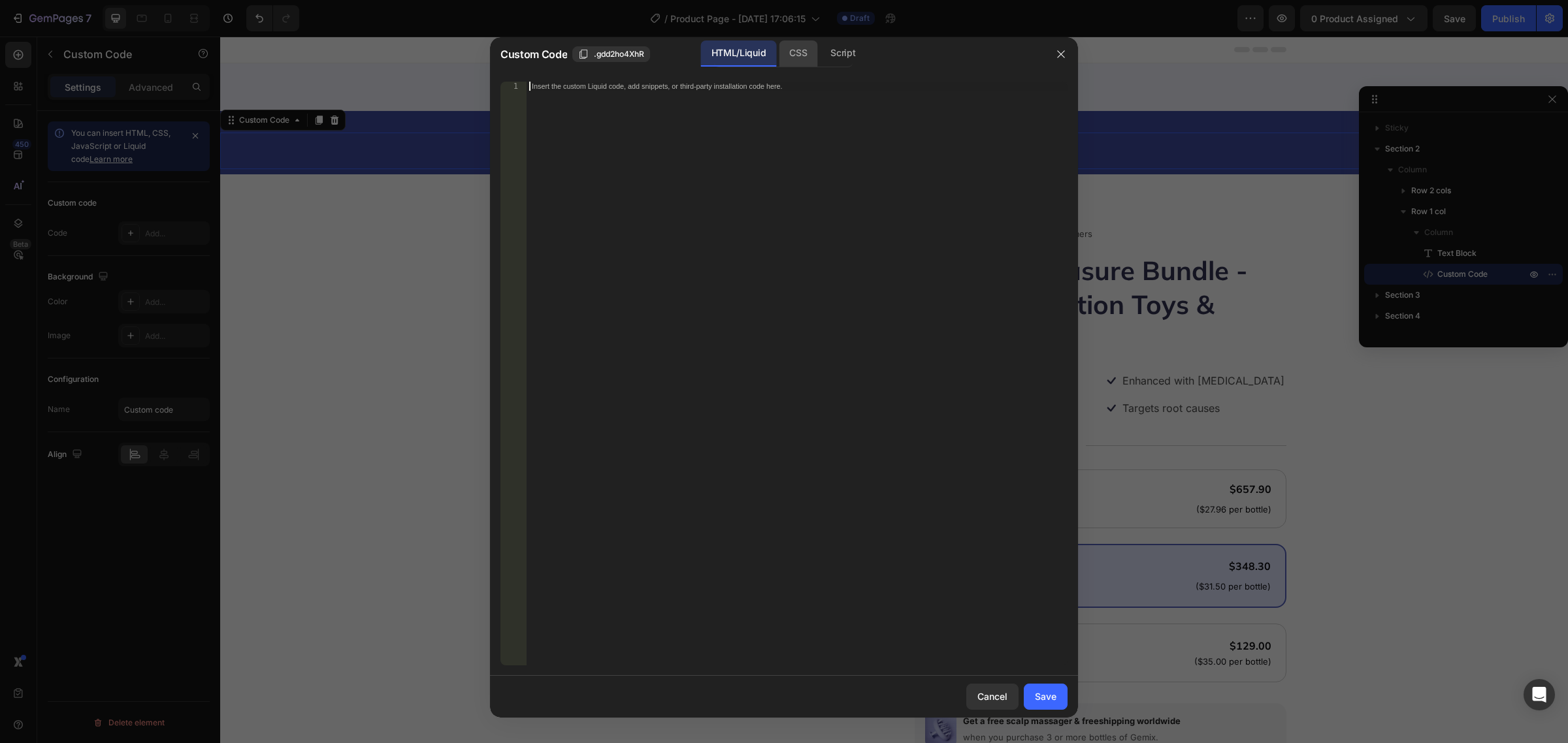
click at [805, 58] on div "CSS" at bounding box center [797, 54] width 38 height 26
click at [843, 58] on div "Script" at bounding box center [843, 54] width 46 height 26
click at [725, 53] on div "HTML/Liquid" at bounding box center [738, 54] width 75 height 26
click at [1062, 51] on icon "button" at bounding box center [1061, 54] width 11 height 11
